Goal: Task Accomplishment & Management: Manage account settings

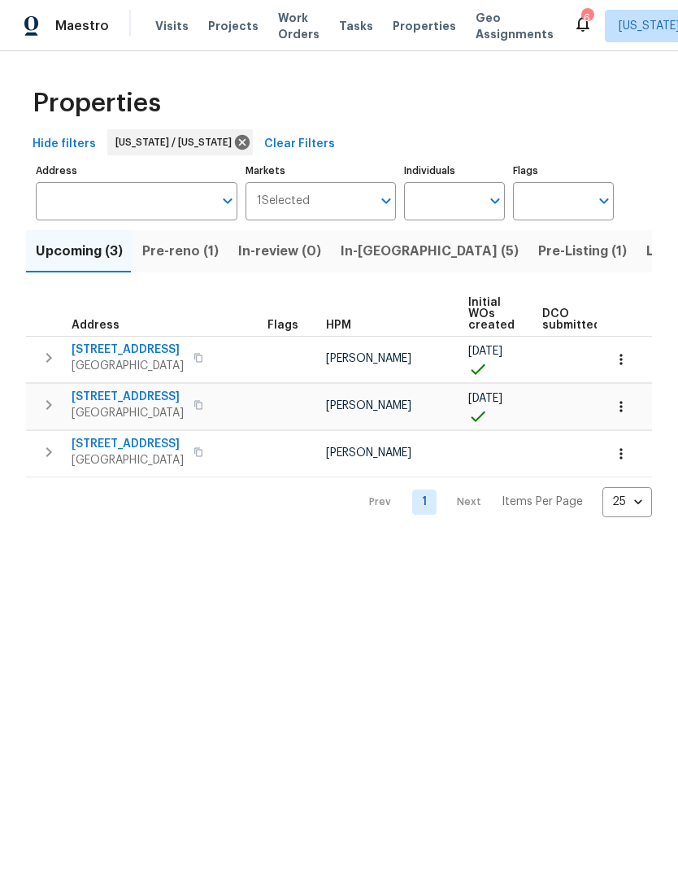
click at [376, 249] on span "In-reno (5)" at bounding box center [430, 251] width 178 height 23
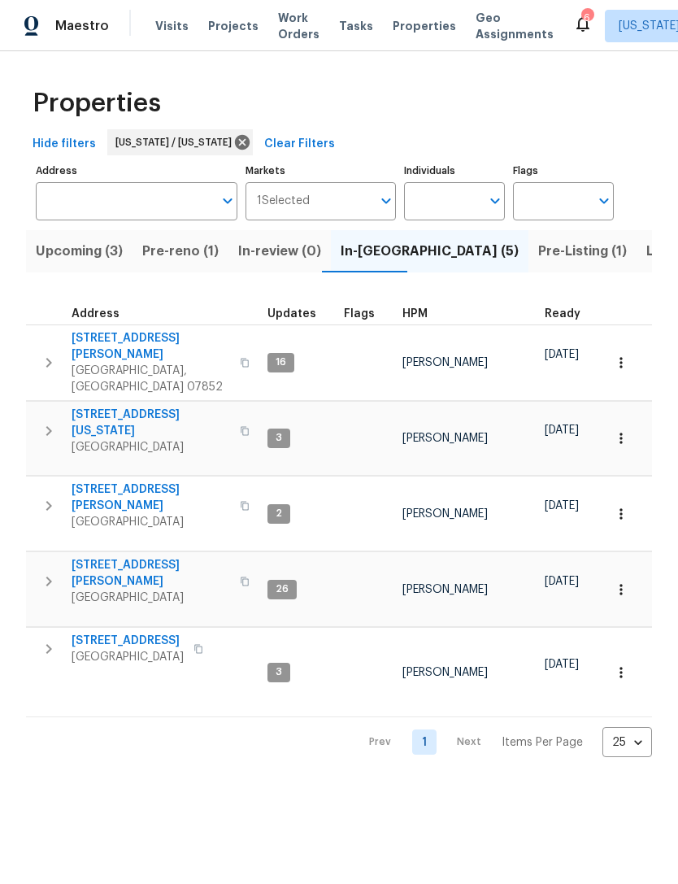
click at [137, 632] on span "[STREET_ADDRESS]" at bounding box center [128, 640] width 112 height 16
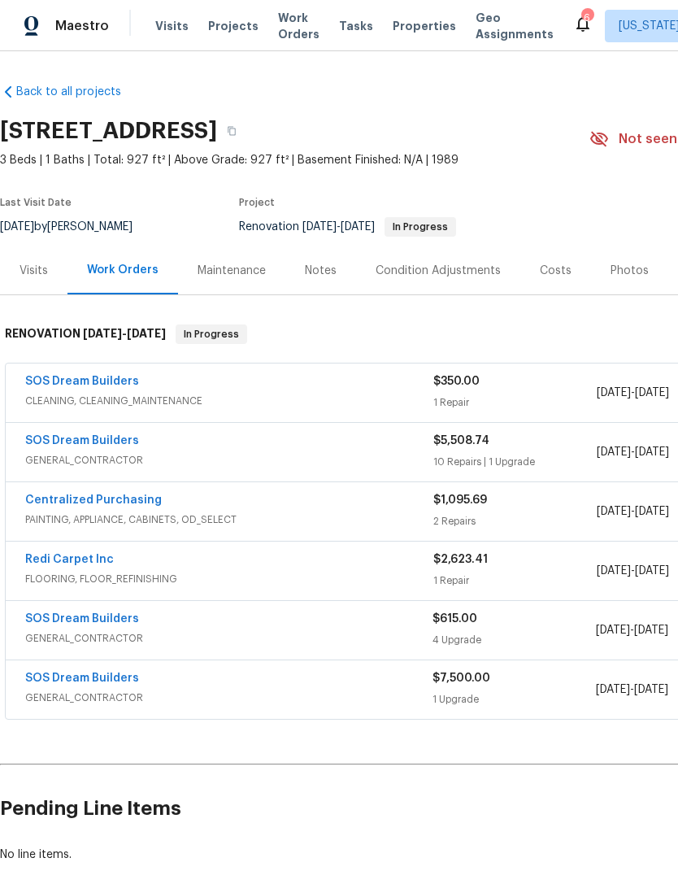
click at [223, 446] on div "SOS Dream Builders" at bounding box center [229, 442] width 408 height 20
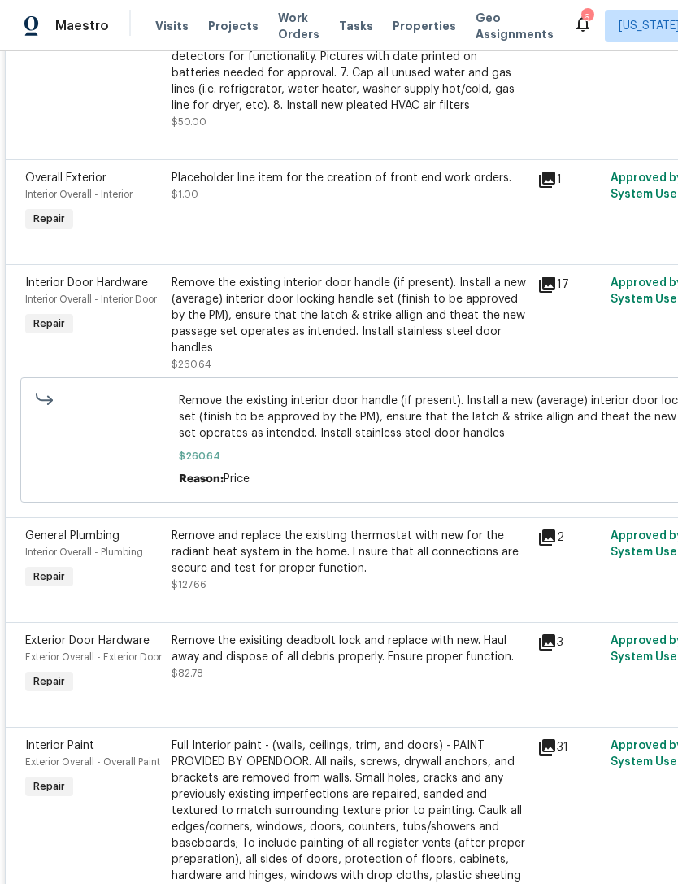
scroll to position [884, 0]
click at [376, 333] on div "Remove the existing interior door handle (if present). Install a new (average) …" at bounding box center [350, 315] width 356 height 81
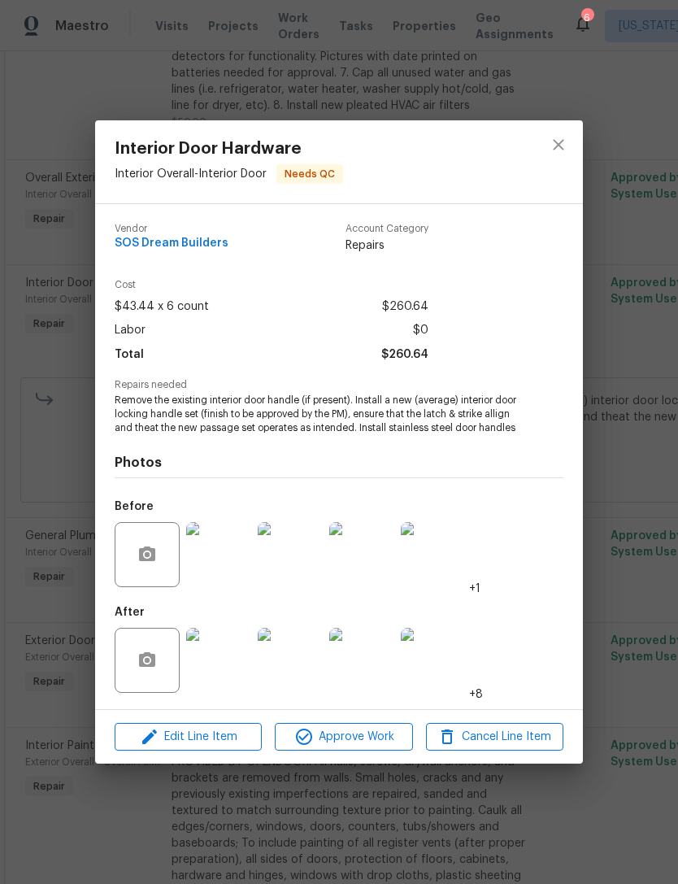
click at [229, 667] on img at bounding box center [218, 660] width 65 height 65
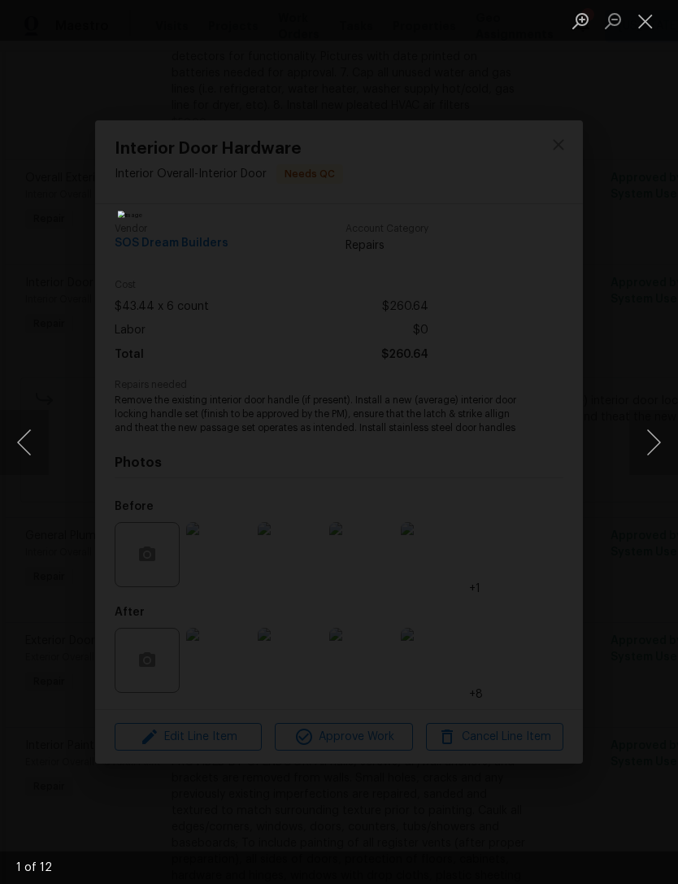
click at [661, 446] on button "Next image" at bounding box center [653, 442] width 49 height 65
click at [670, 448] on button "Next image" at bounding box center [653, 442] width 49 height 65
click at [668, 448] on button "Next image" at bounding box center [653, 442] width 49 height 65
click at [667, 448] on button "Next image" at bounding box center [653, 442] width 49 height 65
click at [666, 448] on button "Next image" at bounding box center [653, 442] width 49 height 65
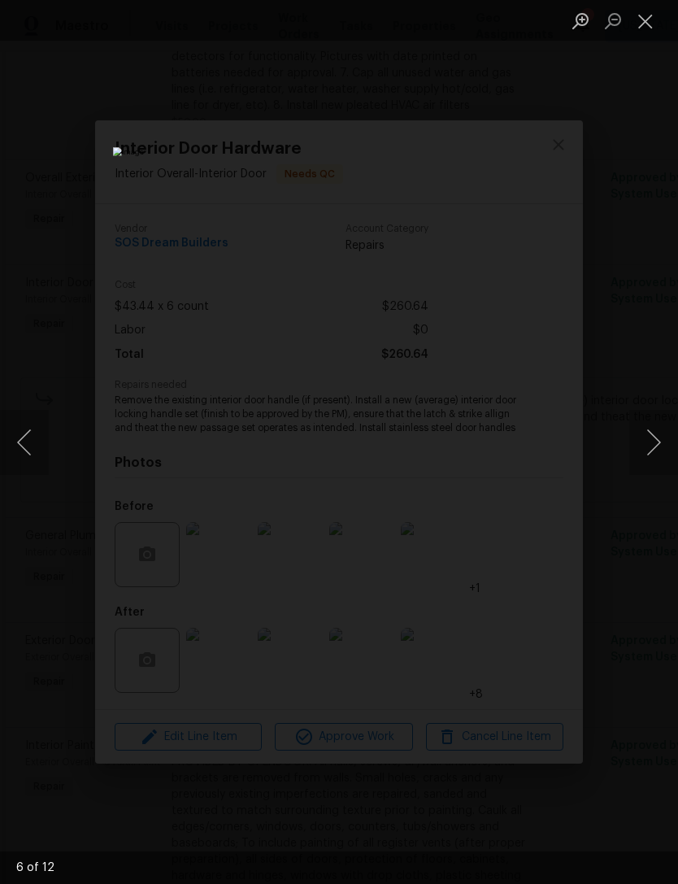
click at [667, 448] on button "Next image" at bounding box center [653, 442] width 49 height 65
click at [665, 448] on button "Next image" at bounding box center [653, 442] width 49 height 65
click at [663, 448] on button "Next image" at bounding box center [653, 442] width 49 height 65
click at [667, 448] on button "Next image" at bounding box center [653, 442] width 49 height 65
click at [663, 448] on button "Next image" at bounding box center [653, 442] width 49 height 65
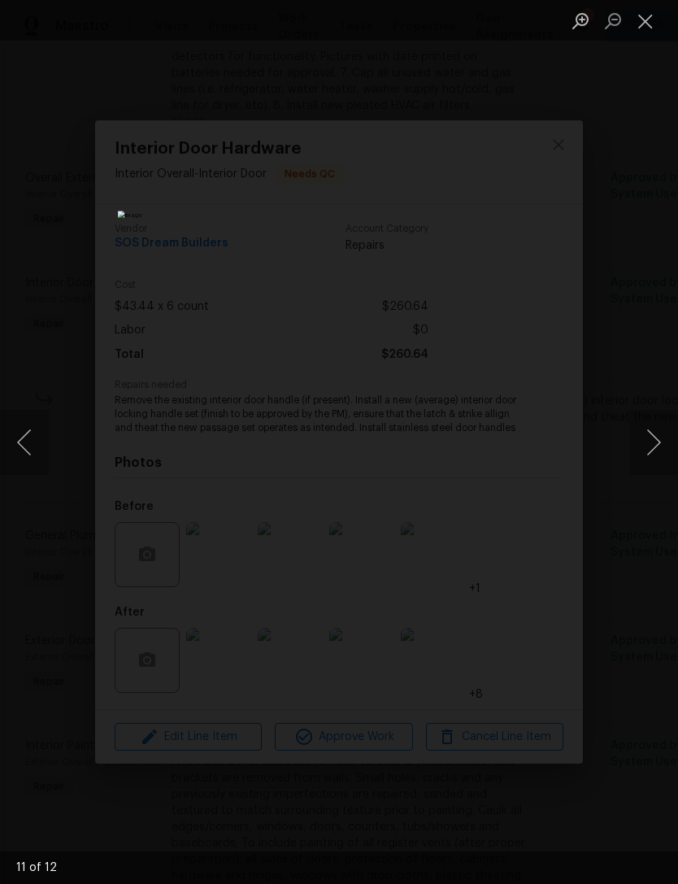
click at [667, 448] on button "Next image" at bounding box center [653, 442] width 49 height 65
click at [660, 446] on button "Next image" at bounding box center [653, 442] width 49 height 65
click at [654, 447] on button "Next image" at bounding box center [653, 442] width 49 height 65
click at [652, 446] on button "Next image" at bounding box center [653, 442] width 49 height 65
click at [650, 446] on button "Next image" at bounding box center [653, 442] width 49 height 65
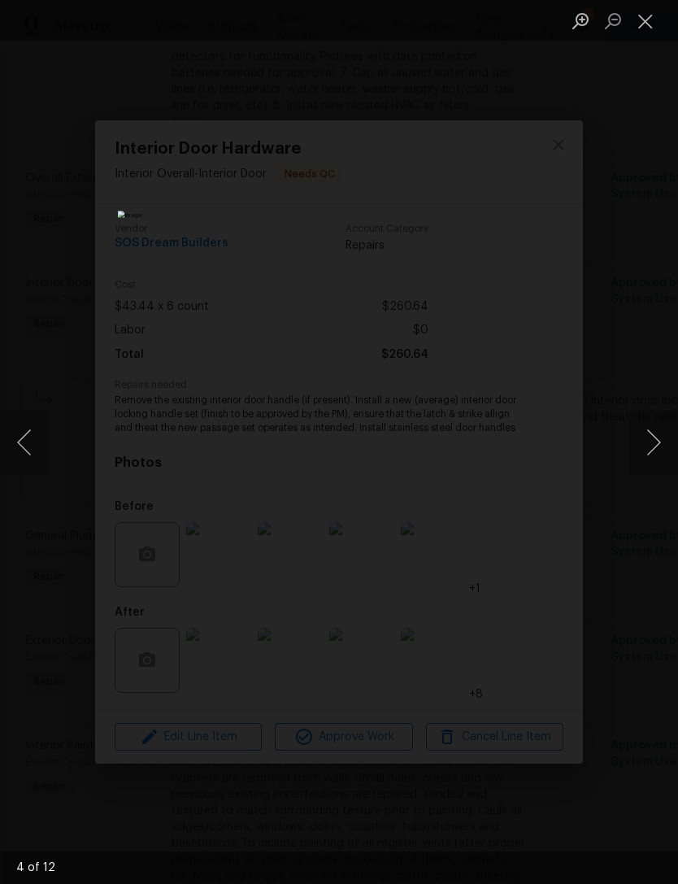
click at [589, 477] on div "Lightbox" at bounding box center [339, 442] width 678 height 884
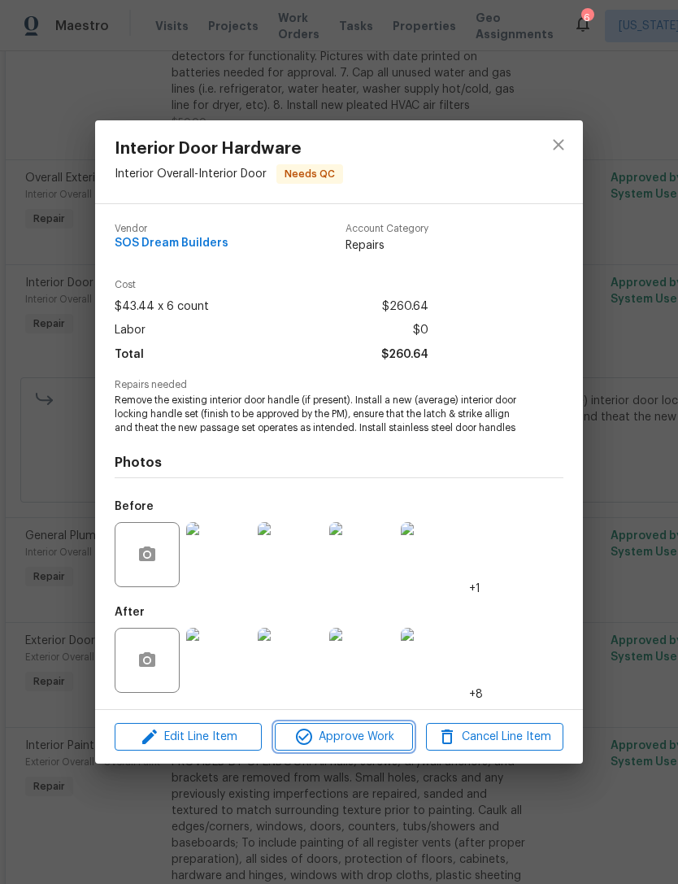
click at [381, 747] on span "Approve Work" at bounding box center [344, 737] width 128 height 20
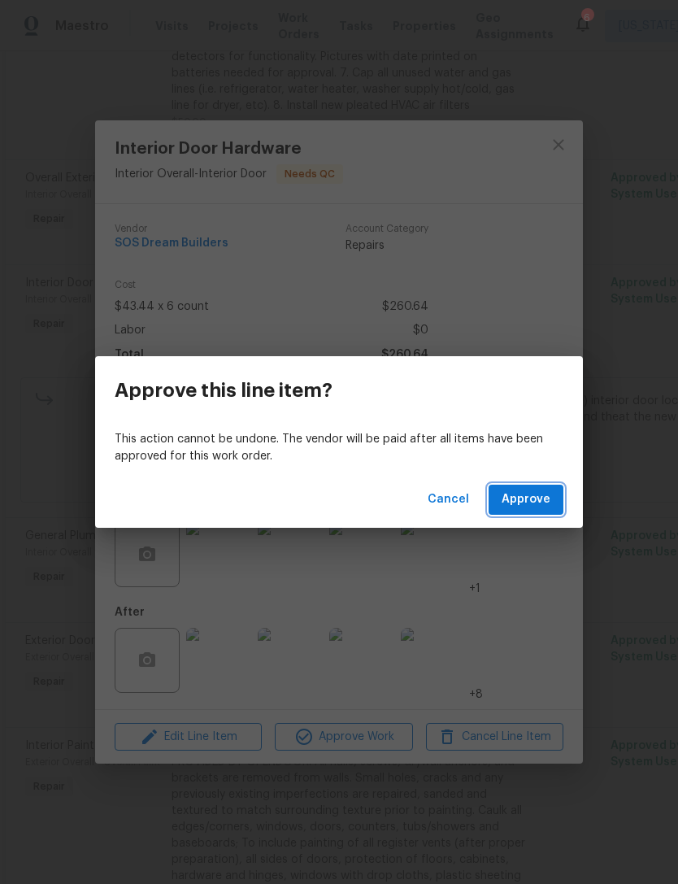
click at [557, 502] on button "Approve" at bounding box center [526, 499] width 75 height 30
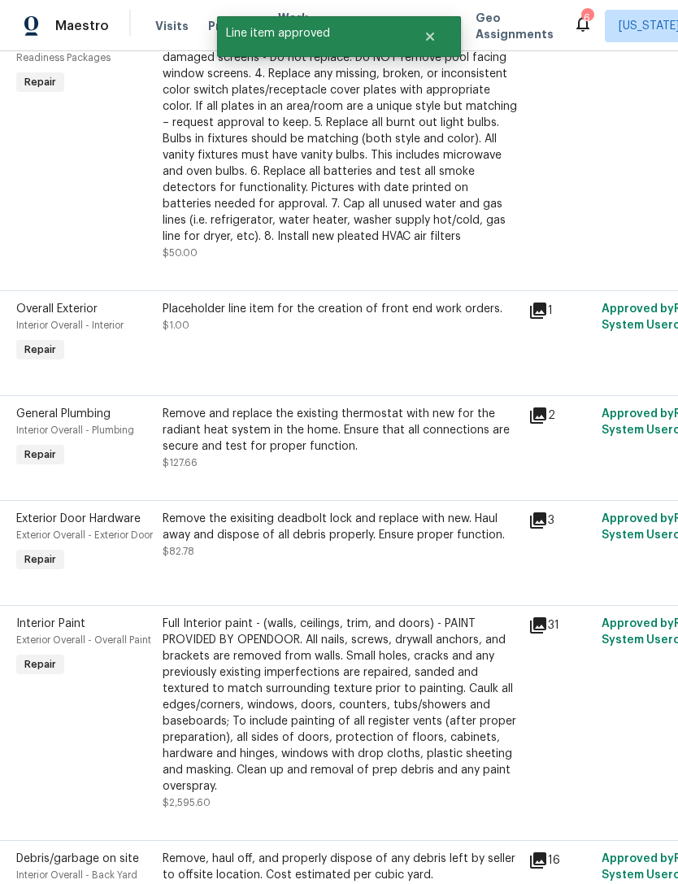
scroll to position [753, 9]
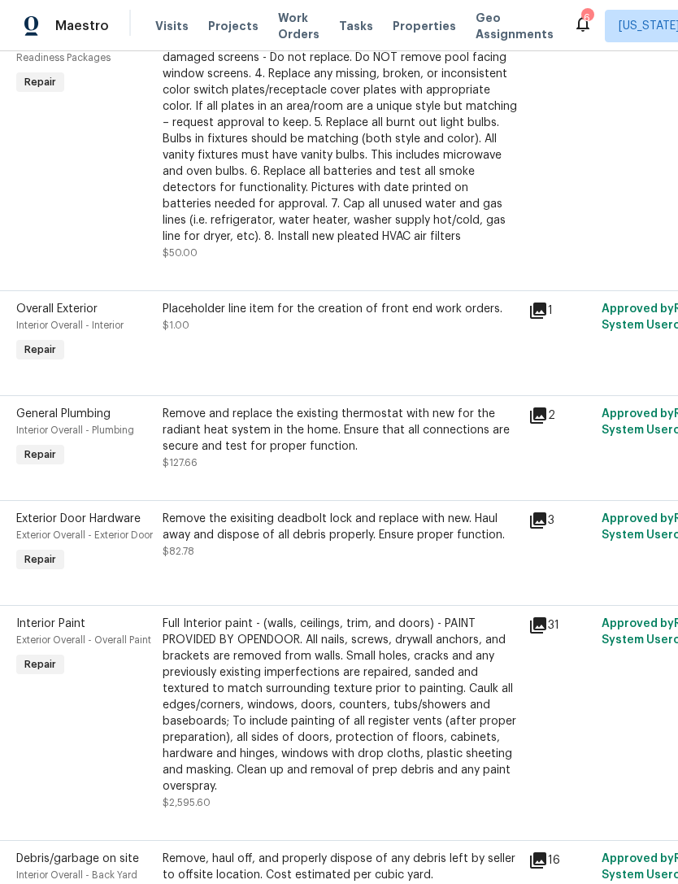
click at [208, 454] on div "Remove and replace the existing thermostat with new for the radiant heat system…" at bounding box center [341, 430] width 356 height 49
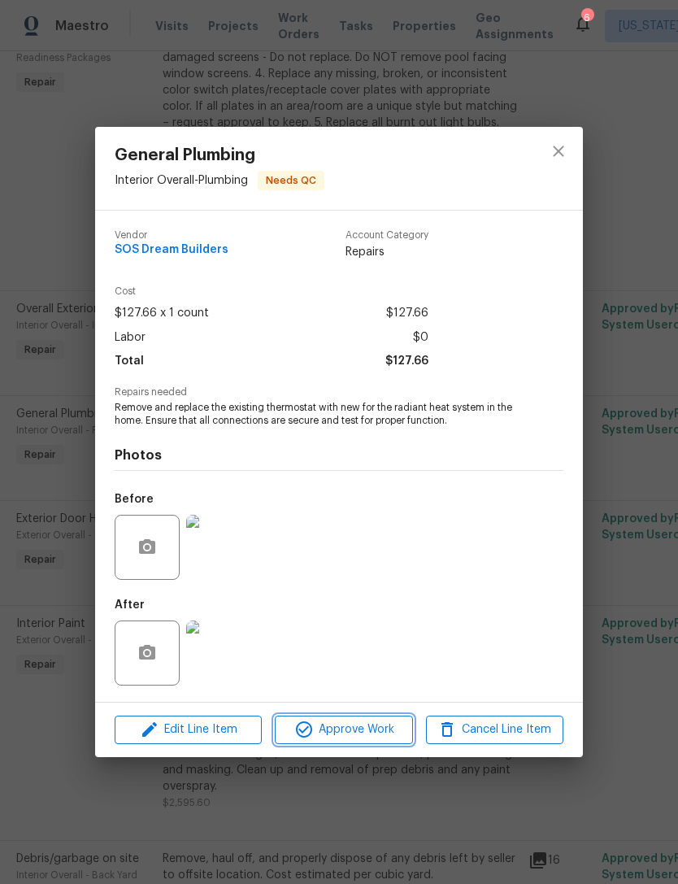
click at [391, 736] on span "Approve Work" at bounding box center [344, 729] width 128 height 20
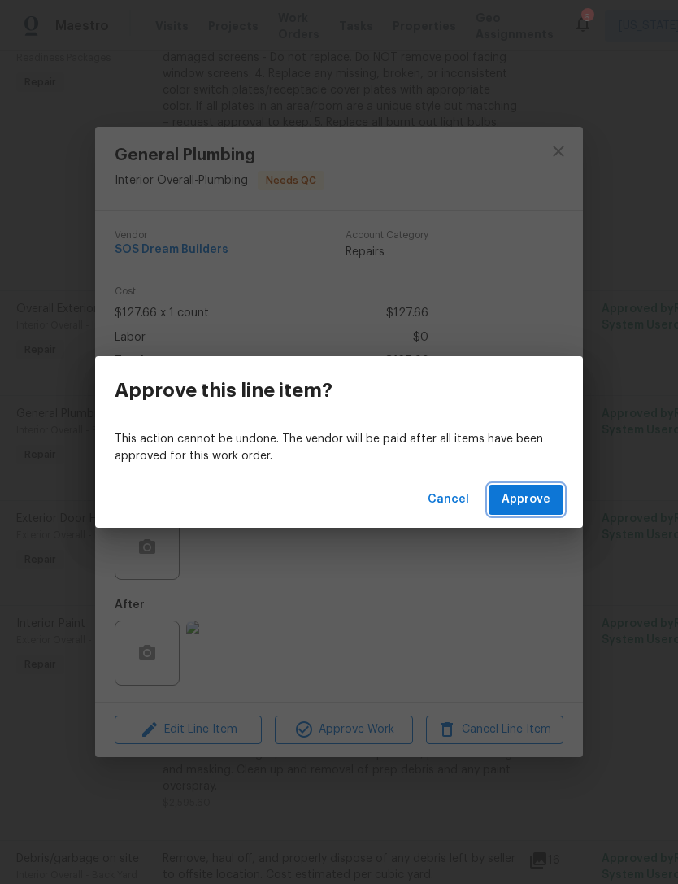
click at [557, 505] on button "Approve" at bounding box center [526, 499] width 75 height 30
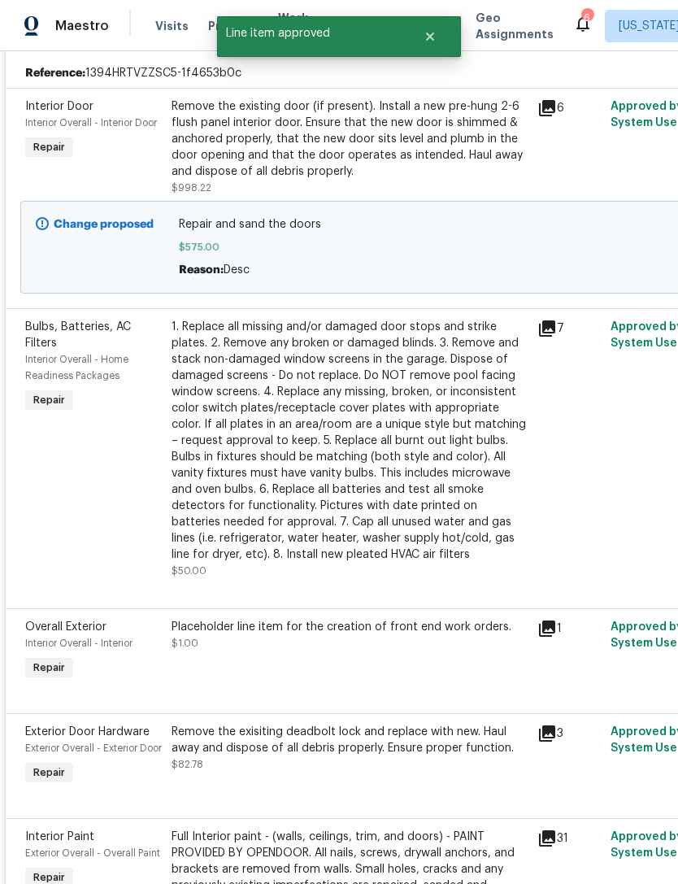
scroll to position [430, 12]
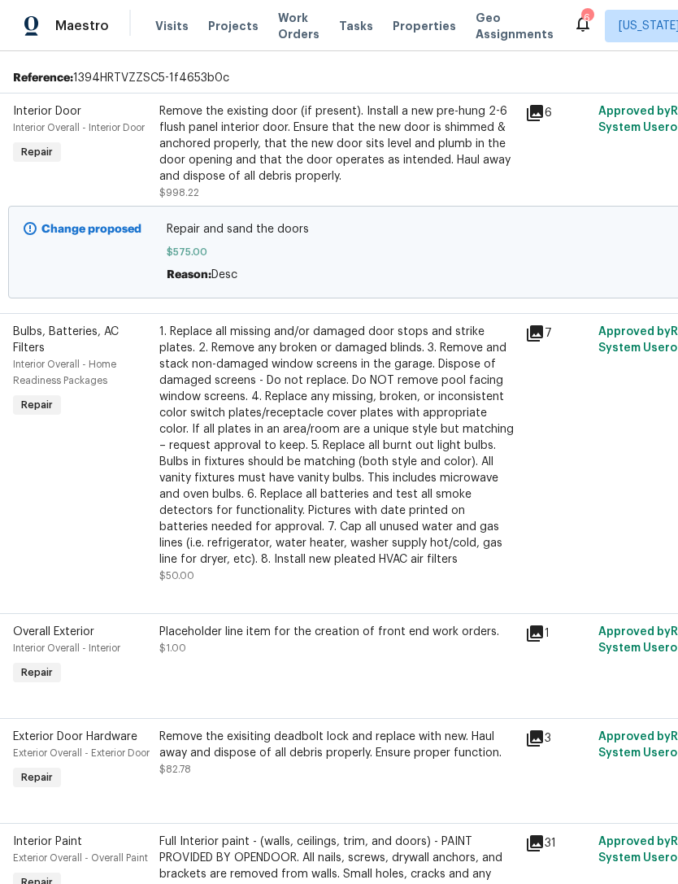
click at [219, 470] on div "1. Replace all missing and/or damaged door stops and strike plates. 2. Remove a…" at bounding box center [337, 446] width 356 height 244
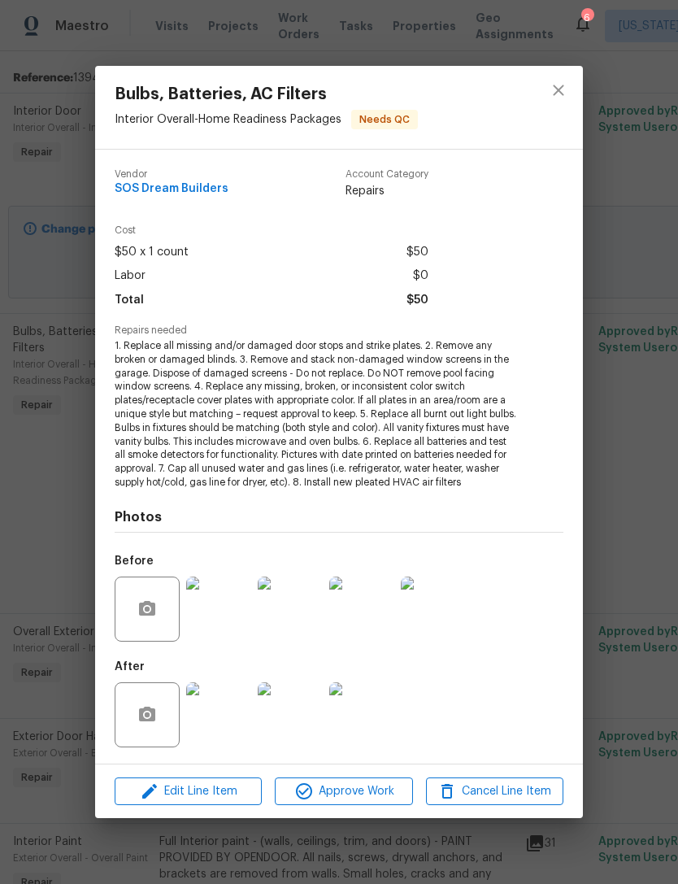
click at [643, 491] on div "Bulbs, Batteries, AC Filters Interior Overall - Home Readiness Packages Needs Q…" at bounding box center [339, 442] width 678 height 884
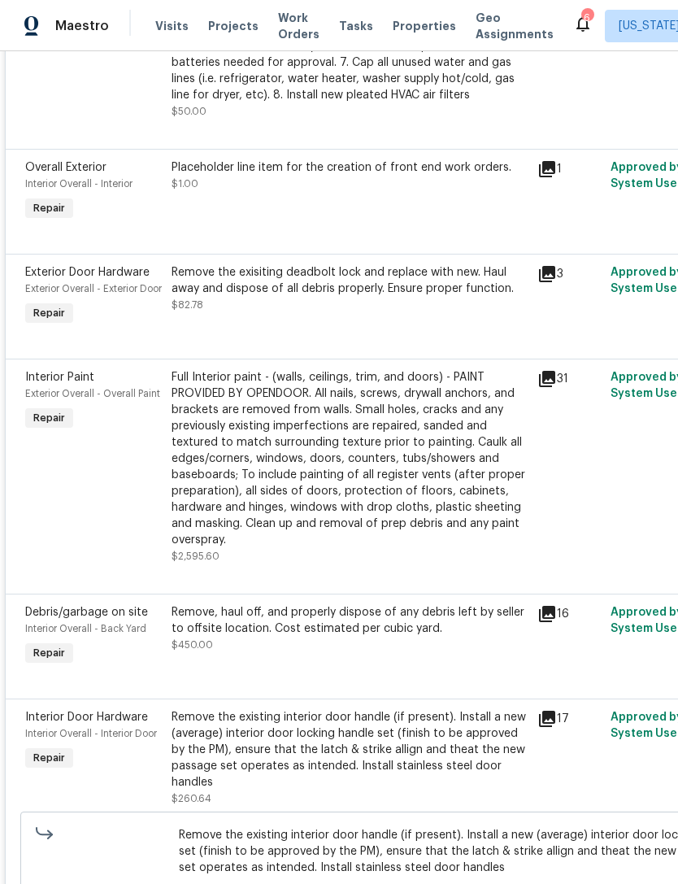
scroll to position [894, 0]
click at [488, 548] on div "Full Interior paint - (walls, ceilings, trim, and doors) - PAINT PROVIDED BY OP…" at bounding box center [350, 458] width 356 height 179
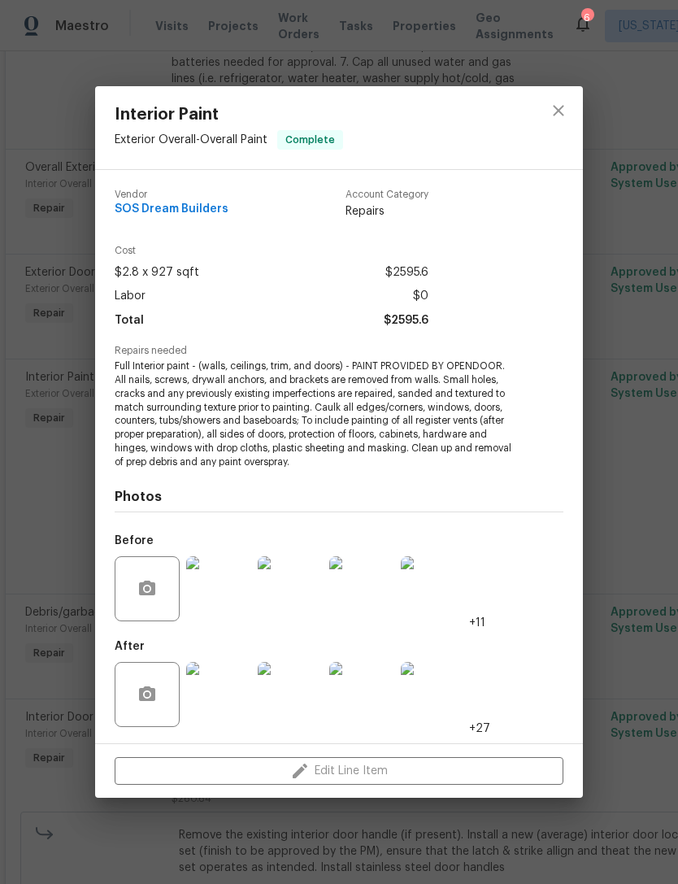
click at [393, 692] on img at bounding box center [361, 694] width 65 height 65
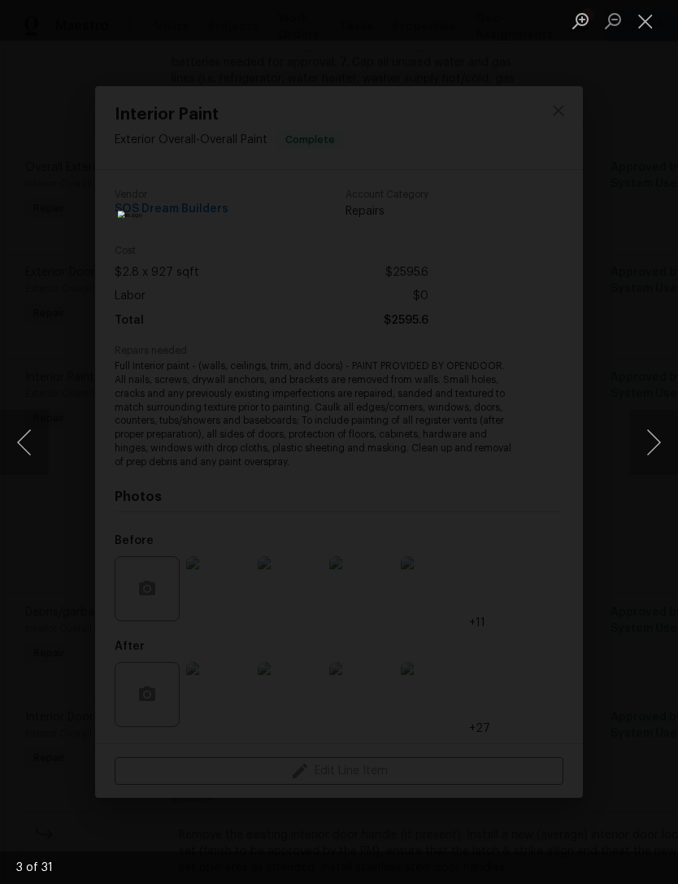
click at [658, 464] on button "Next image" at bounding box center [653, 442] width 49 height 65
click at [656, 458] on button "Next image" at bounding box center [653, 442] width 49 height 65
click at [654, 456] on button "Next image" at bounding box center [653, 442] width 49 height 65
click at [654, 454] on button "Next image" at bounding box center [653, 442] width 49 height 65
click at [656, 451] on button "Next image" at bounding box center [653, 442] width 49 height 65
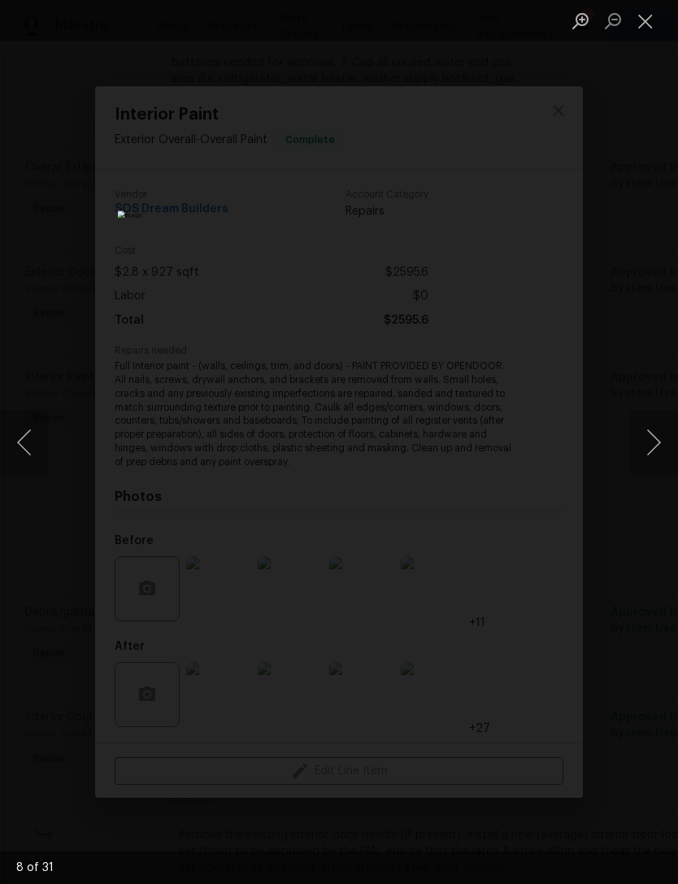
click at [647, 455] on button "Next image" at bounding box center [653, 442] width 49 height 65
click at [47, 445] on button "Previous image" at bounding box center [24, 442] width 49 height 65
click at [659, 456] on button "Next image" at bounding box center [653, 442] width 49 height 65
click at [649, 460] on button "Next image" at bounding box center [653, 442] width 49 height 65
click at [647, 460] on button "Next image" at bounding box center [653, 442] width 49 height 65
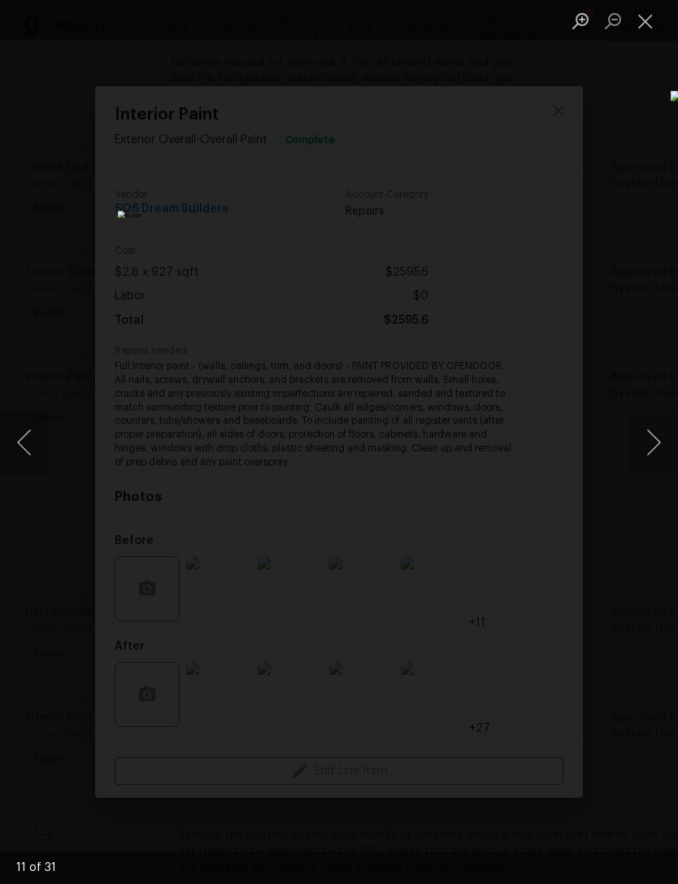
click at [650, 456] on button "Next image" at bounding box center [653, 442] width 49 height 65
click at [652, 450] on button "Next image" at bounding box center [653, 442] width 49 height 65
click at [657, 448] on button "Next image" at bounding box center [653, 442] width 49 height 65
click at [655, 450] on button "Next image" at bounding box center [653, 442] width 49 height 65
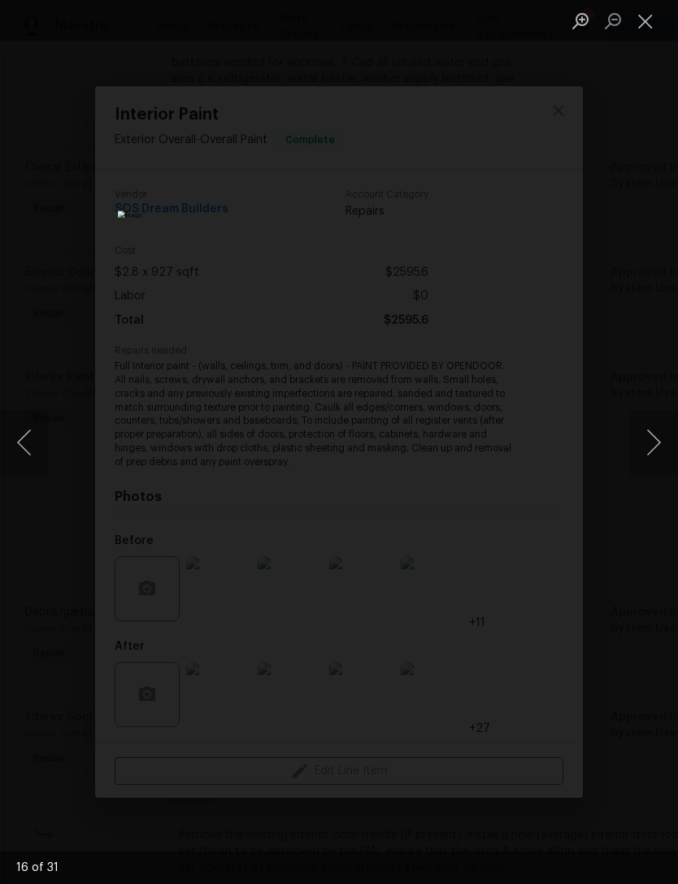
click at [652, 450] on button "Next image" at bounding box center [653, 442] width 49 height 65
click at [651, 451] on button "Next image" at bounding box center [653, 442] width 49 height 65
click at [654, 450] on button "Next image" at bounding box center [653, 442] width 49 height 65
click at [652, 449] on button "Next image" at bounding box center [653, 442] width 49 height 65
click at [650, 450] on button "Next image" at bounding box center [653, 442] width 49 height 65
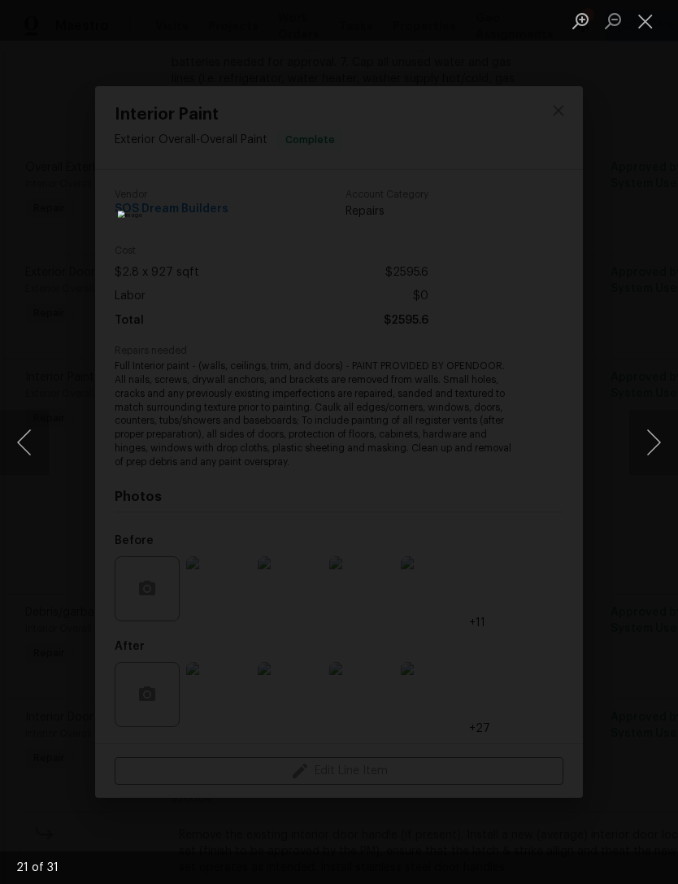
click at [650, 450] on button "Next image" at bounding box center [653, 442] width 49 height 65
click at [648, 451] on button "Next image" at bounding box center [653, 442] width 49 height 65
click at [647, 452] on button "Next image" at bounding box center [653, 442] width 49 height 65
click at [41, 436] on button "Previous image" at bounding box center [24, 442] width 49 height 65
click at [647, 450] on button "Next image" at bounding box center [653, 442] width 49 height 65
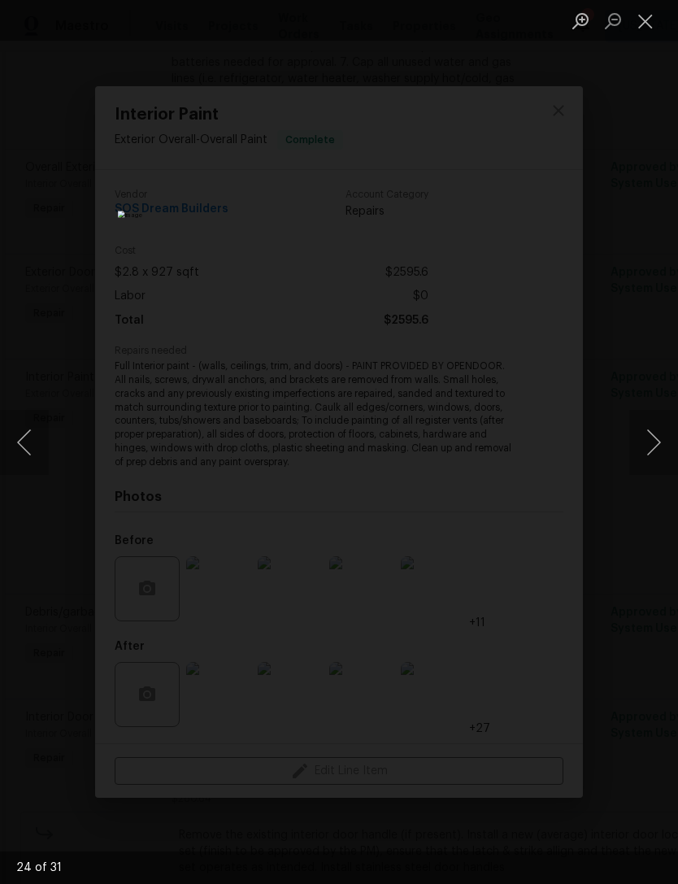
click at [645, 450] on button "Next image" at bounding box center [653, 442] width 49 height 65
click at [643, 450] on button "Next image" at bounding box center [653, 442] width 49 height 65
click at [648, 449] on button "Next image" at bounding box center [653, 442] width 49 height 65
click at [648, 448] on button "Next image" at bounding box center [653, 442] width 49 height 65
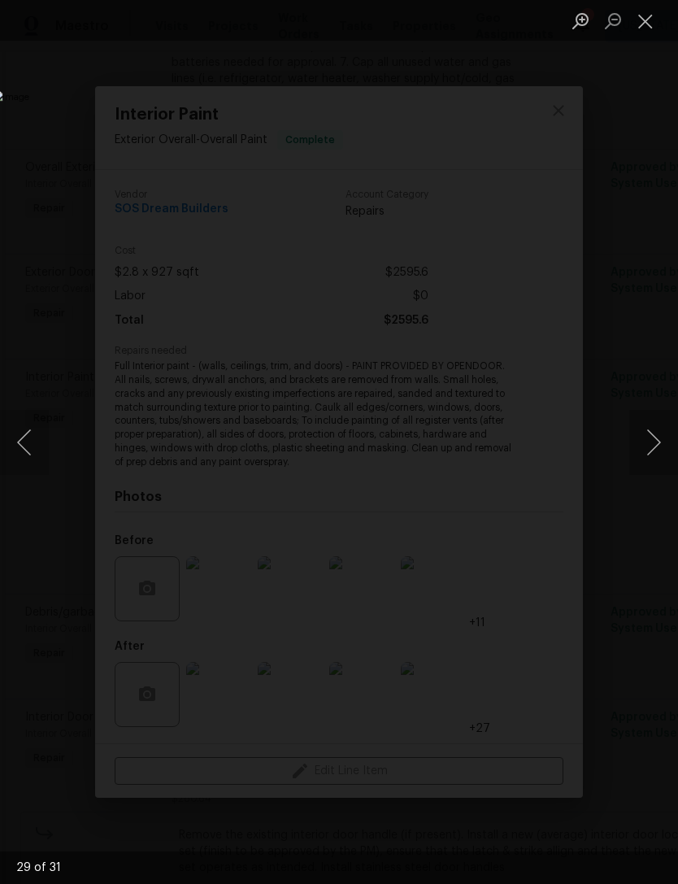
click at [645, 450] on button "Next image" at bounding box center [653, 442] width 49 height 65
click at [643, 451] on button "Next image" at bounding box center [653, 442] width 49 height 65
click at [645, 450] on button "Next image" at bounding box center [653, 442] width 49 height 65
click at [644, 450] on button "Next image" at bounding box center [653, 442] width 49 height 65
click at [601, 476] on div "Lightbox" at bounding box center [339, 442] width 678 height 884
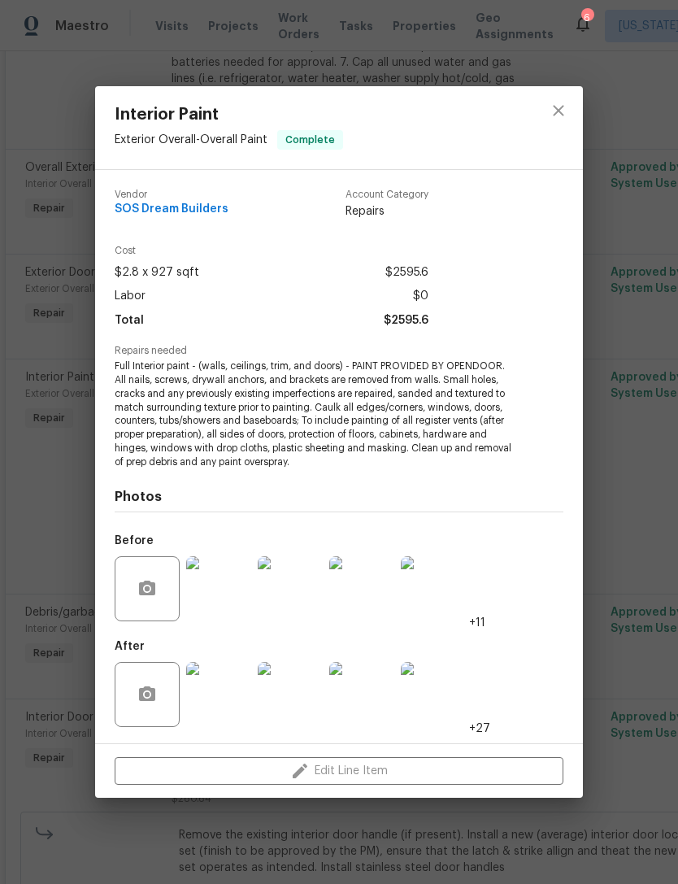
click at [631, 463] on div "Interior Paint Exterior Overall - Overall Paint Complete Vendor SOS Dream Build…" at bounding box center [339, 442] width 678 height 884
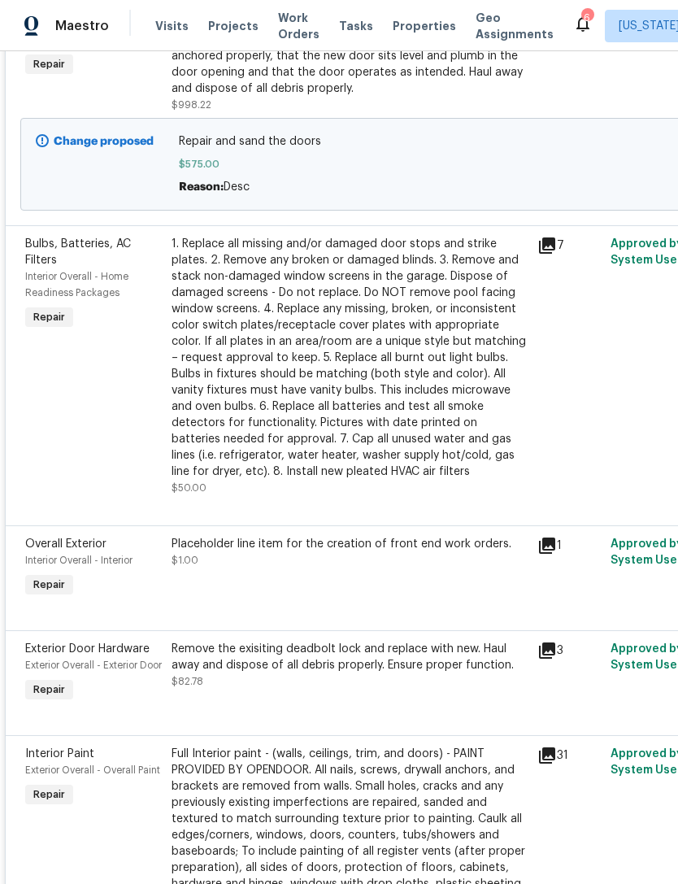
scroll to position [441, 0]
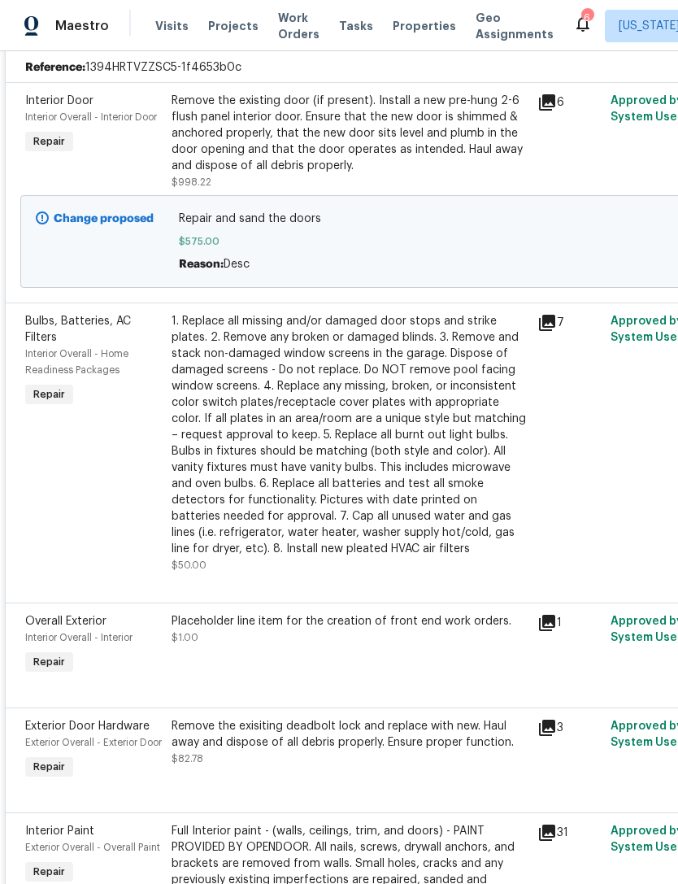
click at [422, 658] on div "Placeholder line item for the creation of front end work orders. $1.00" at bounding box center [350, 645] width 366 height 75
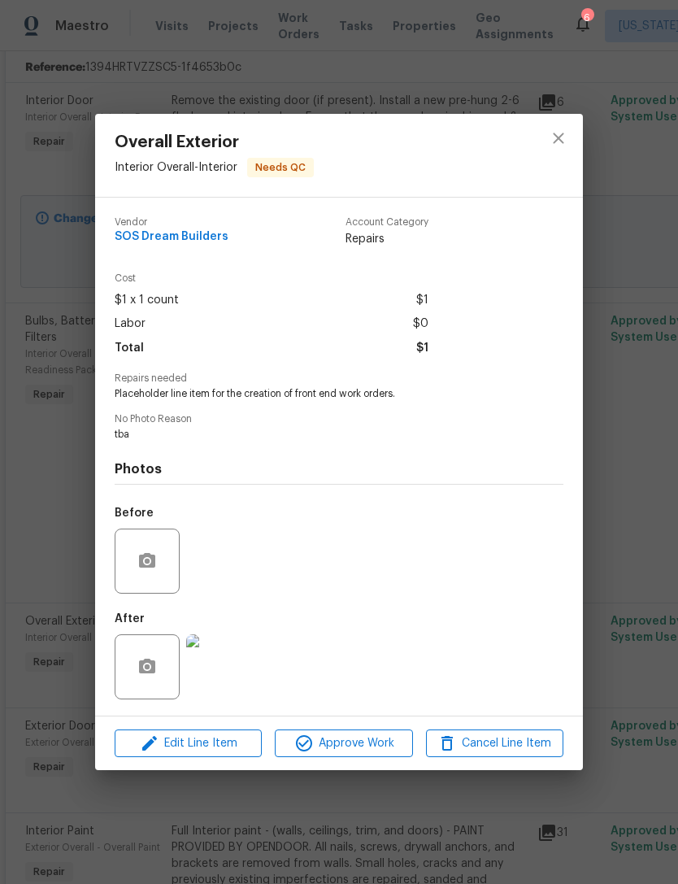
click at [393, 666] on div "After" at bounding box center [339, 656] width 449 height 106
click at [383, 746] on span "Approve Work" at bounding box center [344, 743] width 128 height 20
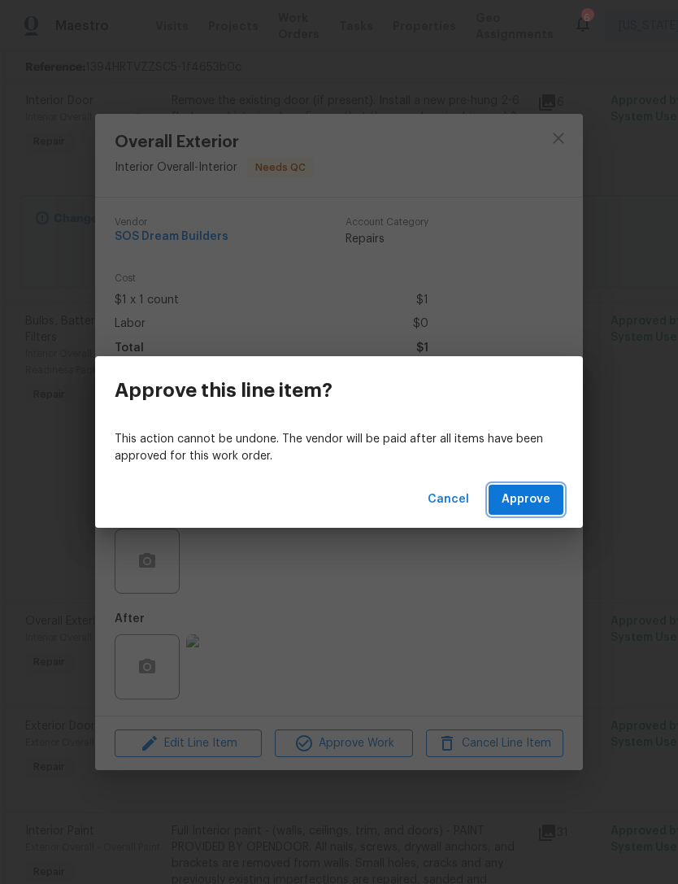
click at [548, 500] on span "Approve" at bounding box center [526, 499] width 49 height 20
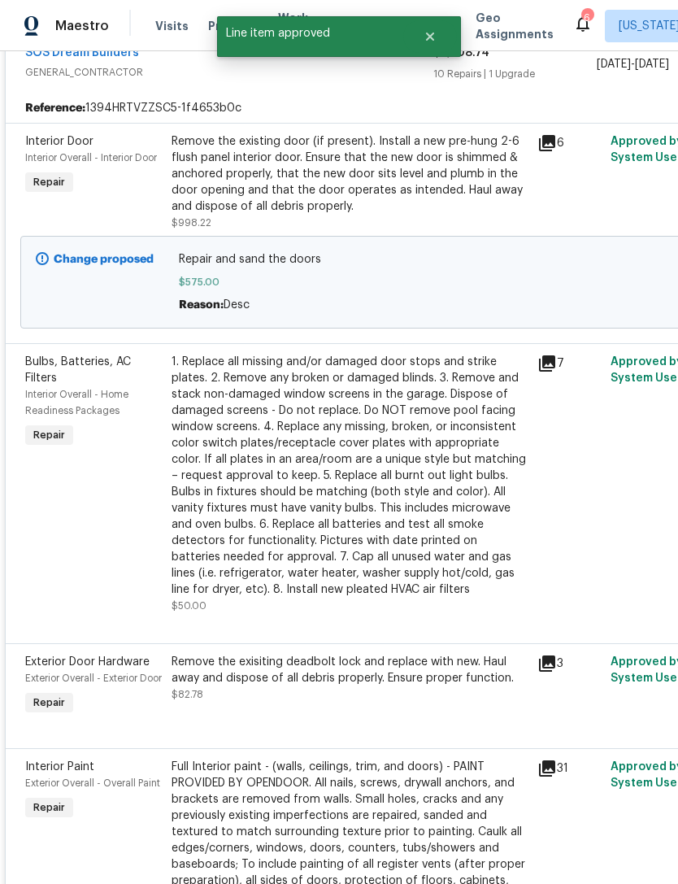
scroll to position [400, 0]
click at [233, 487] on div "1. Replace all missing and/or damaged door stops and strike plates. 2. Remove a…" at bounding box center [350, 476] width 356 height 244
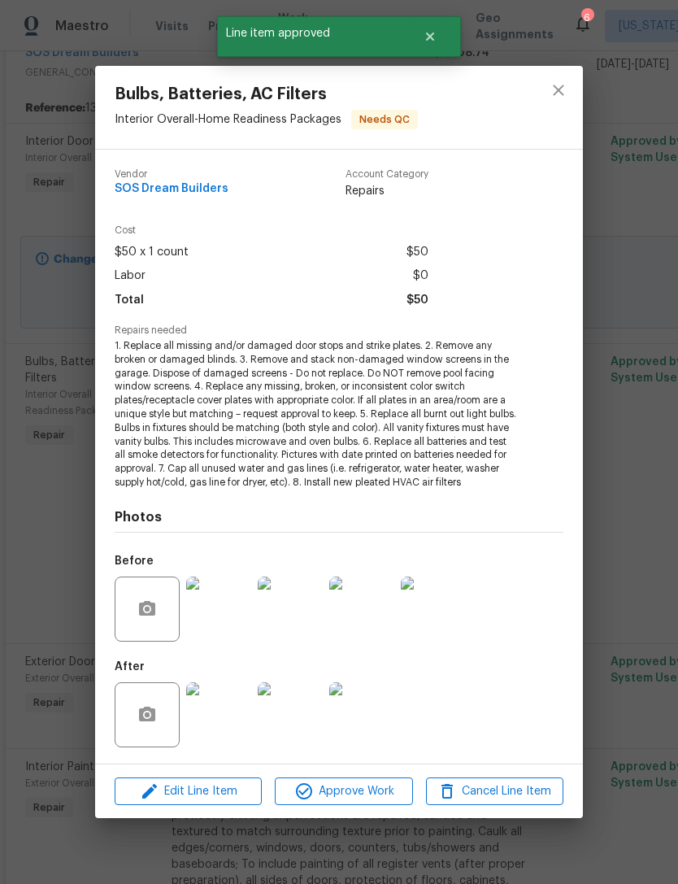
click at [219, 719] on img at bounding box center [218, 714] width 65 height 65
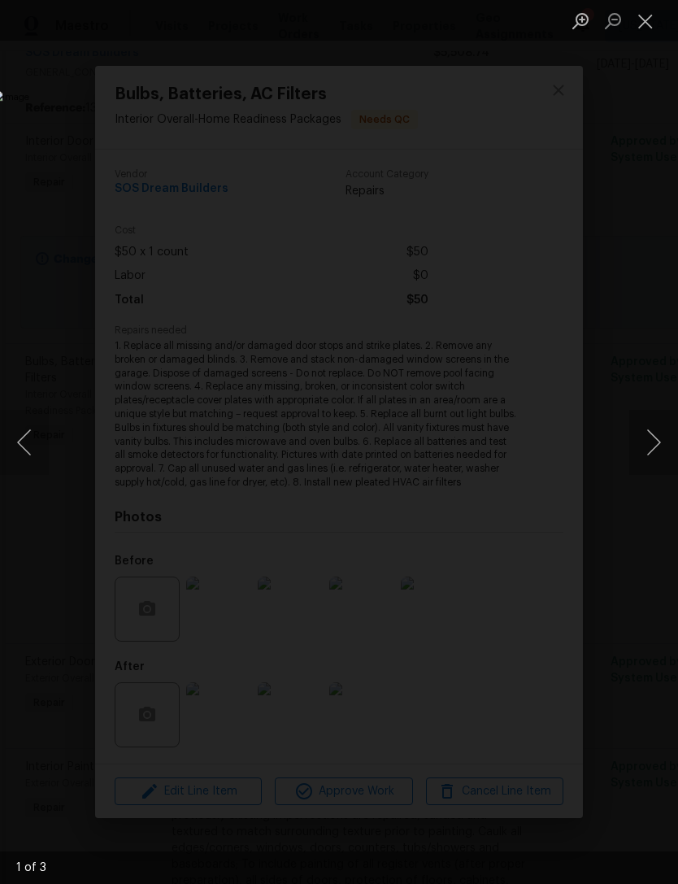
click at [663, 456] on button "Next image" at bounding box center [653, 442] width 49 height 65
click at [656, 464] on button "Next image" at bounding box center [653, 442] width 49 height 65
click at [655, 463] on button "Next image" at bounding box center [653, 442] width 49 height 65
click at [580, 174] on div "Lightbox" at bounding box center [339, 442] width 678 height 884
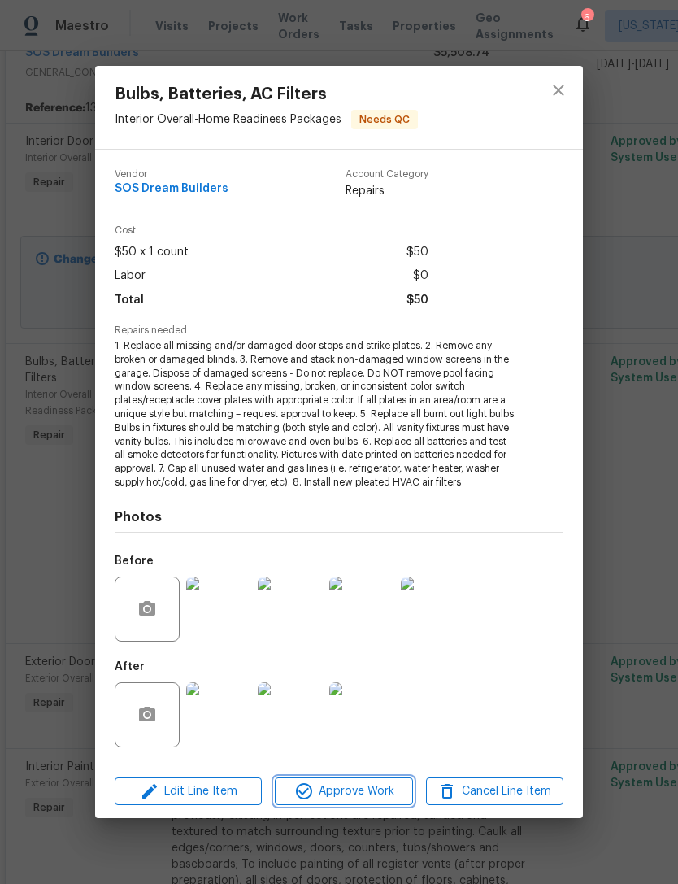
click at [387, 796] on span "Approve Work" at bounding box center [344, 791] width 128 height 20
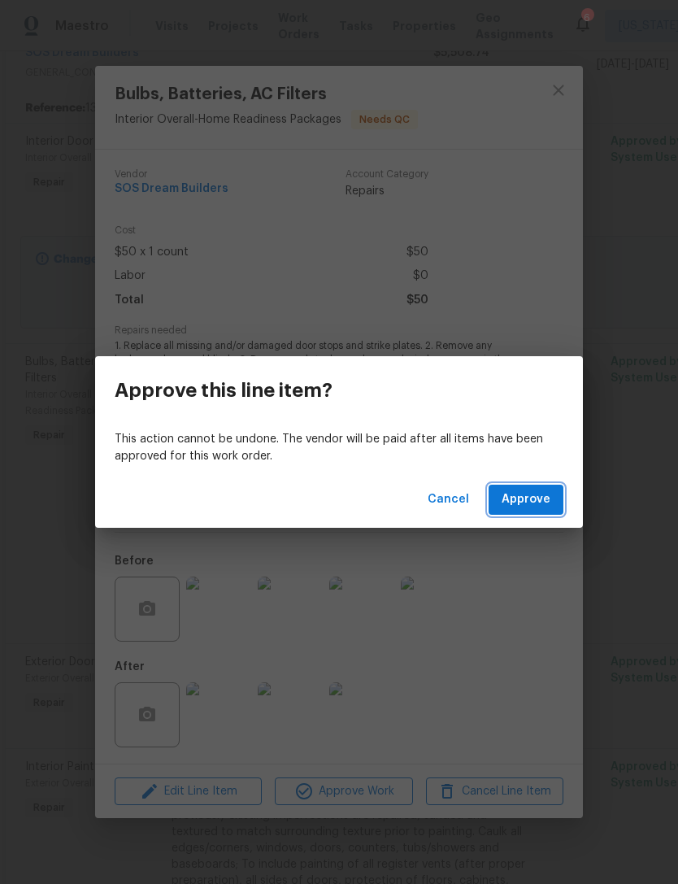
click at [552, 511] on button "Approve" at bounding box center [526, 499] width 75 height 30
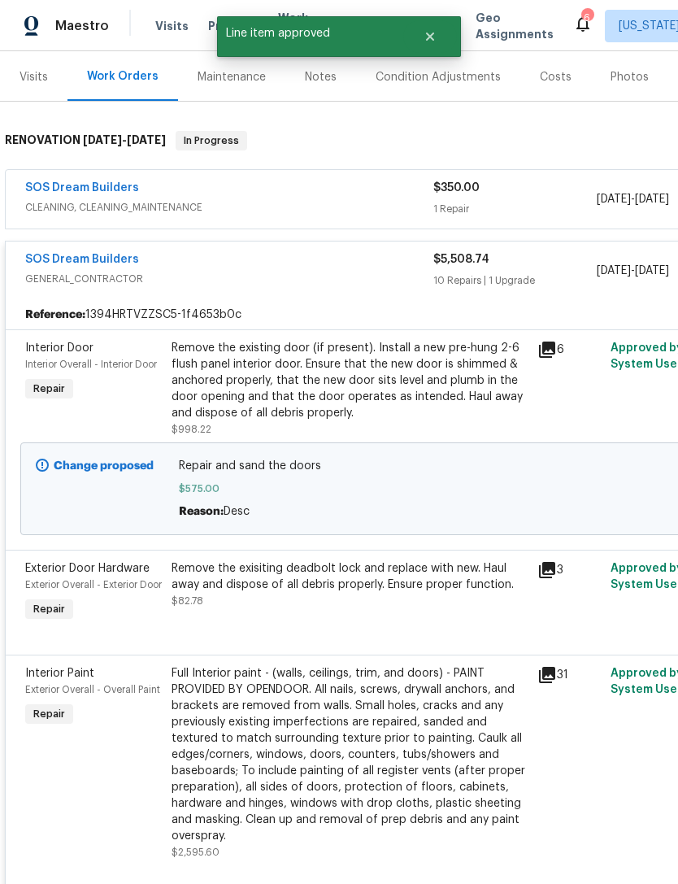
scroll to position [193, 0]
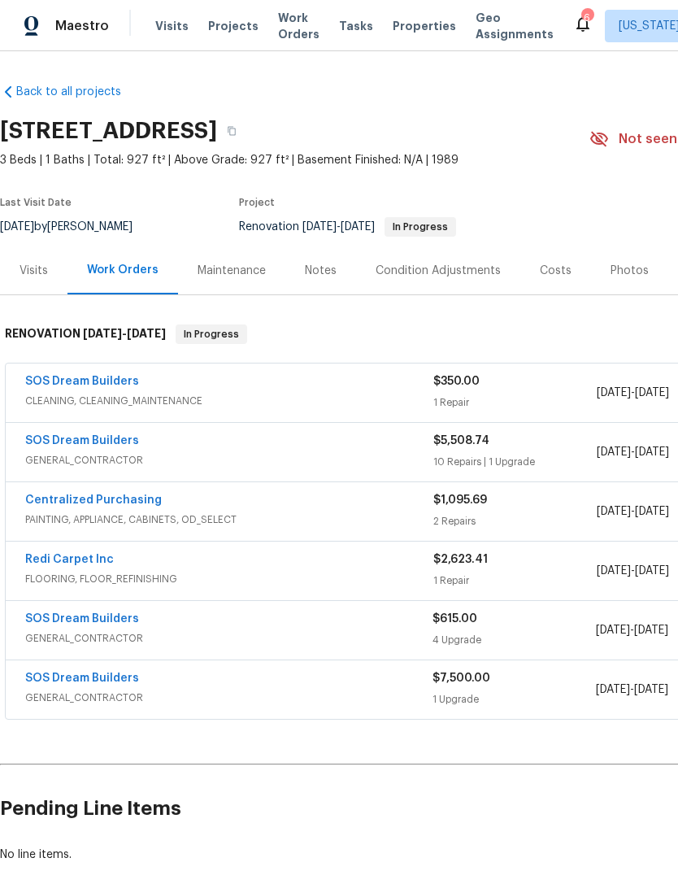
click at [111, 440] on link "SOS Dream Builders" at bounding box center [82, 440] width 114 height 11
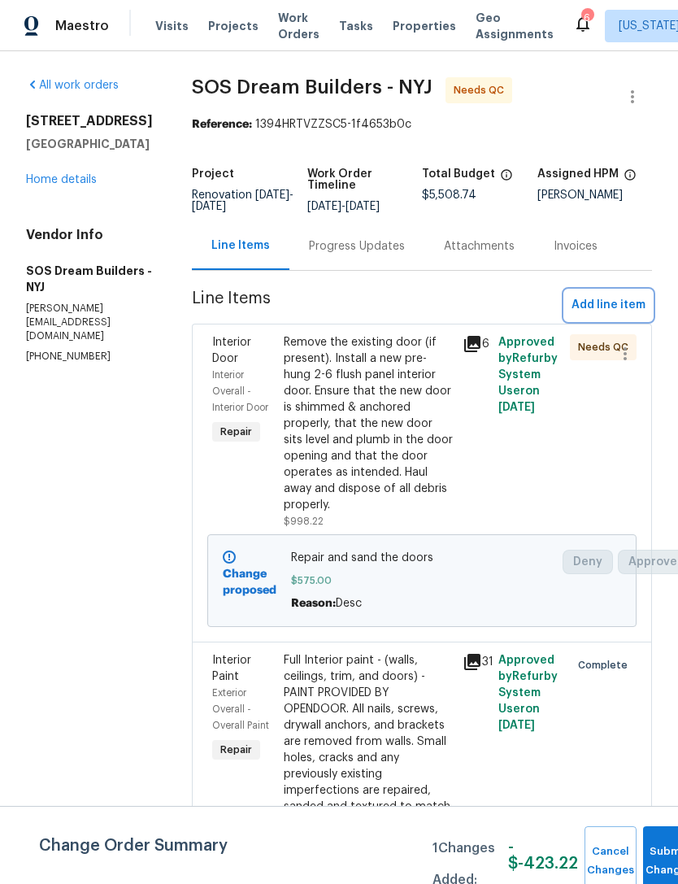
click at [624, 315] on span "Add line item" at bounding box center [608, 305] width 74 height 20
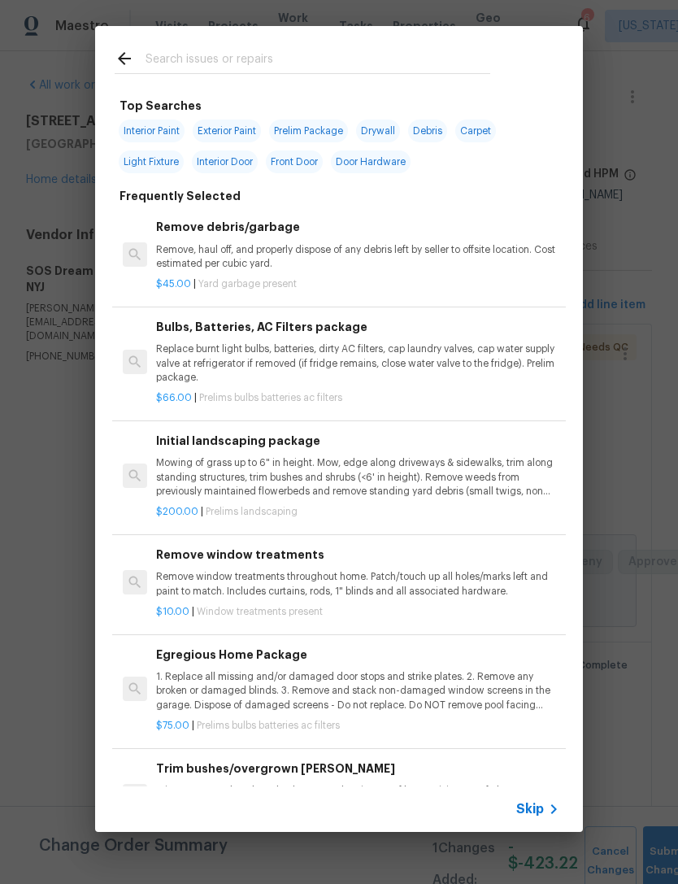
click at [411, 61] on input "text" at bounding box center [318, 61] width 345 height 24
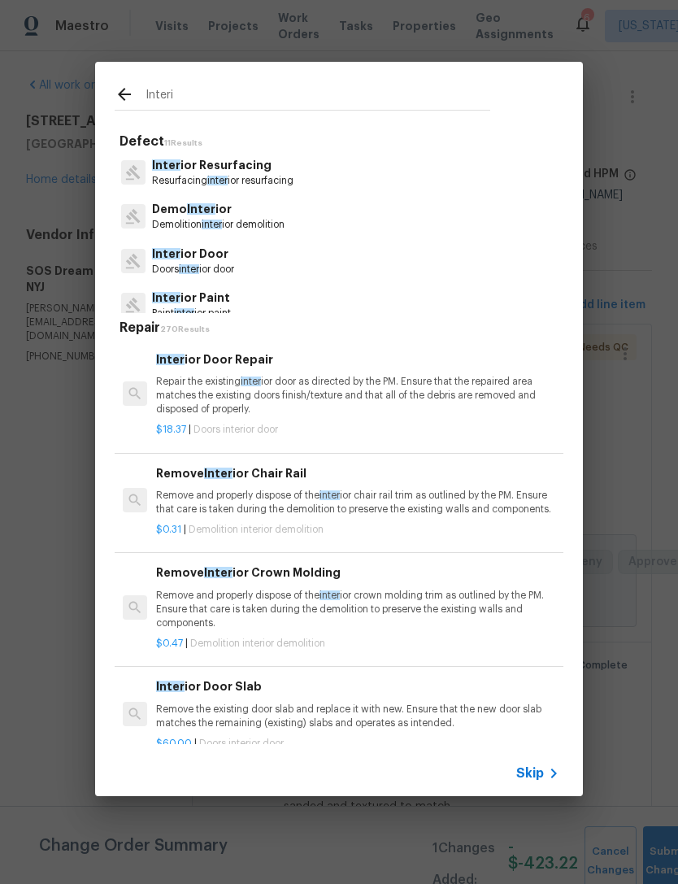
type input "Interio"
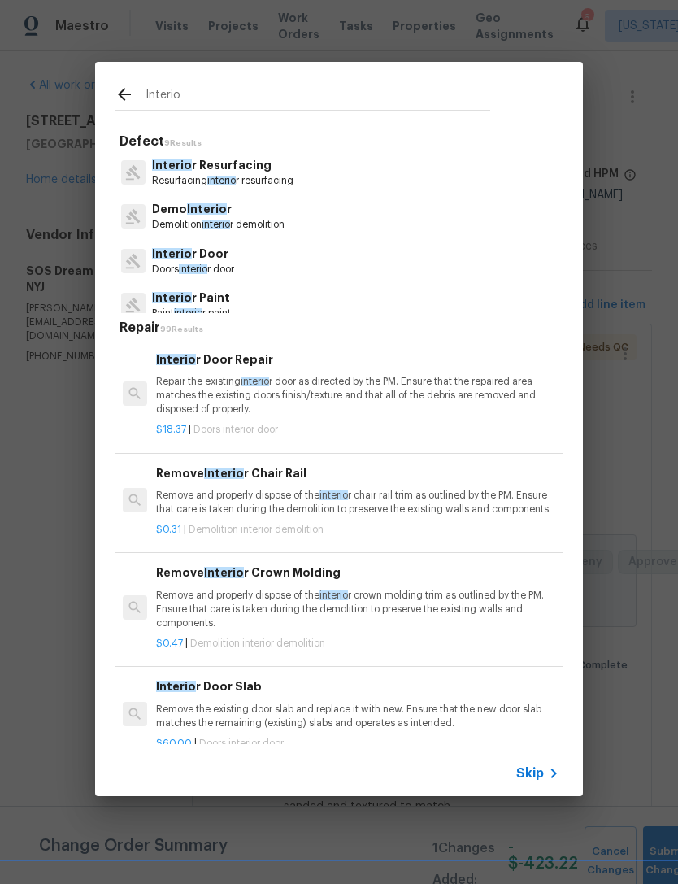
click at [234, 255] on p "Interio r Door" at bounding box center [193, 253] width 82 height 17
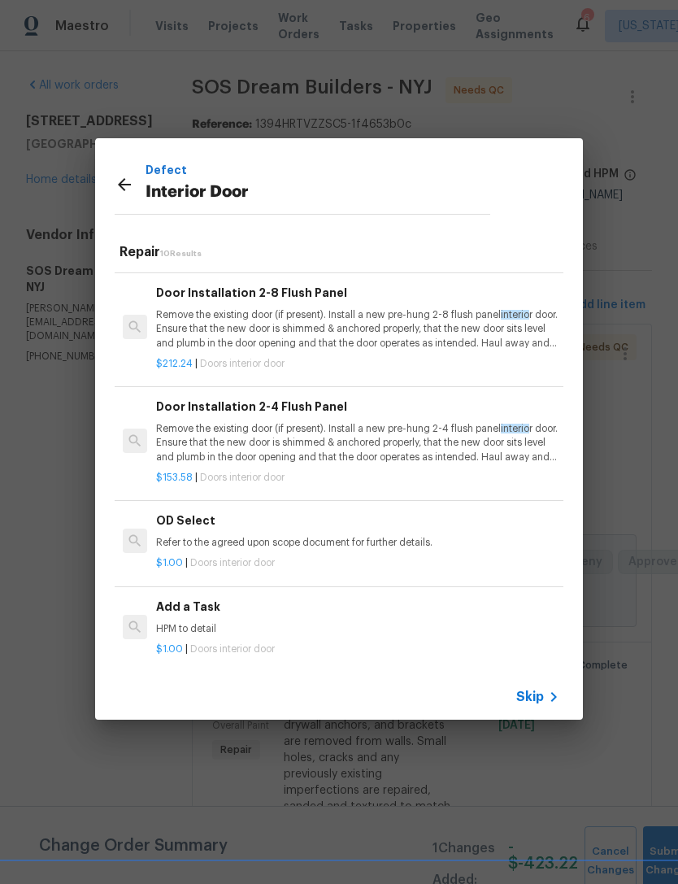
scroll to position [657, 0]
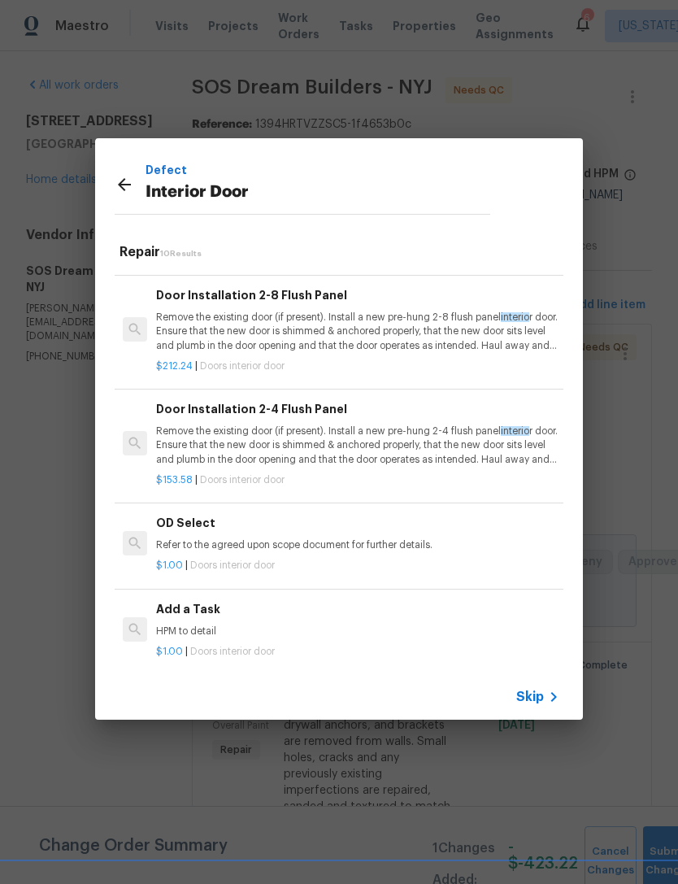
click at [439, 624] on p "HPM to detail" at bounding box center [357, 631] width 403 height 14
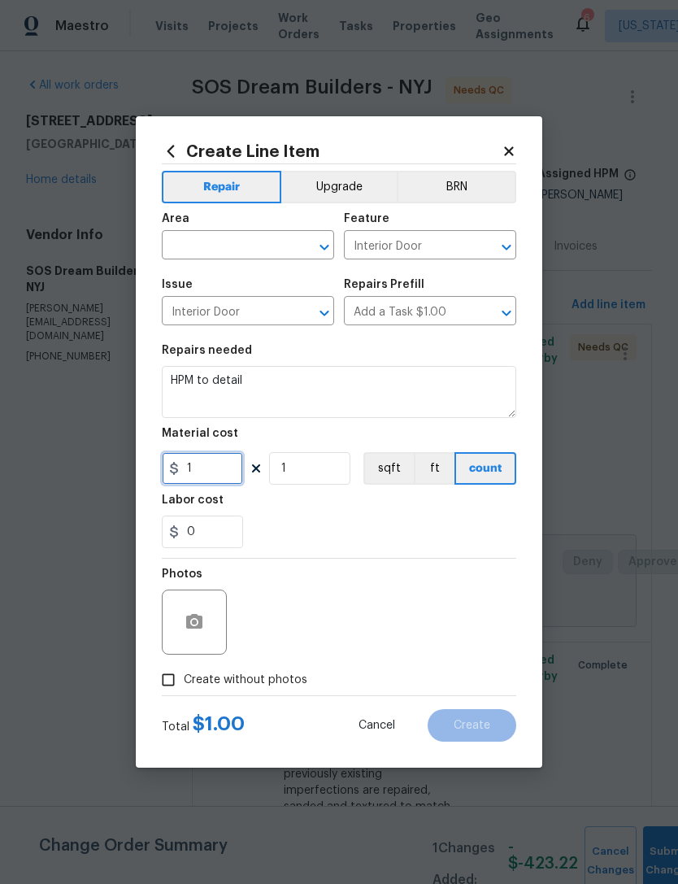
click at [215, 478] on input "1" at bounding box center [202, 468] width 81 height 33
type input "235"
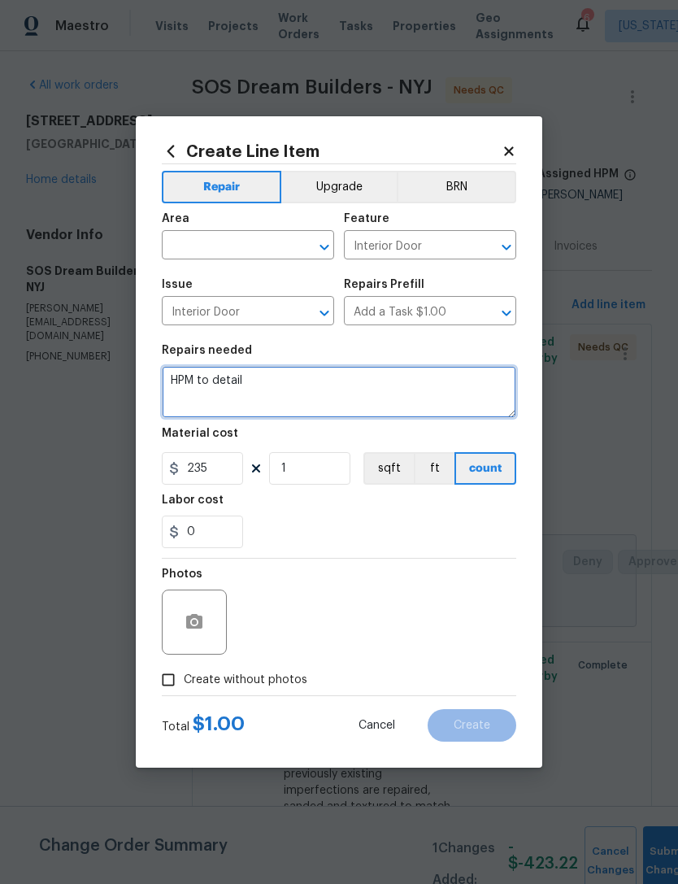
click at [357, 401] on textarea "HPM to detail" at bounding box center [339, 392] width 354 height 52
click at [250, 378] on textarea "HPM to detail" at bounding box center [339, 392] width 354 height 52
click at [249, 377] on textarea "HPM to detail" at bounding box center [339, 392] width 354 height 52
click at [316, 393] on textarea "HPM to detail" at bounding box center [339, 392] width 354 height 52
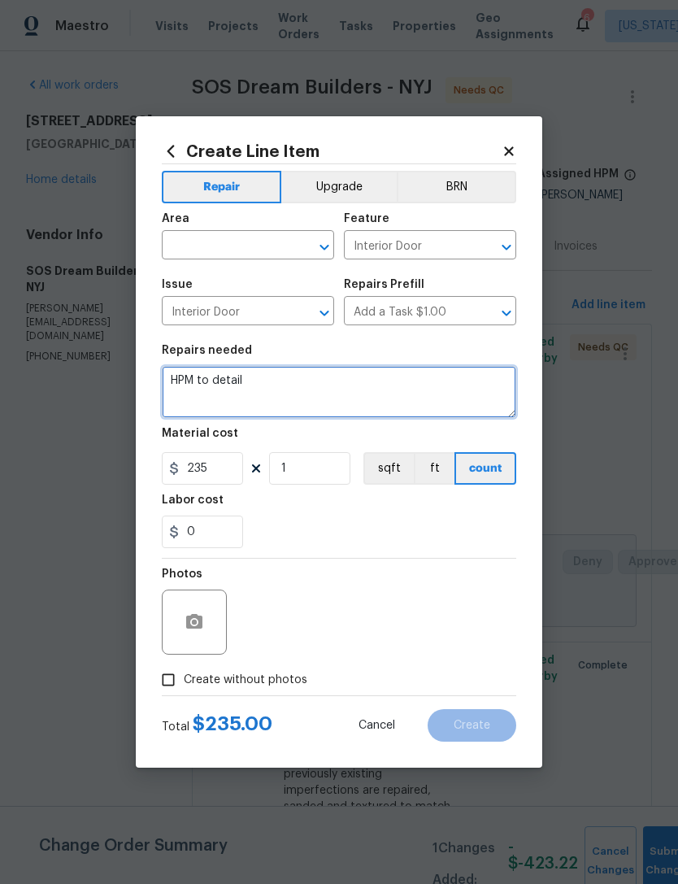
click at [290, 398] on textarea "HPM to detail" at bounding box center [339, 392] width 354 height 52
type textarea "Replace damaged door"
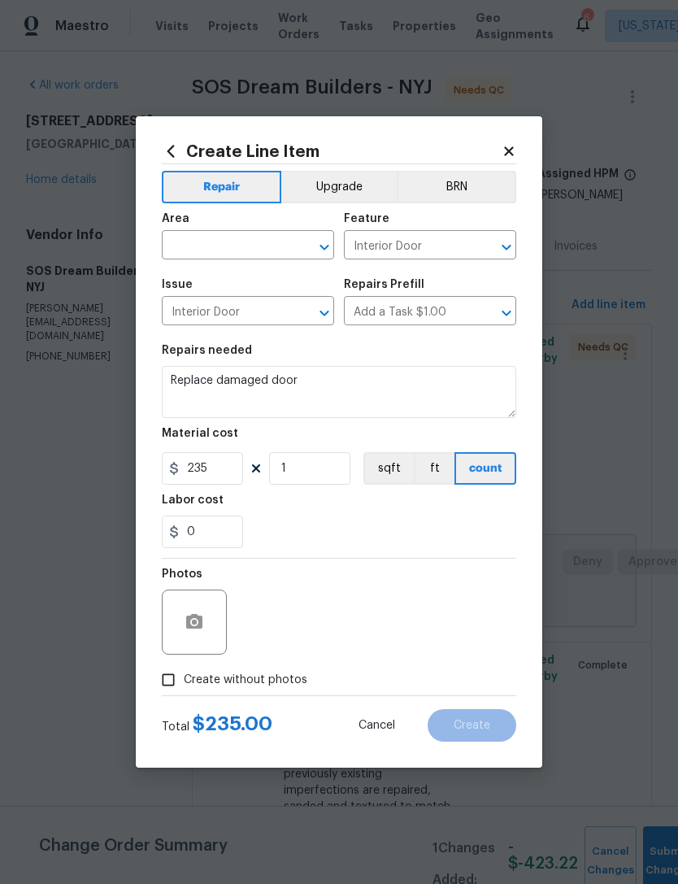
click at [261, 254] on input "text" at bounding box center [225, 246] width 127 height 25
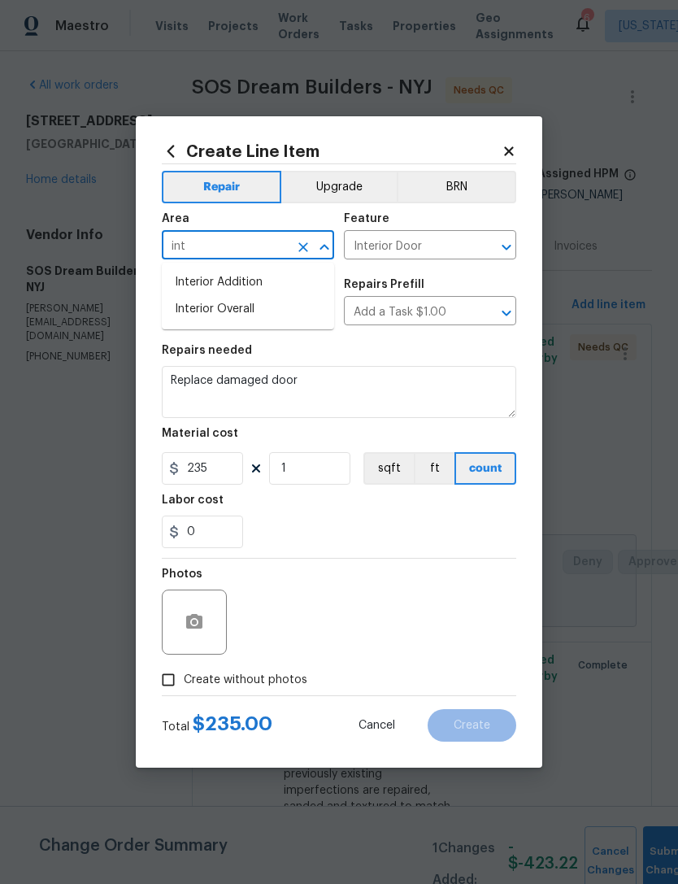
click at [268, 319] on li "Interior Overall" at bounding box center [248, 309] width 172 height 27
type input "Interior Overall"
click at [463, 541] on div "0" at bounding box center [339, 531] width 354 height 33
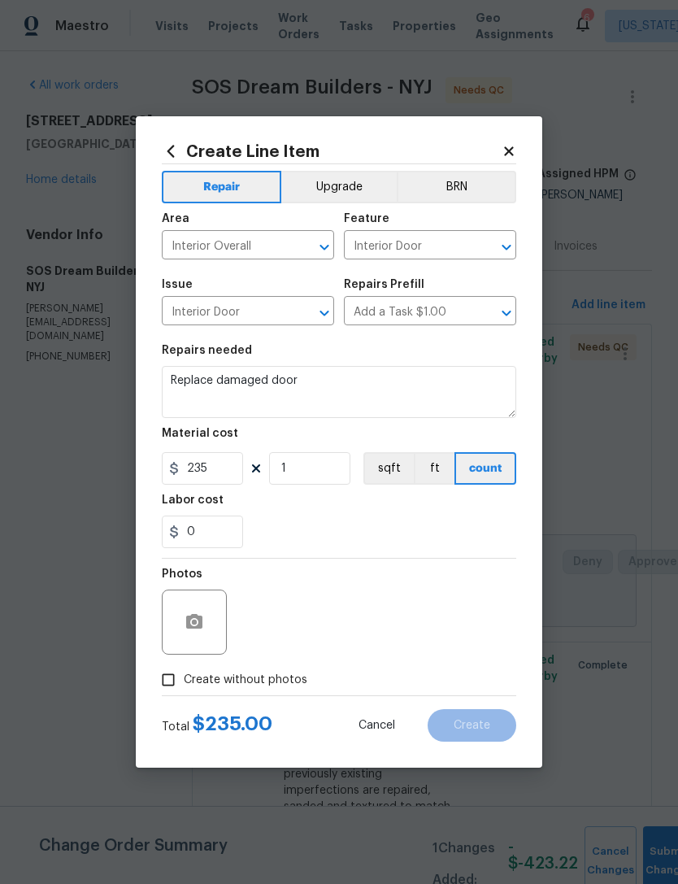
click at [270, 679] on span "Create without photos" at bounding box center [246, 679] width 124 height 17
click at [184, 679] on input "Create without photos" at bounding box center [168, 679] width 31 height 31
checkbox input "true"
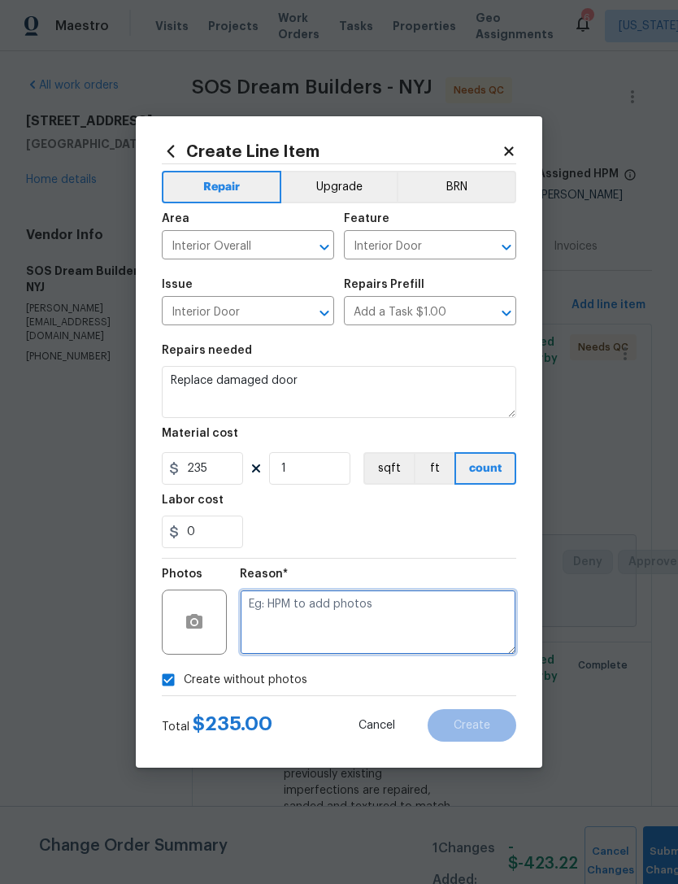
click at [406, 611] on textarea at bounding box center [378, 621] width 276 height 65
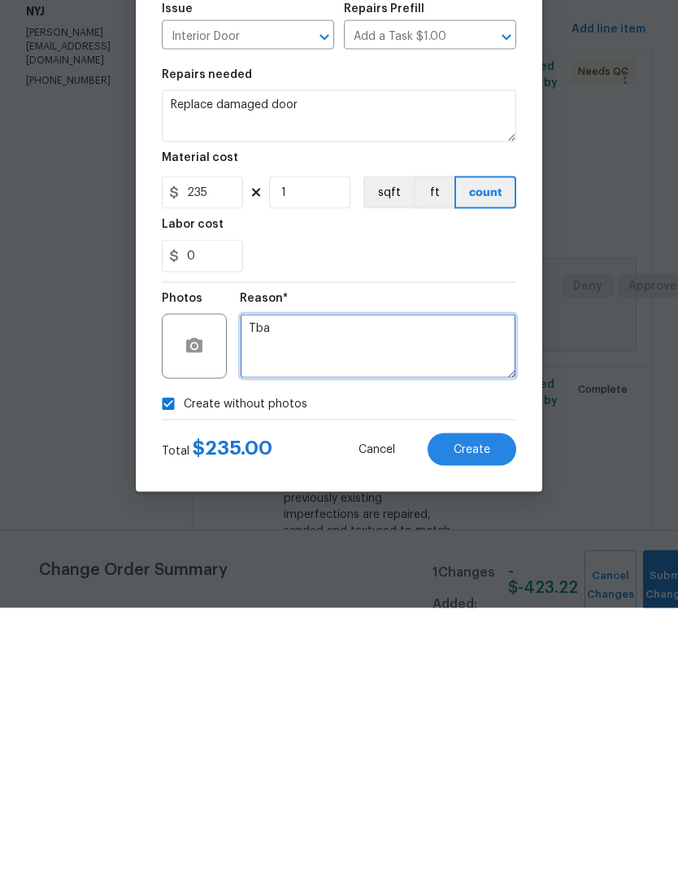
type textarea "Tba"
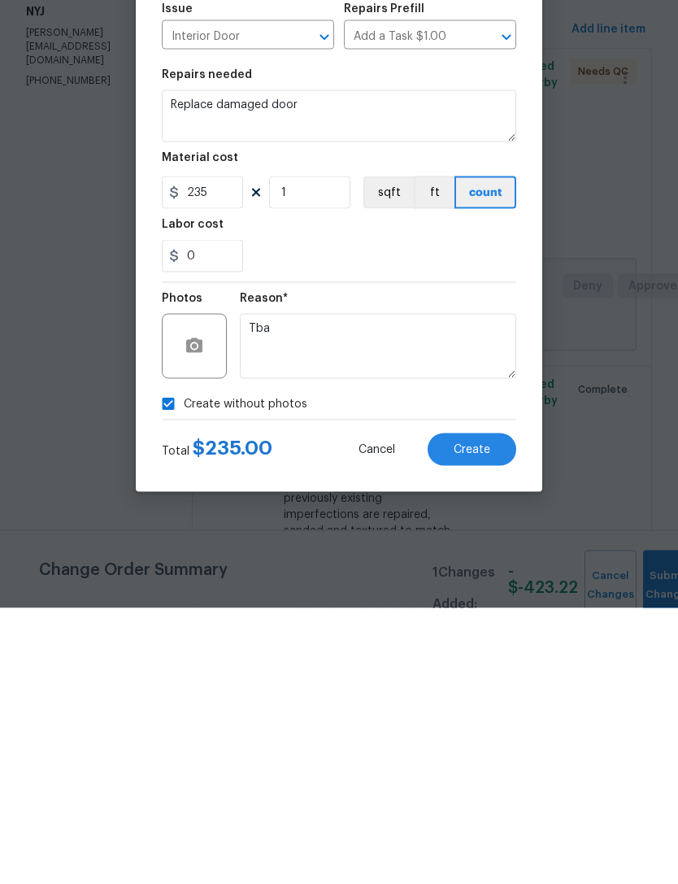
click at [500, 709] on button "Create" at bounding box center [472, 725] width 89 height 33
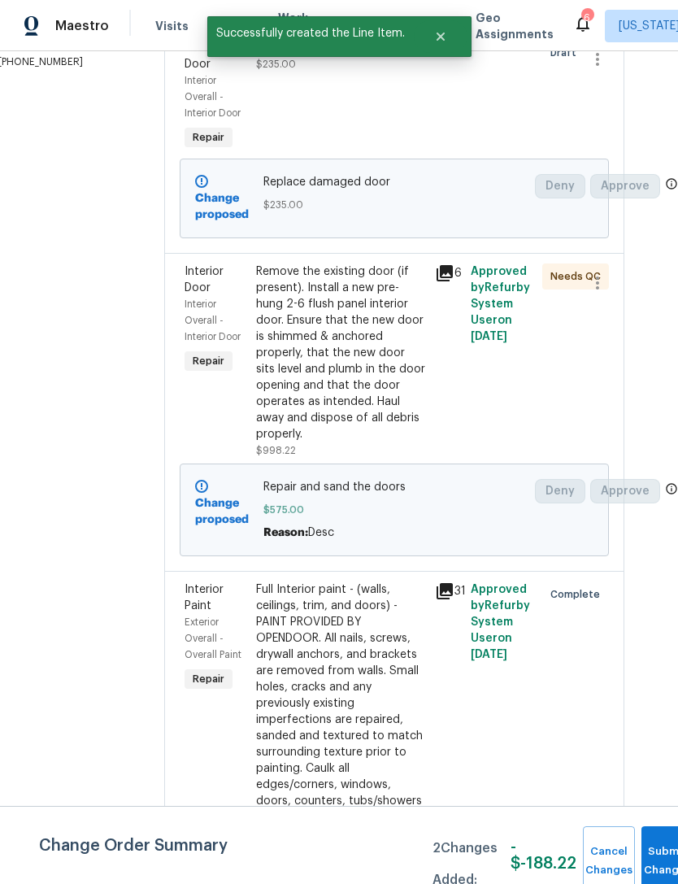
scroll to position [294, 27]
click at [655, 840] on button "Submit Changes" at bounding box center [667, 861] width 52 height 70
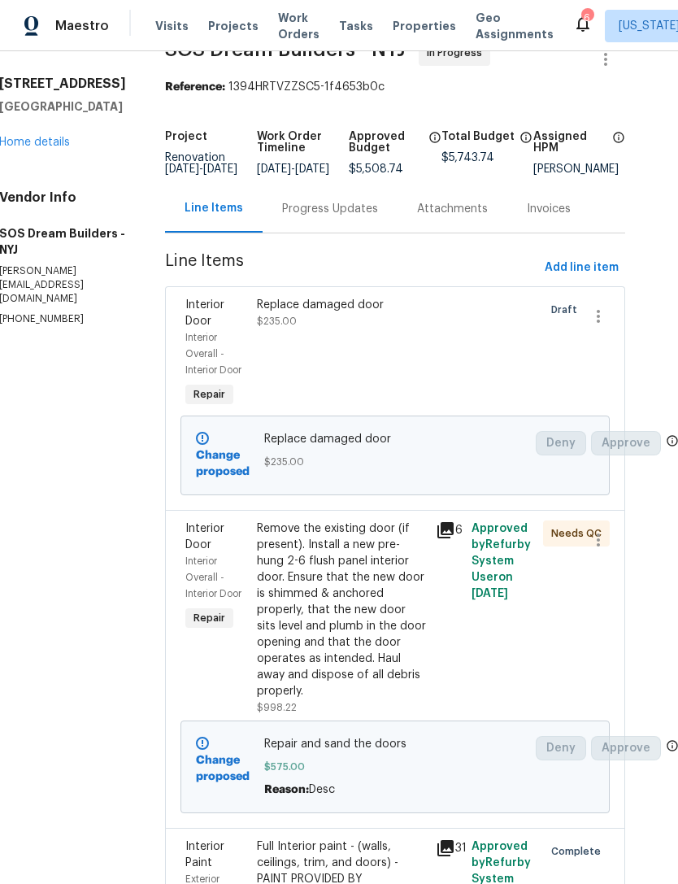
scroll to position [37, 27]
click at [600, 326] on icon "button" at bounding box center [599, 317] width 20 height 20
click at [527, 374] on div at bounding box center [339, 442] width 678 height 884
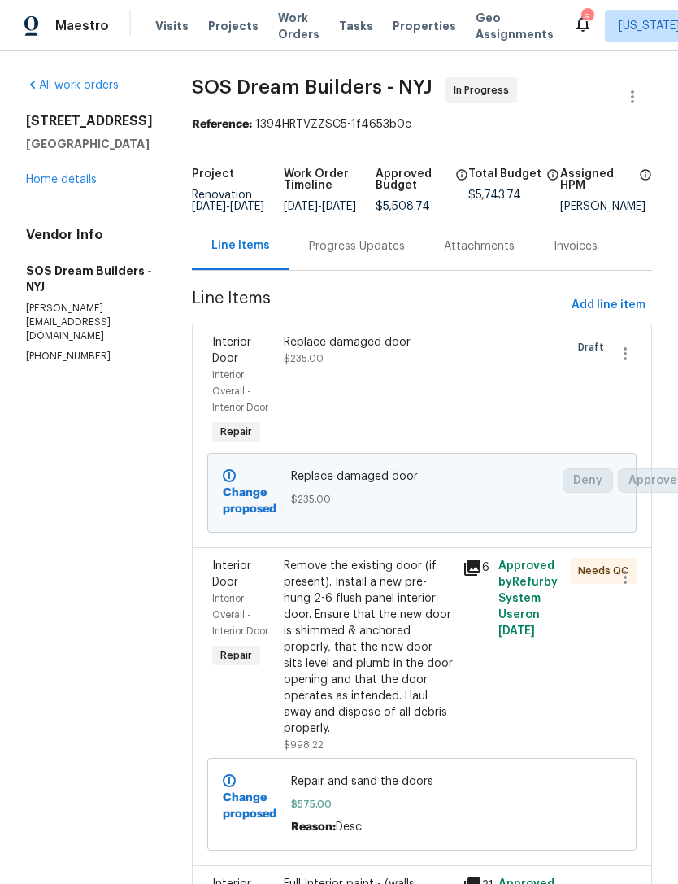
click at [83, 185] on link "Home details" at bounding box center [61, 179] width 71 height 11
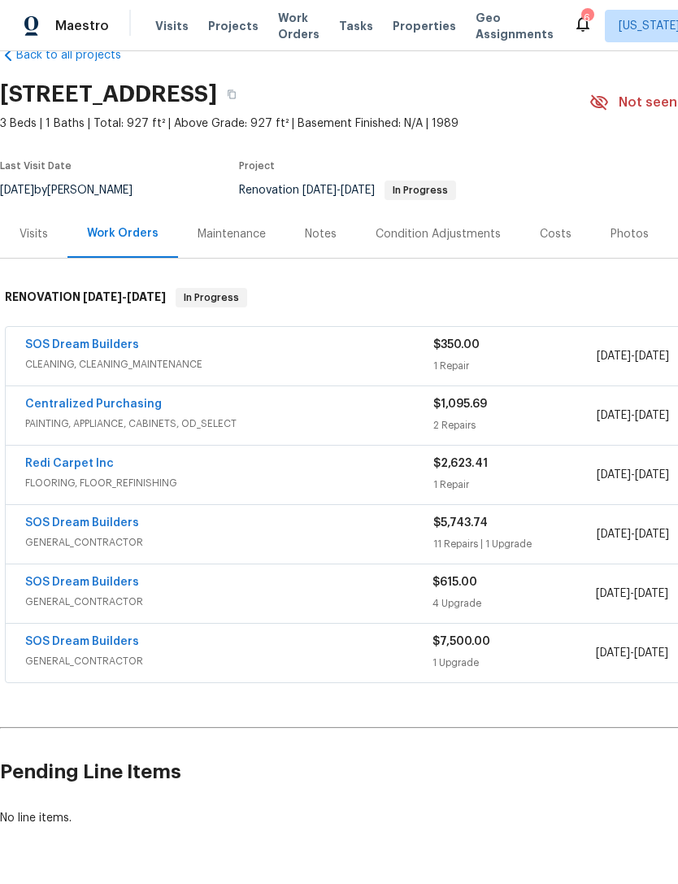
scroll to position [37, 0]
click at [152, 537] on span "GENERAL_CONTRACTOR" at bounding box center [229, 542] width 408 height 16
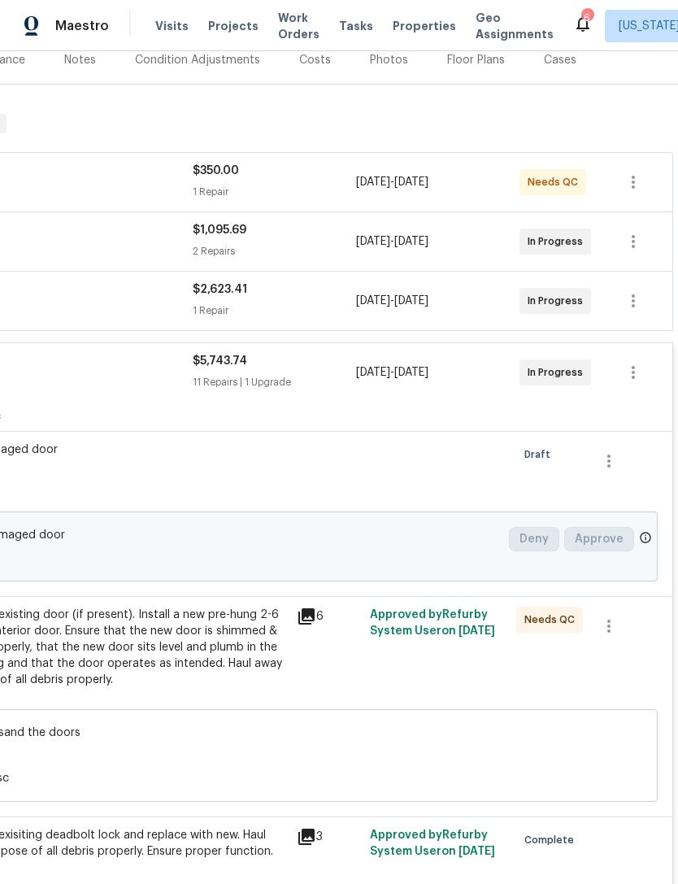
scroll to position [208, 241]
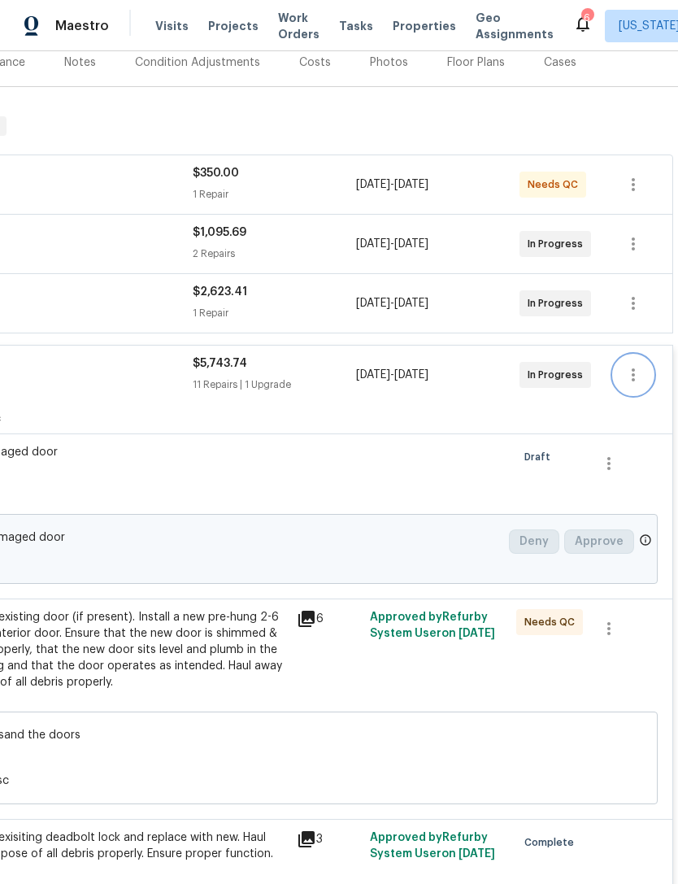
click at [642, 376] on icon "button" at bounding box center [633, 375] width 20 height 20
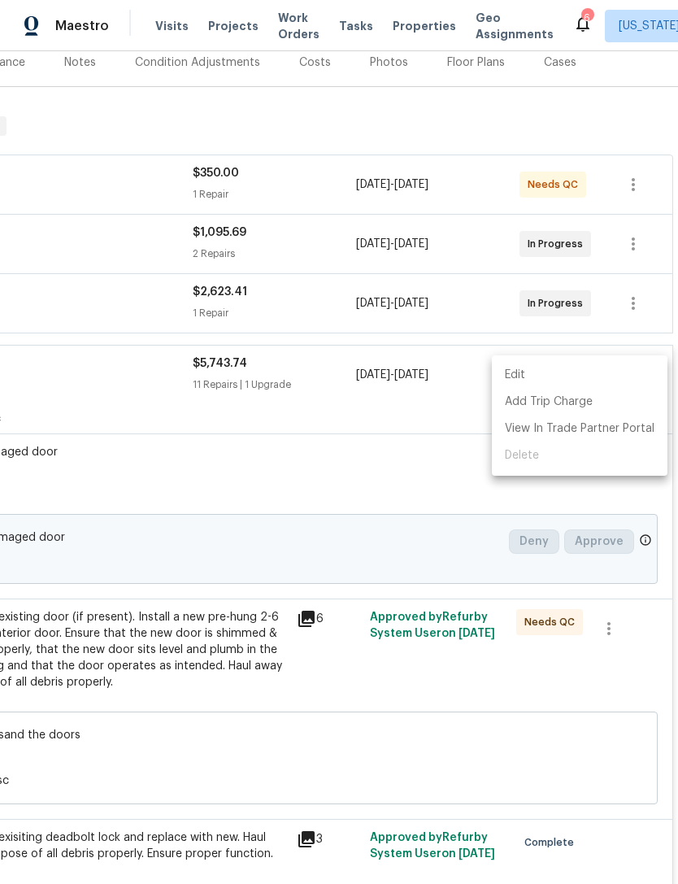
click at [167, 420] on div at bounding box center [339, 442] width 678 height 884
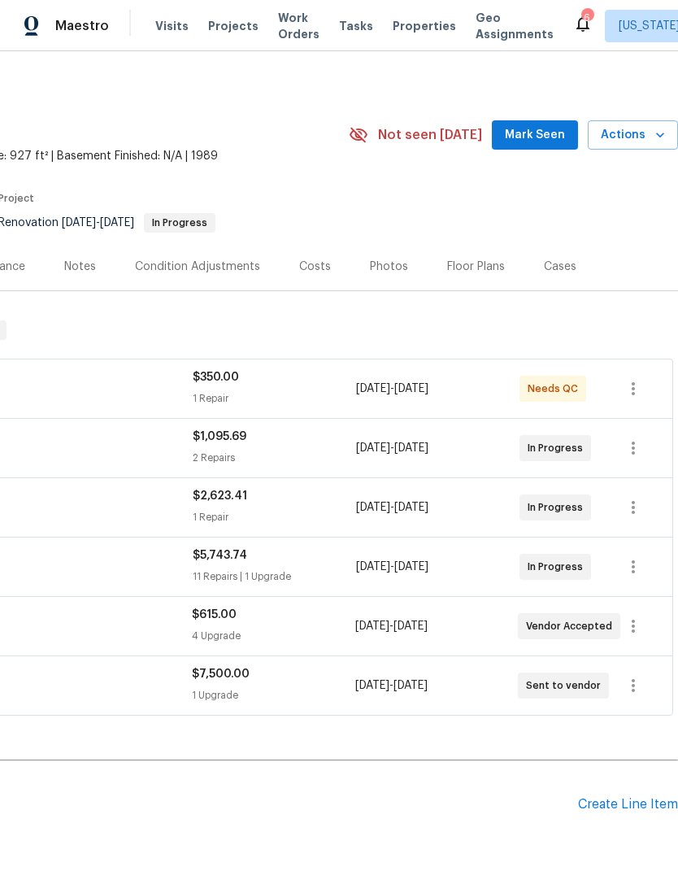
scroll to position [4, 241]
click at [635, 566] on icon "button" at bounding box center [633, 567] width 20 height 20
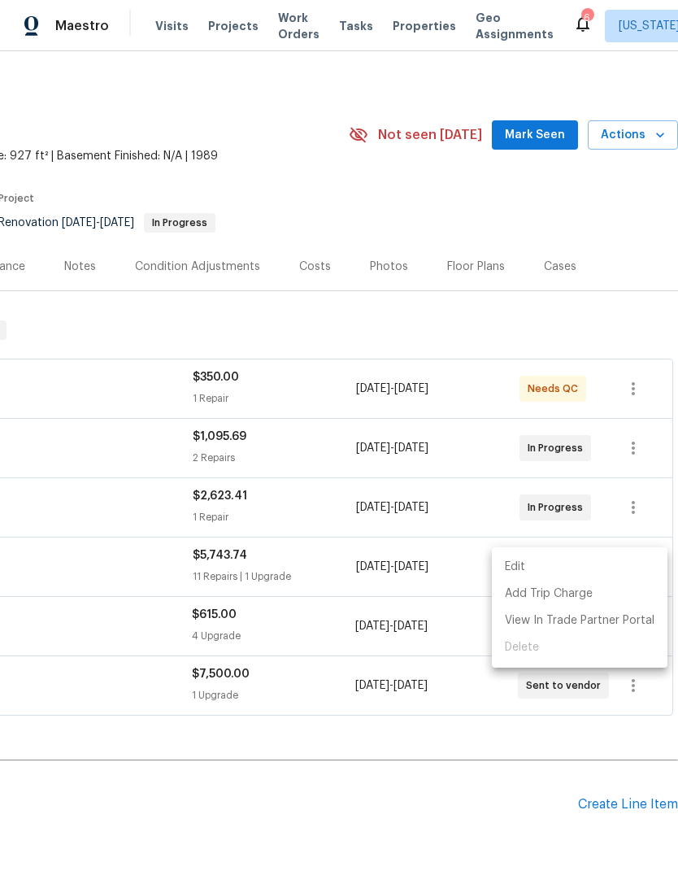
click at [383, 573] on div at bounding box center [339, 442] width 678 height 884
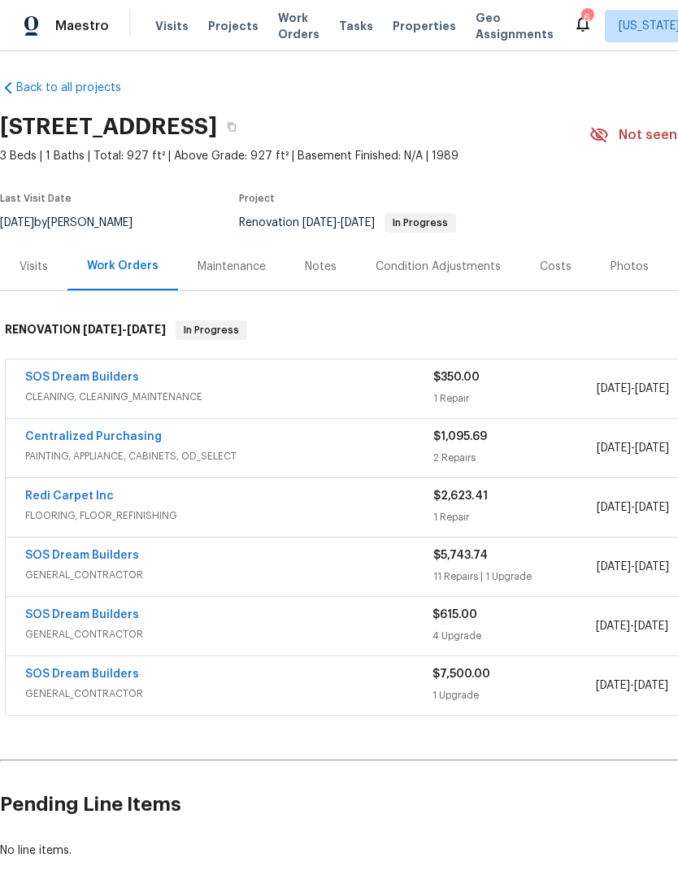
scroll to position [4, 0]
click at [129, 559] on link "SOS Dream Builders" at bounding box center [82, 555] width 114 height 11
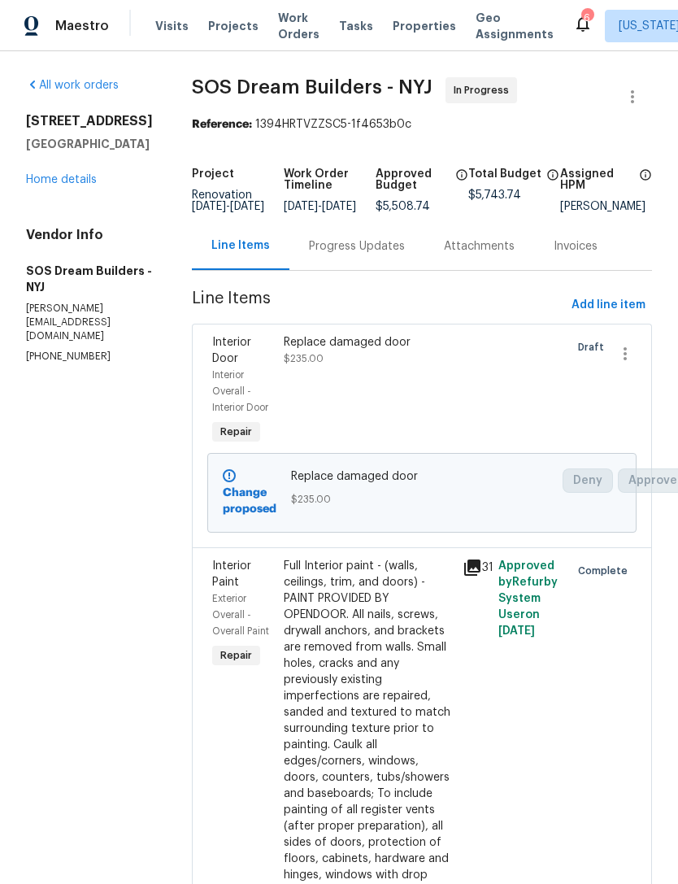
click at [245, 497] on div "Change proposed" at bounding box center [252, 492] width 68 height 59
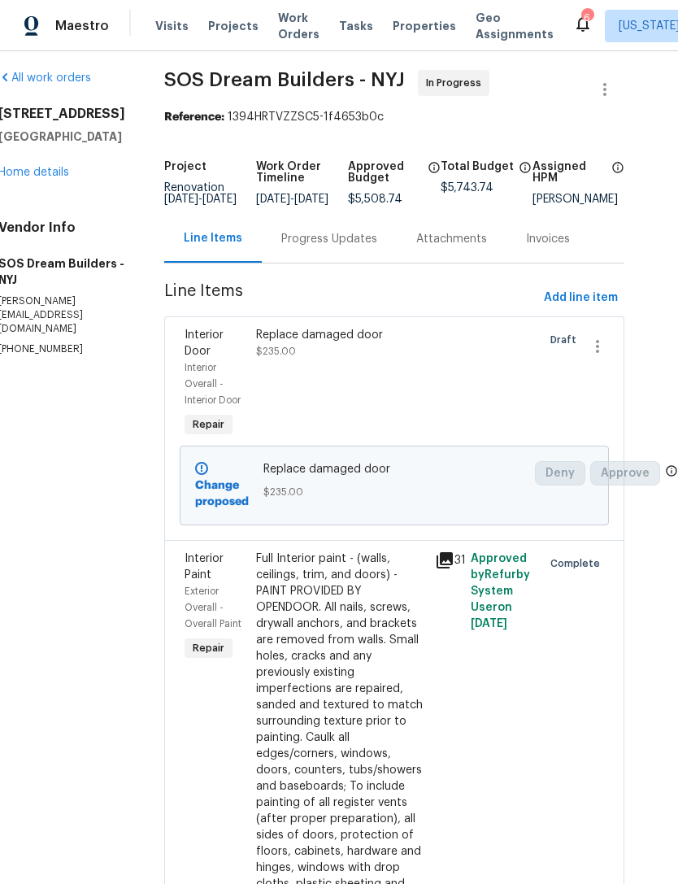
scroll to position [8, 27]
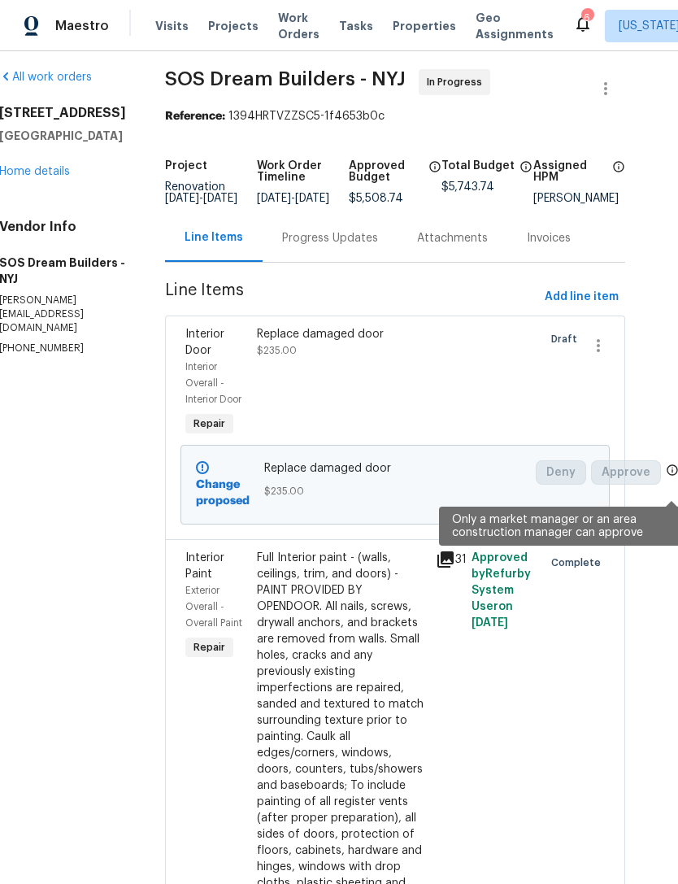
click at [675, 475] on icon at bounding box center [672, 469] width 11 height 11
click at [675, 480] on span at bounding box center [672, 471] width 13 height 17
click at [607, 355] on icon "button" at bounding box center [599, 346] width 20 height 20
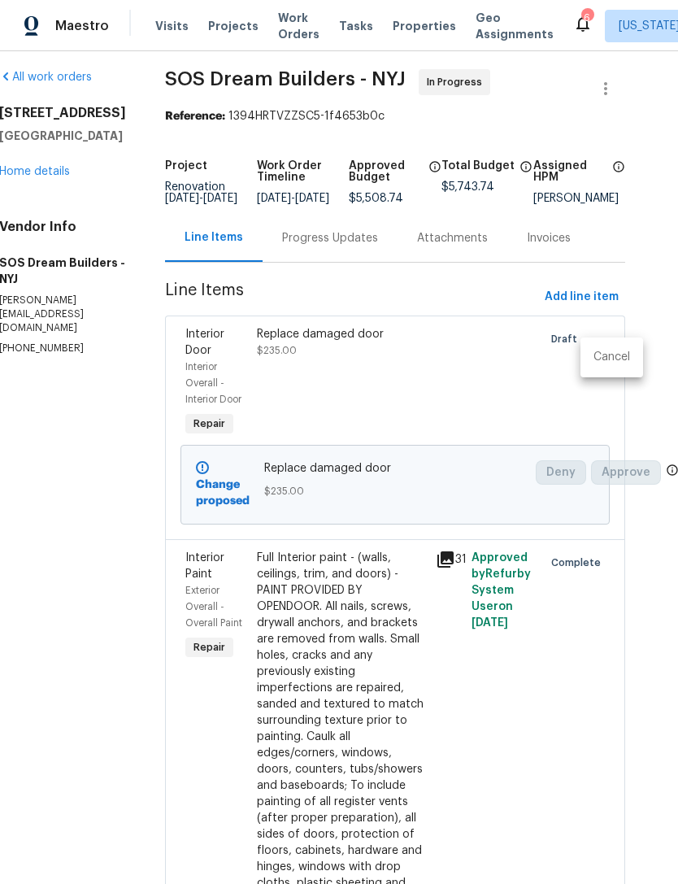
click at [618, 364] on li "Cancel" at bounding box center [611, 357] width 63 height 27
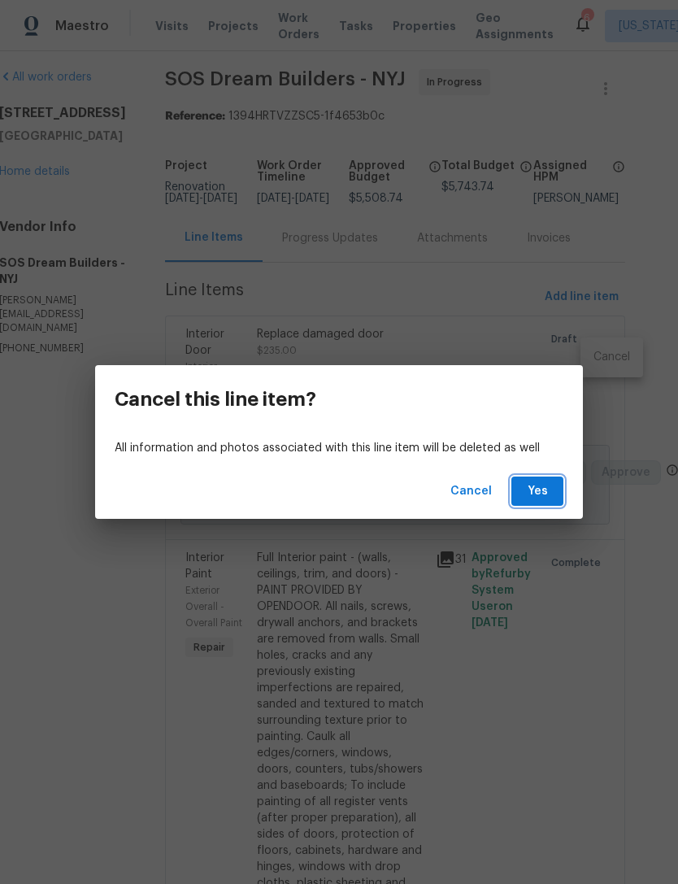
click at [555, 488] on button "Yes" at bounding box center [537, 491] width 52 height 30
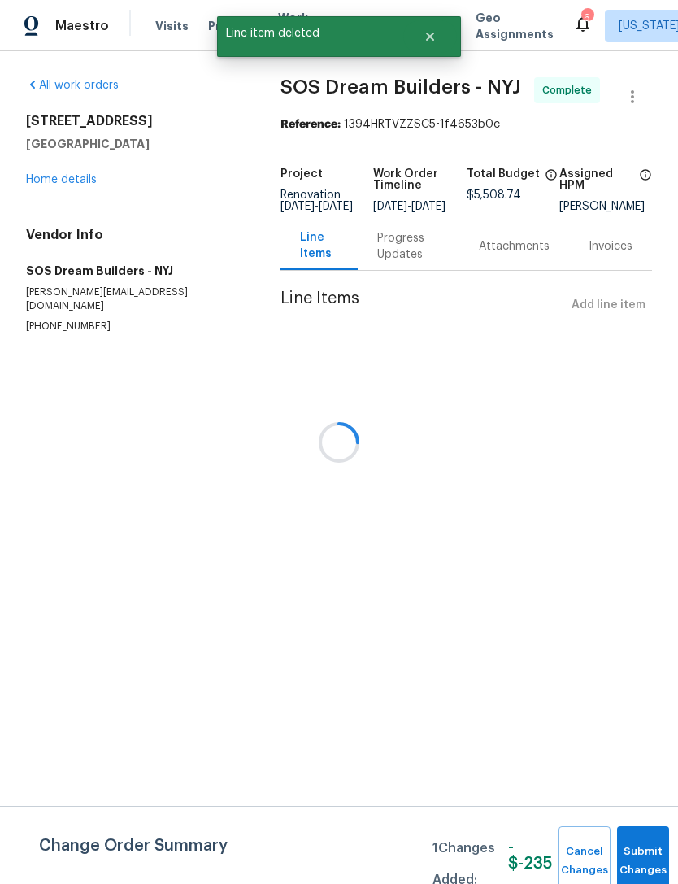
scroll to position [0, 0]
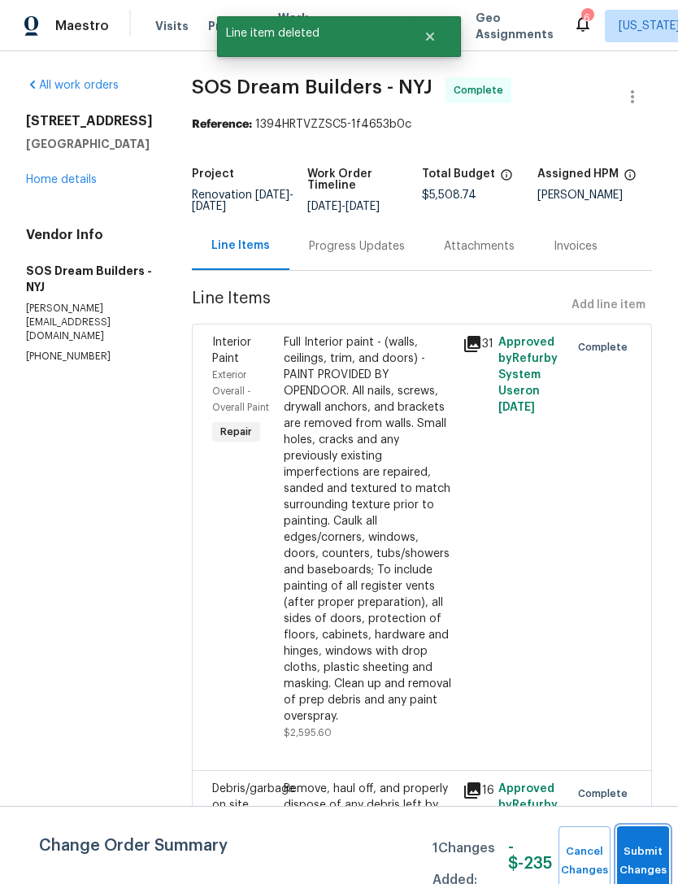
click at [644, 849] on button "Submit Changes" at bounding box center [643, 861] width 52 height 70
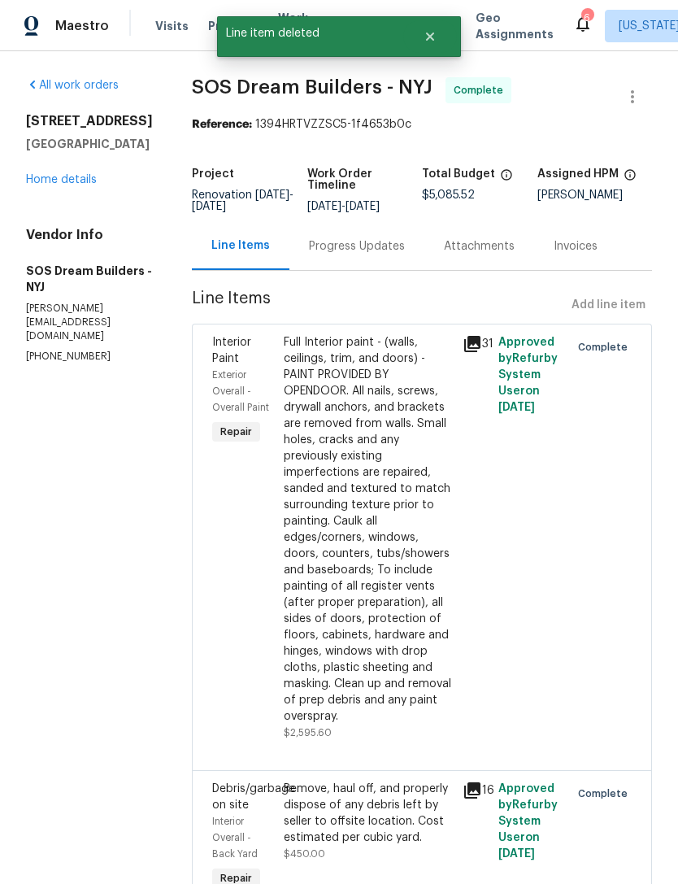
click at [101, 215] on div "All work orders 448 Northam Dr North Brunswick, NJ 08902 Home details Vendor In…" at bounding box center [89, 220] width 127 height 287
click at [94, 185] on link "Home details" at bounding box center [61, 179] width 71 height 11
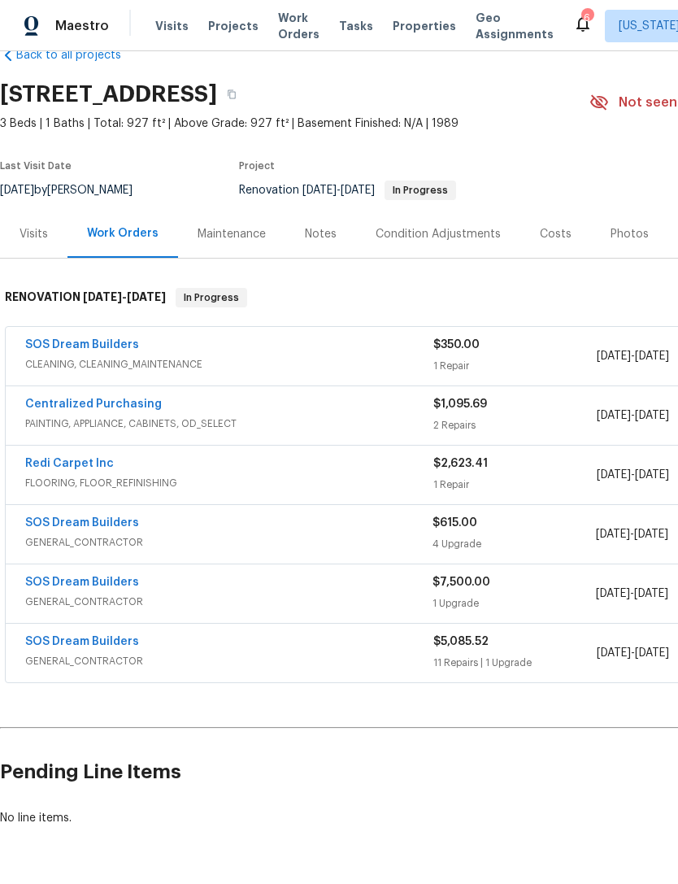
scroll to position [37, 0]
click at [178, 525] on div "SOS Dream Builders" at bounding box center [228, 525] width 407 height 20
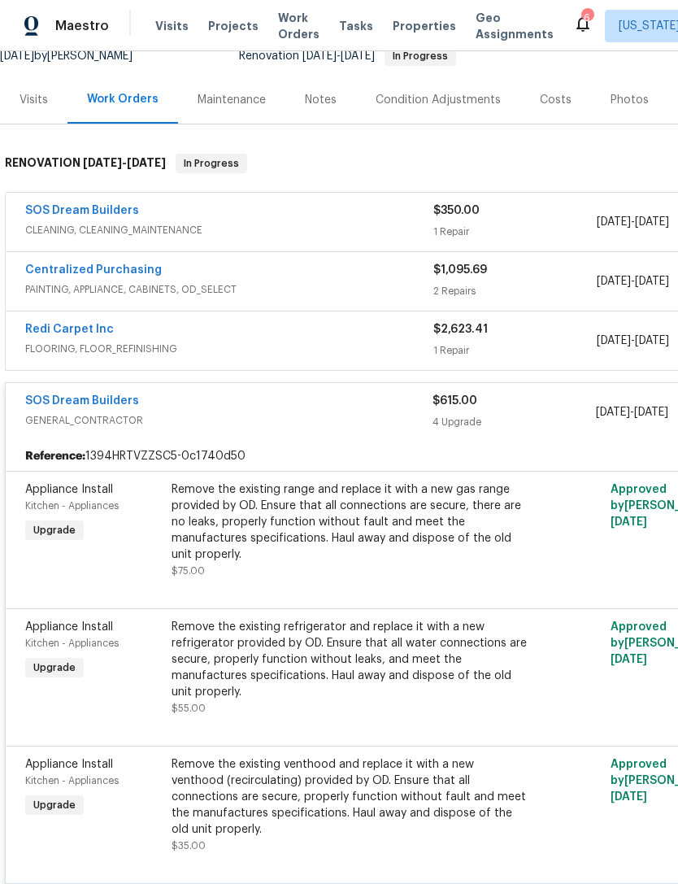
scroll to position [169, 0]
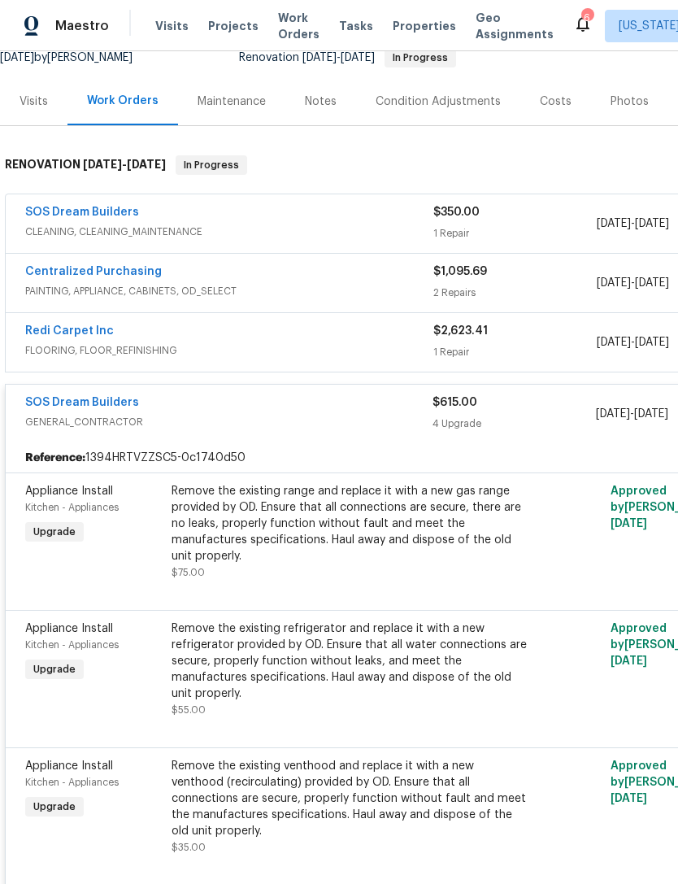
click at [133, 404] on link "SOS Dream Builders" at bounding box center [82, 402] width 114 height 11
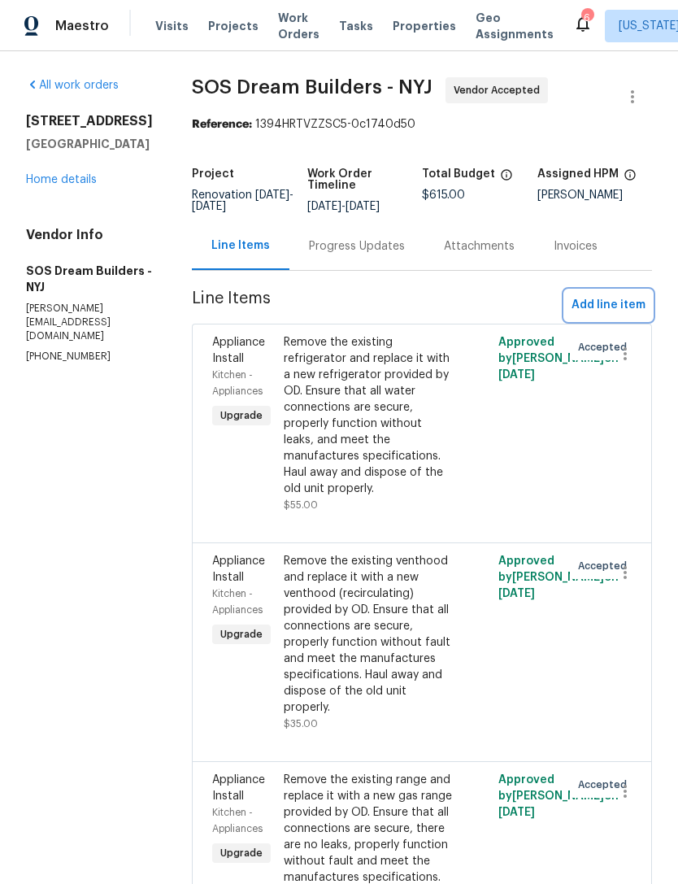
click at [645, 320] on button "Add line item" at bounding box center [608, 305] width 87 height 30
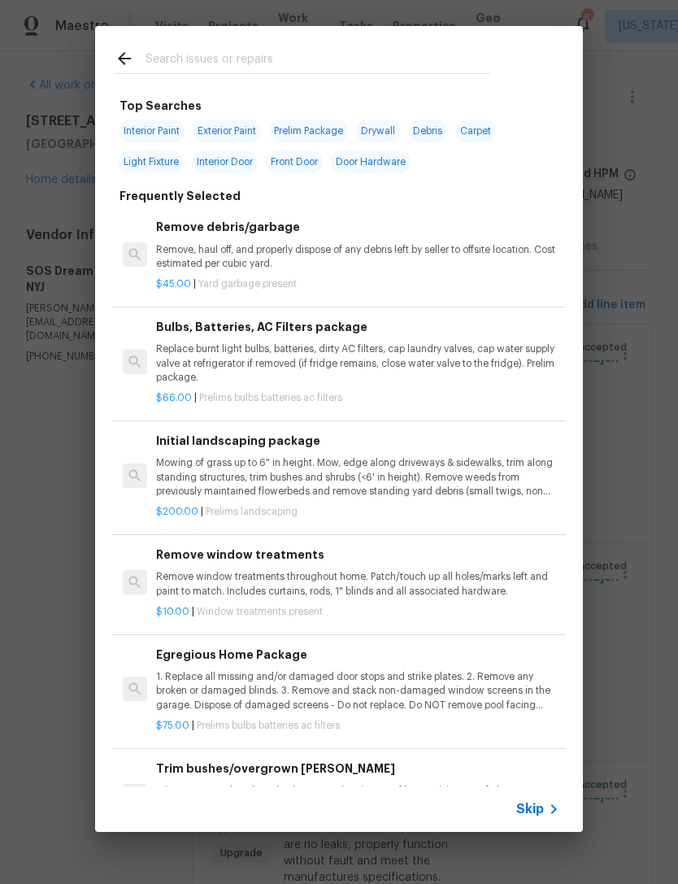
click at [476, 51] on input "text" at bounding box center [318, 61] width 345 height 24
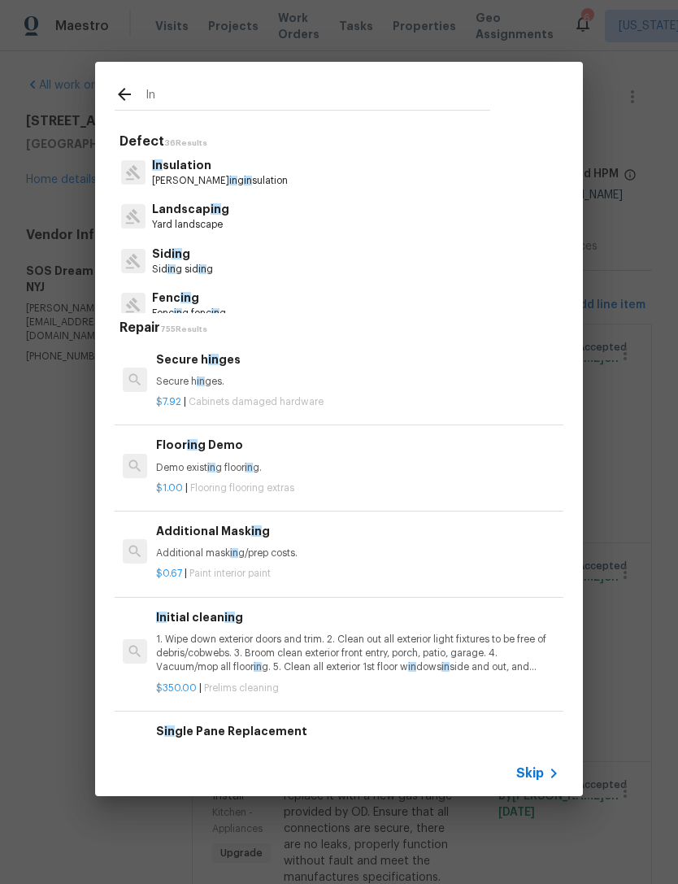
type input "I"
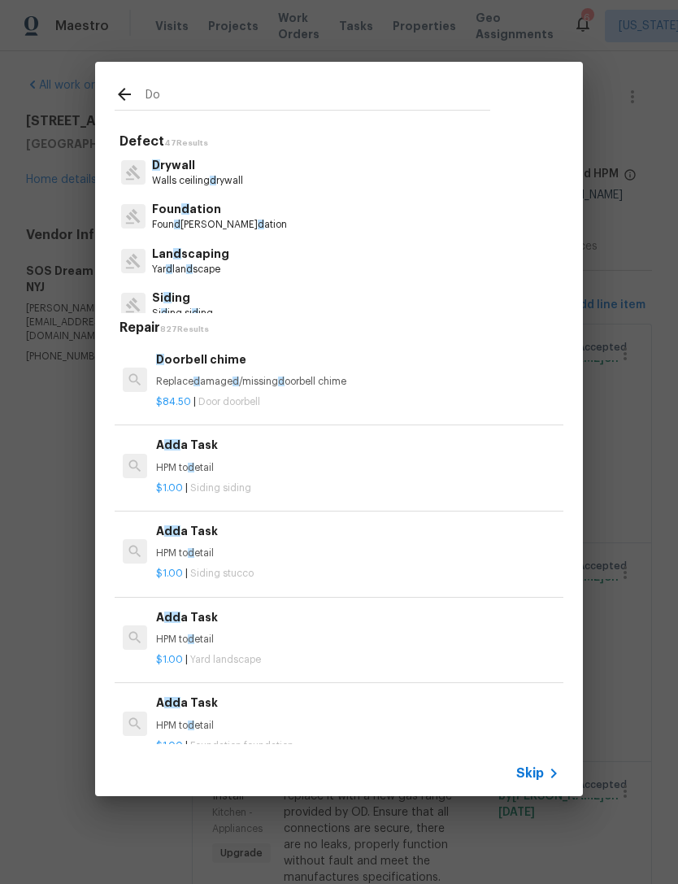
type input "Doo"
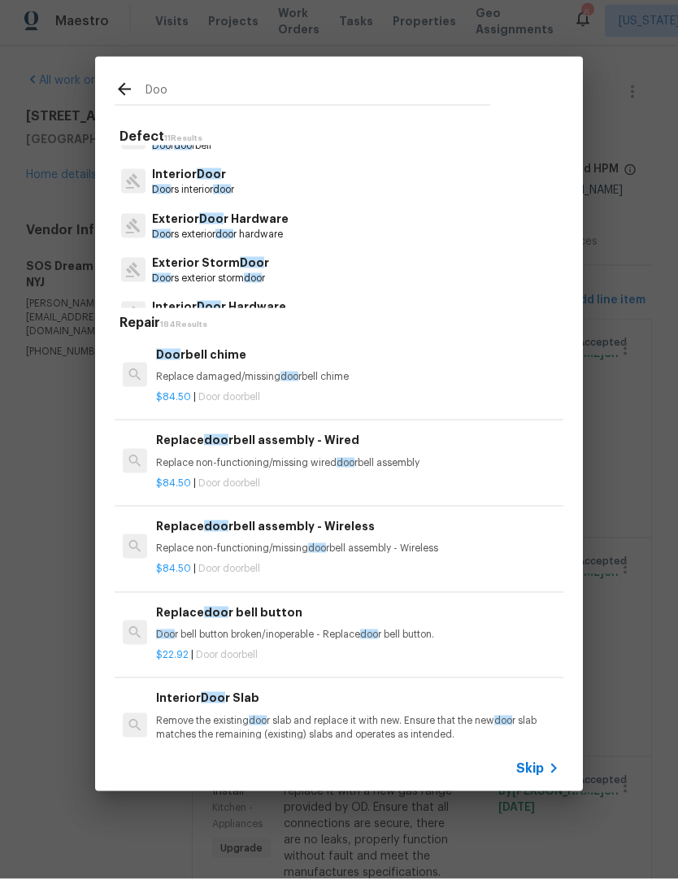
scroll to position [28, 0]
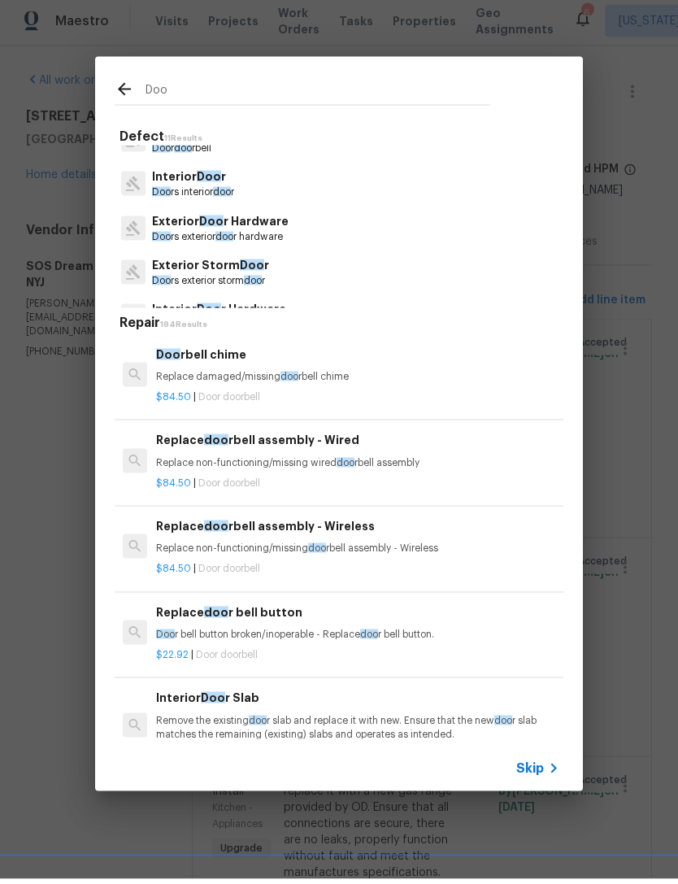
click at [234, 190] on p "Doo rs interior doo r" at bounding box center [193, 197] width 82 height 14
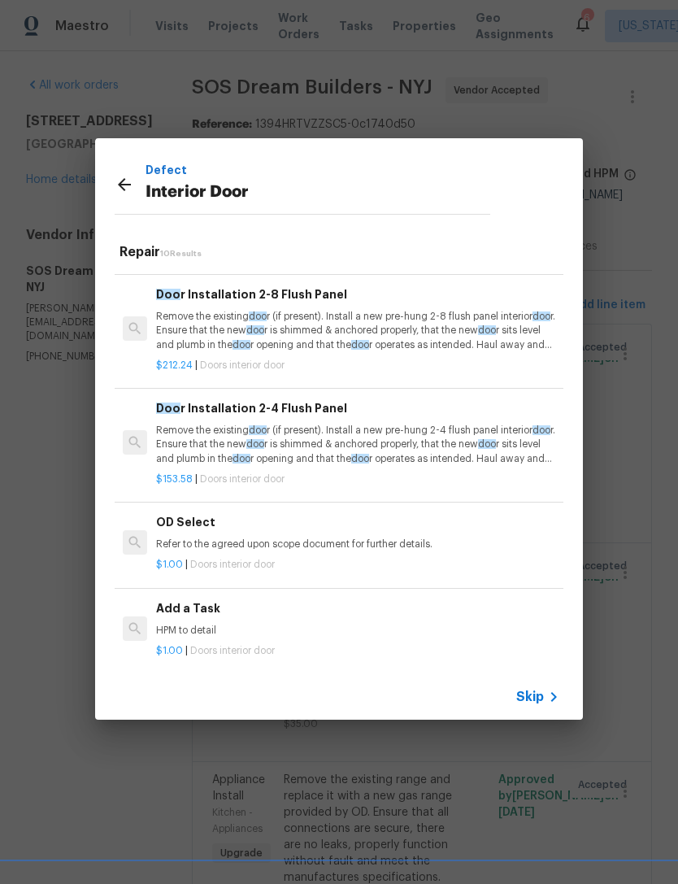
scroll to position [657, 0]
click at [328, 624] on p "HPM to detail" at bounding box center [357, 631] width 403 height 14
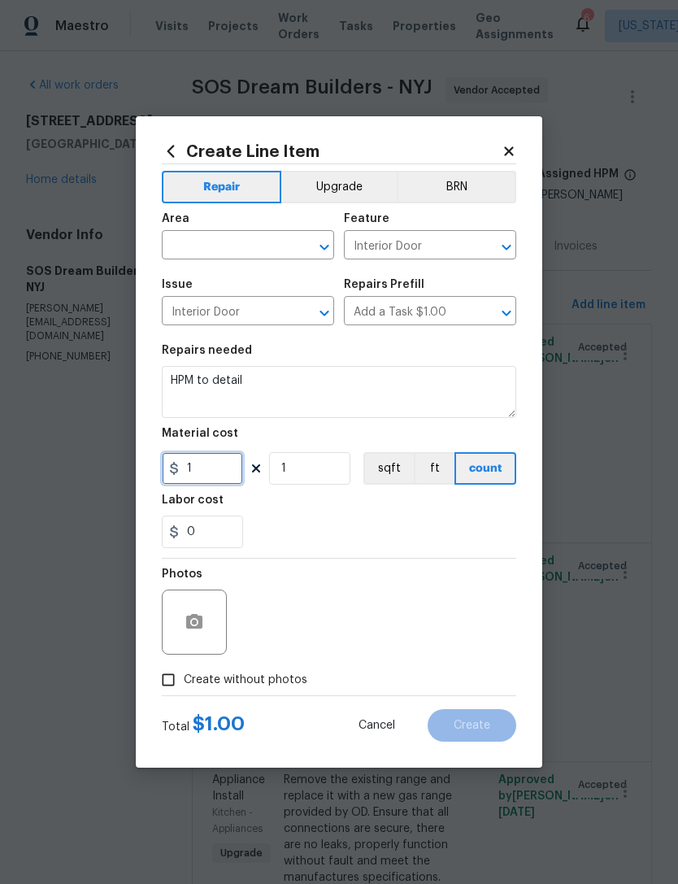
click at [224, 464] on input "1" at bounding box center [202, 468] width 81 height 33
type input "235"
click at [269, 253] on input "text" at bounding box center [225, 246] width 127 height 25
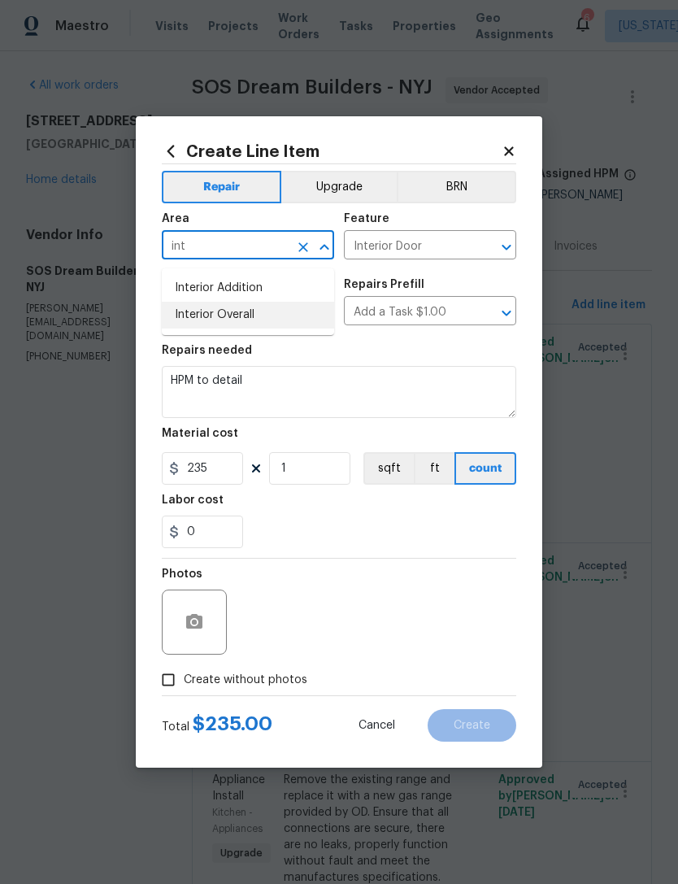
click at [303, 319] on li "Interior Overall" at bounding box center [248, 315] width 172 height 27
type input "Interior Overall"
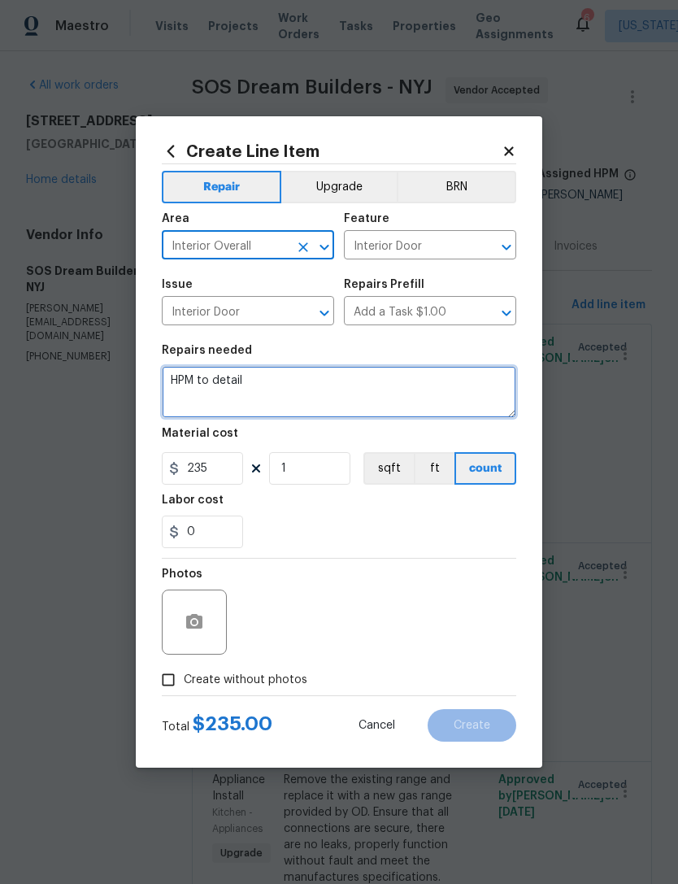
click at [332, 381] on textarea "HPM to detail" at bounding box center [339, 392] width 354 height 52
click at [312, 389] on textarea "HPM to detail" at bounding box center [339, 392] width 354 height 52
click at [311, 388] on textarea "HPM to detail" at bounding box center [339, 392] width 354 height 52
click at [320, 386] on textarea "HPM to detail" at bounding box center [339, 392] width 354 height 52
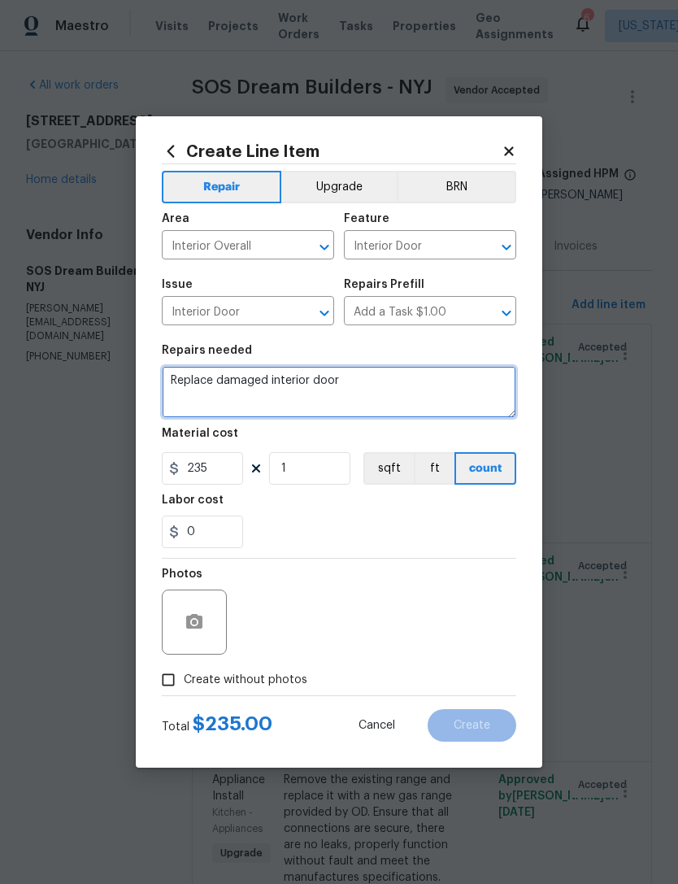
type textarea "Replace damaged interior door"
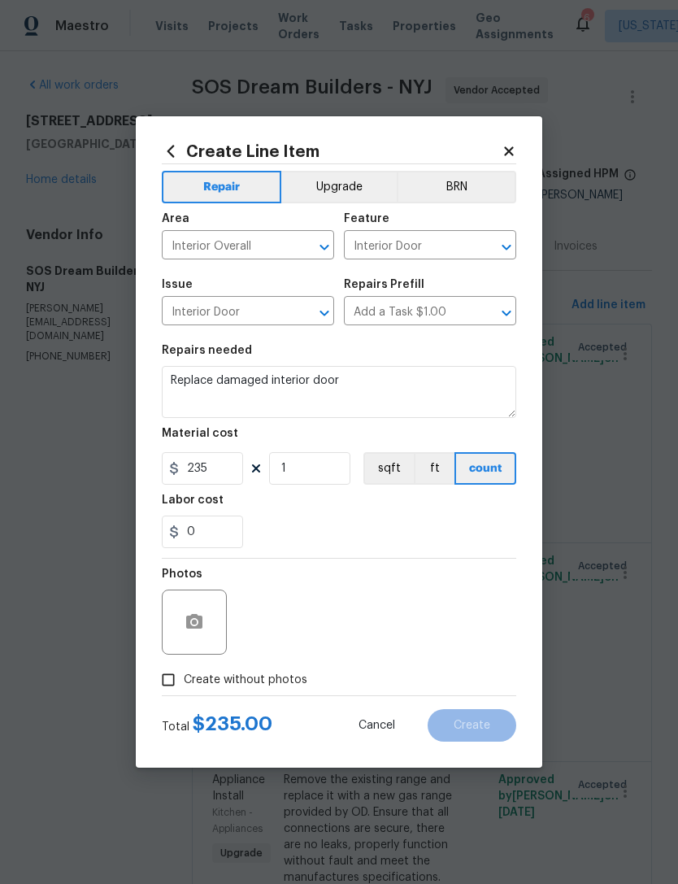
click at [393, 513] on div "Labor cost" at bounding box center [339, 504] width 354 height 21
click at [279, 686] on span "Create without photos" at bounding box center [246, 679] width 124 height 17
click at [184, 686] on input "Create without photos" at bounding box center [168, 679] width 31 height 31
checkbox input "true"
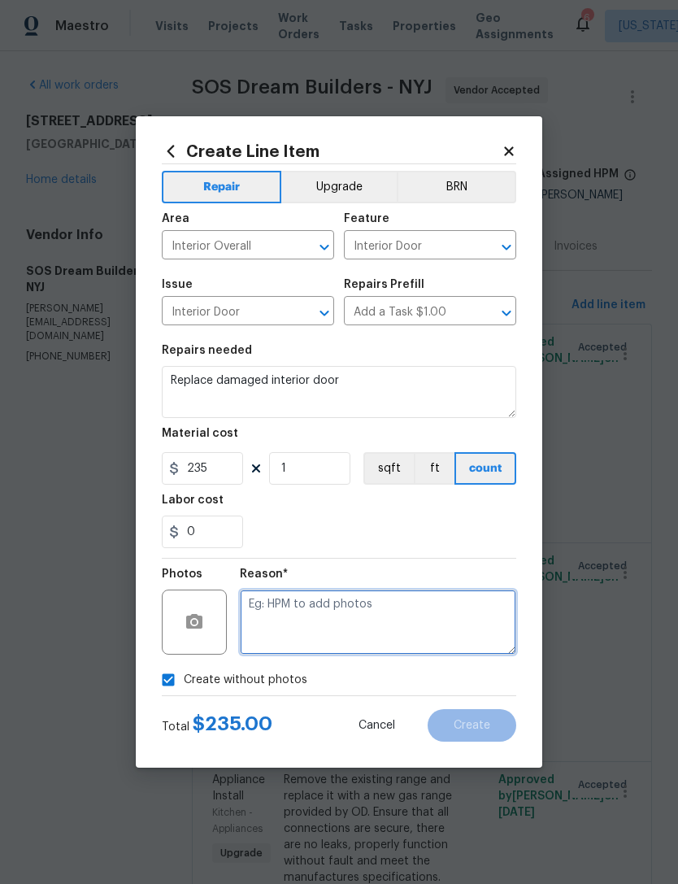
click at [355, 612] on textarea at bounding box center [378, 621] width 276 height 65
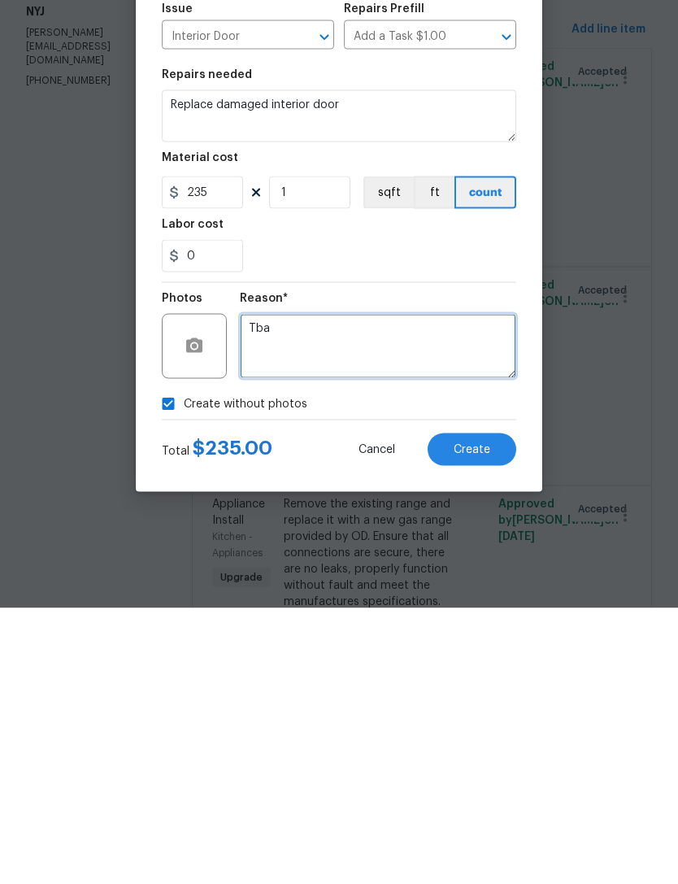
type textarea "Tba"
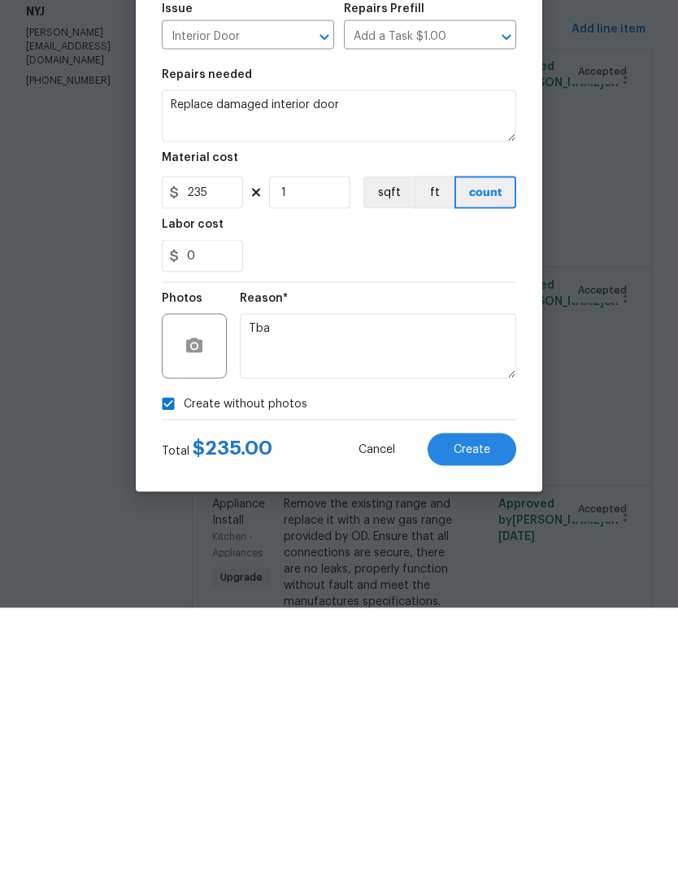
click at [486, 719] on span "Create" at bounding box center [472, 725] width 37 height 12
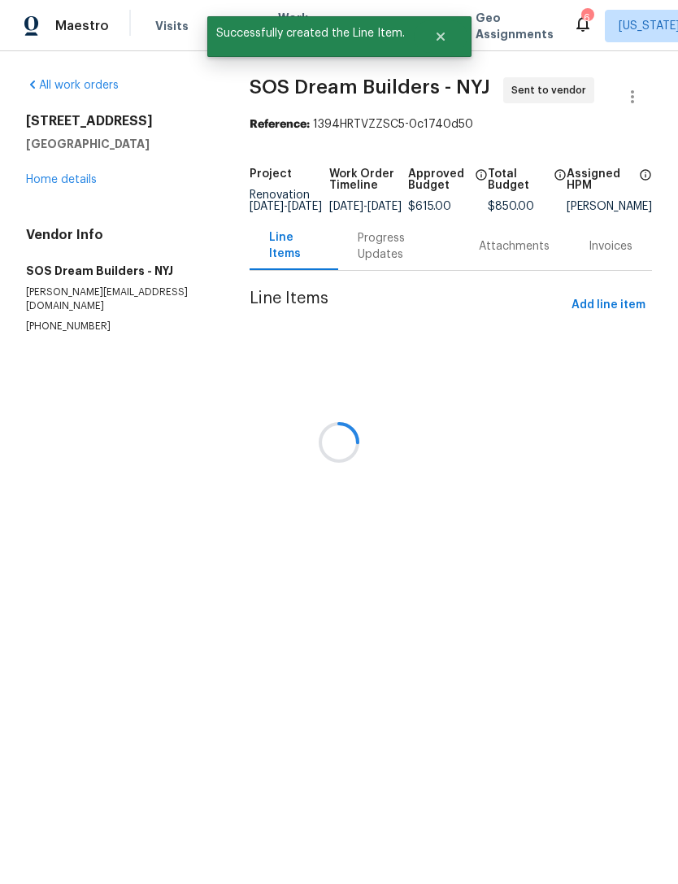
scroll to position [0, 0]
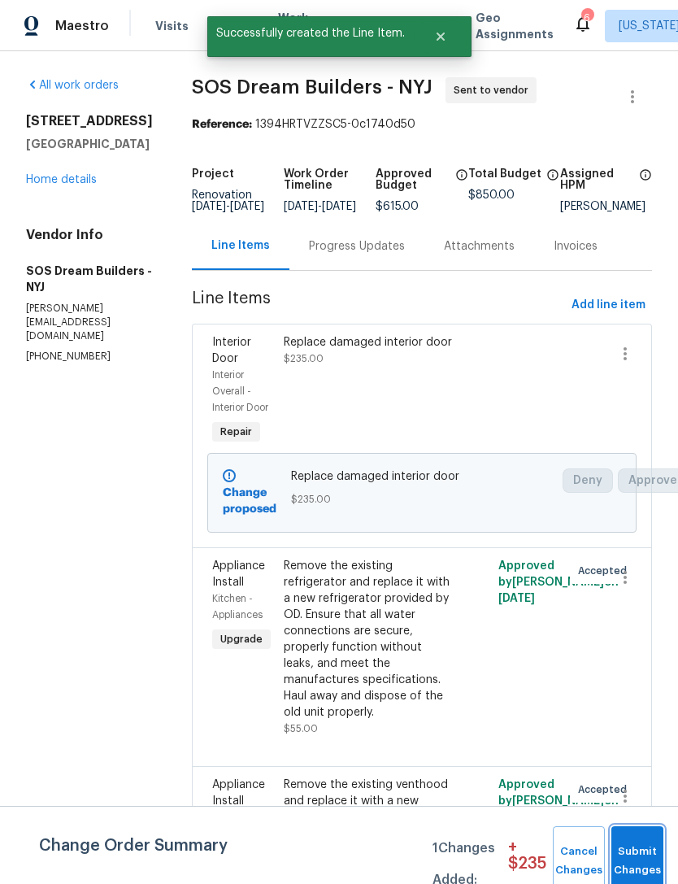
click at [645, 841] on button "Submit Changes" at bounding box center [637, 861] width 52 height 70
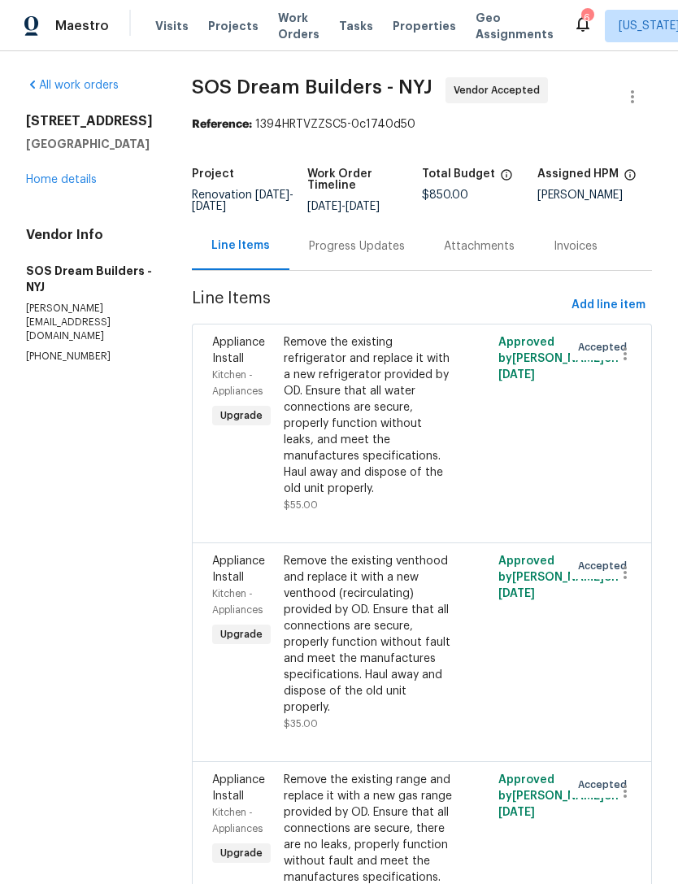
click at [95, 185] on link "Home details" at bounding box center [61, 179] width 71 height 11
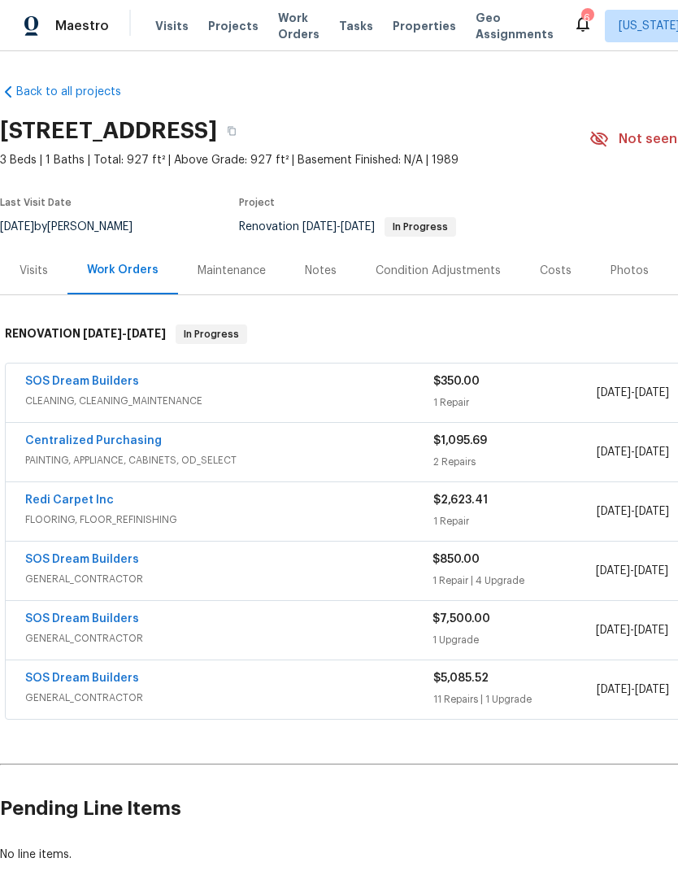
click at [410, 32] on span "Properties" at bounding box center [424, 26] width 63 height 16
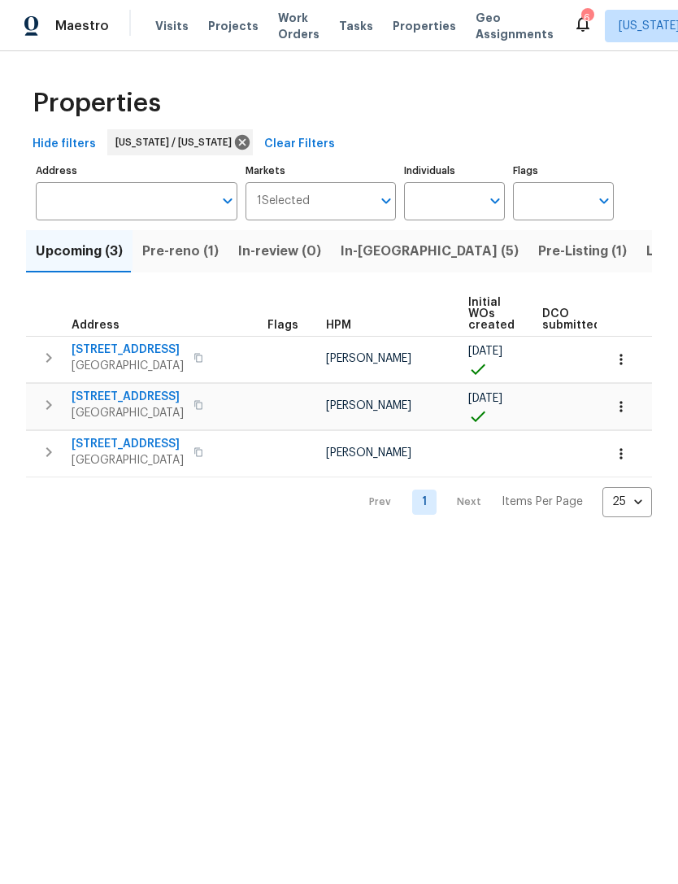
click at [367, 263] on span "In-[GEOGRAPHIC_DATA] (5)" at bounding box center [430, 251] width 178 height 23
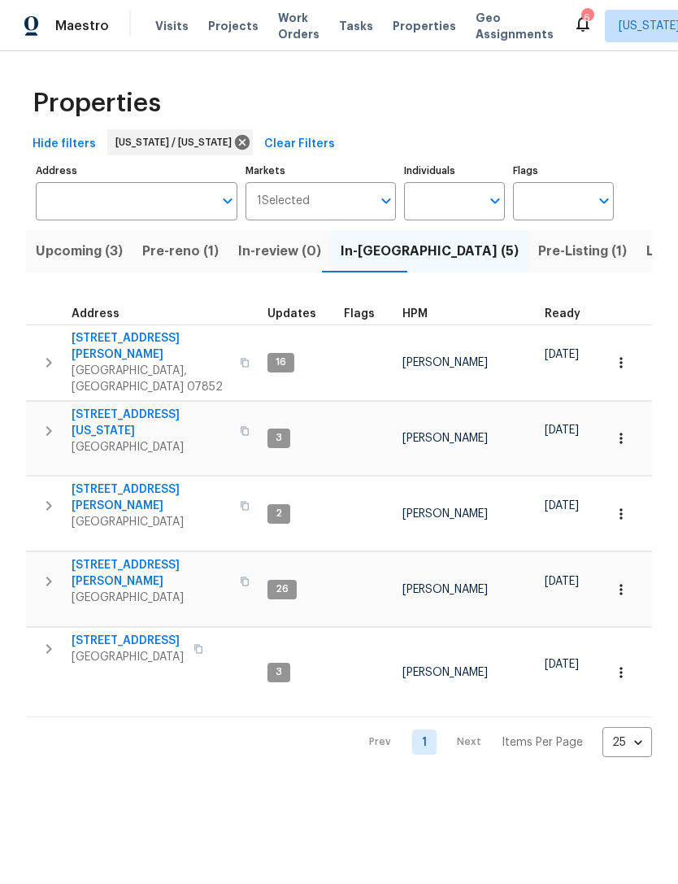
click at [126, 557] on span "[STREET_ADDRESS][PERSON_NAME]" at bounding box center [151, 573] width 159 height 33
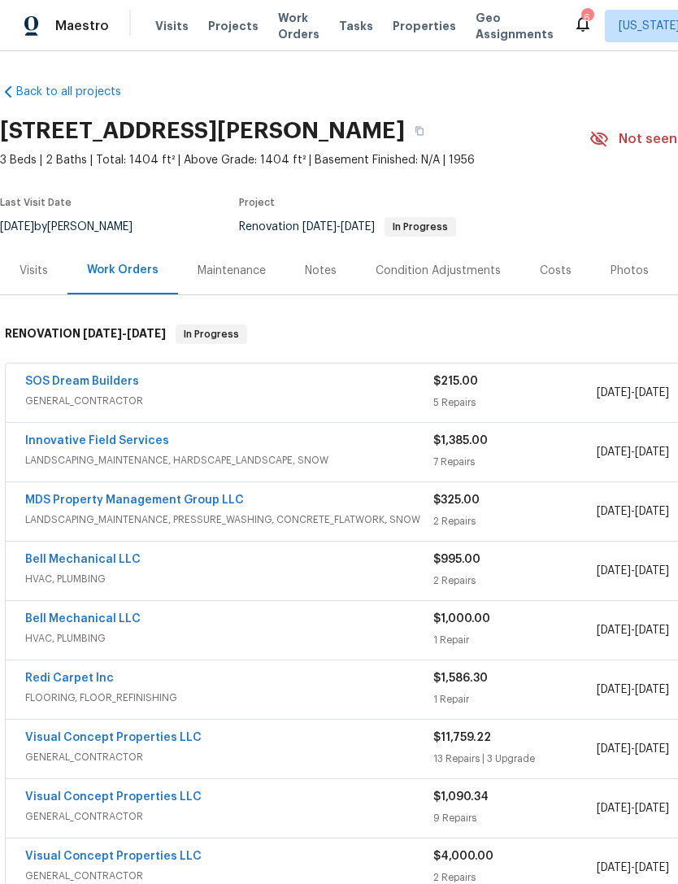
click at [361, 393] on span "GENERAL_CONTRACTOR" at bounding box center [229, 401] width 408 height 16
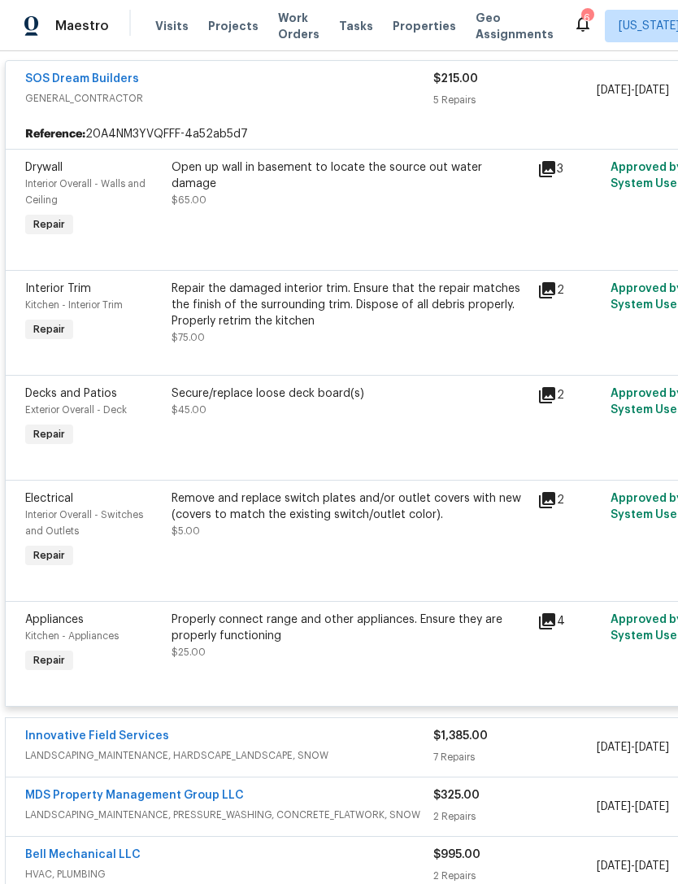
scroll to position [315, 0]
click at [459, 331] on div "Repair the damaged interior trim. Ensure that the repair matches the finish of …" at bounding box center [350, 312] width 356 height 65
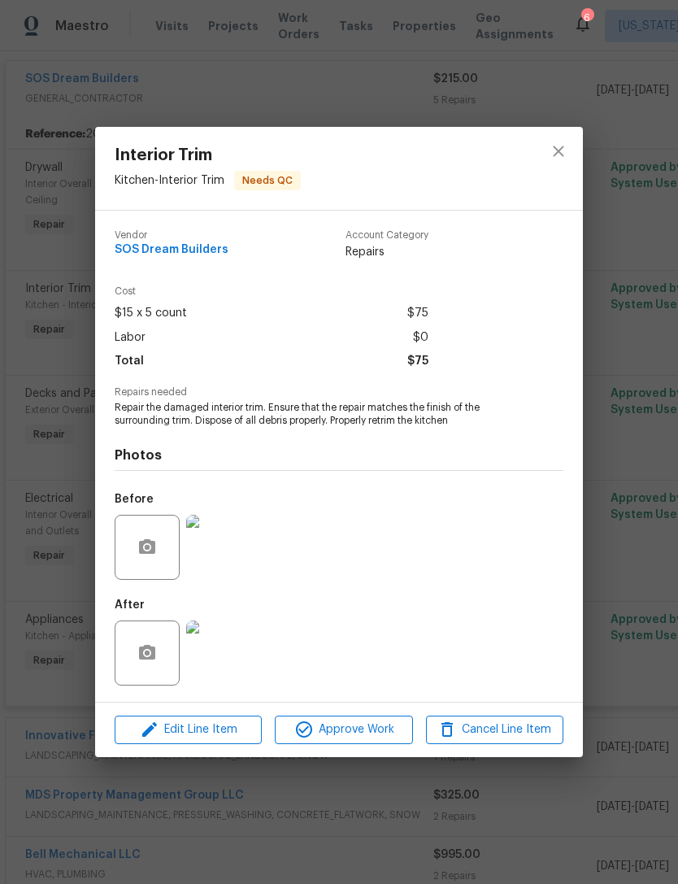
click at [231, 649] on img at bounding box center [218, 652] width 65 height 65
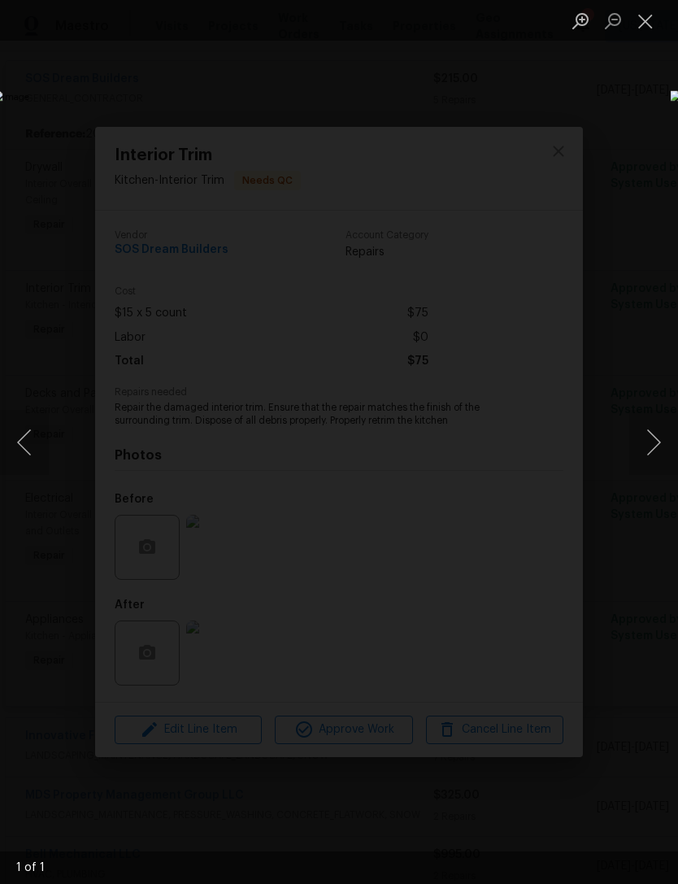
click at [523, 237] on div "Lightbox" at bounding box center [339, 442] width 678 height 884
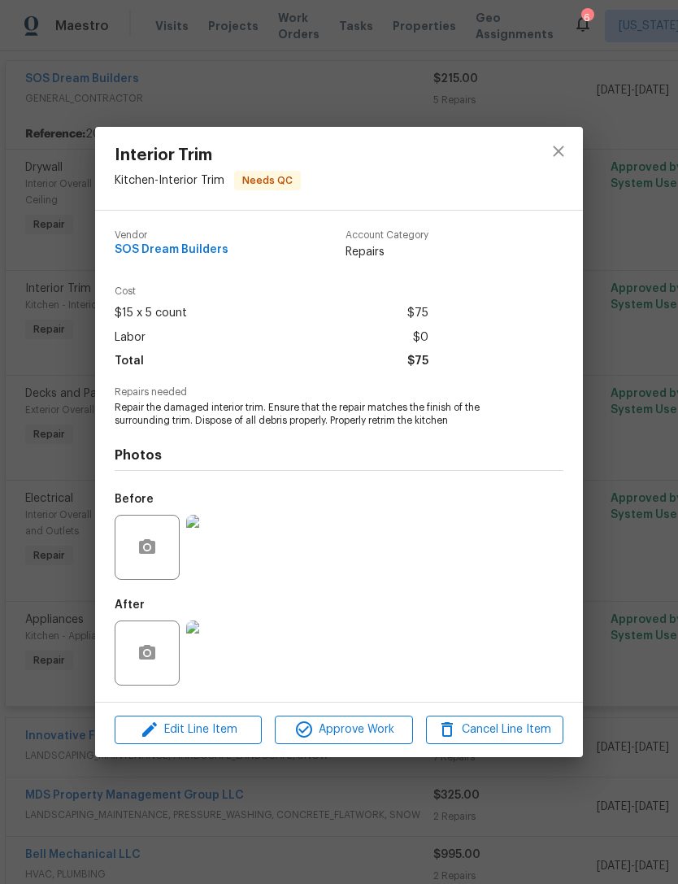
click at [239, 559] on img at bounding box center [218, 547] width 65 height 65
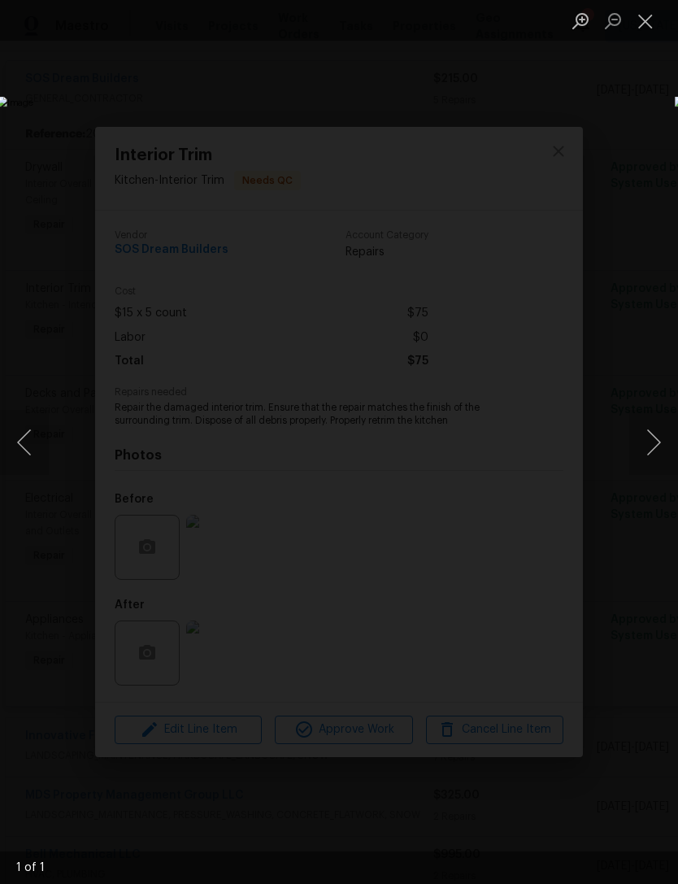
click at [648, 33] on button "Close lightbox" at bounding box center [645, 21] width 33 height 28
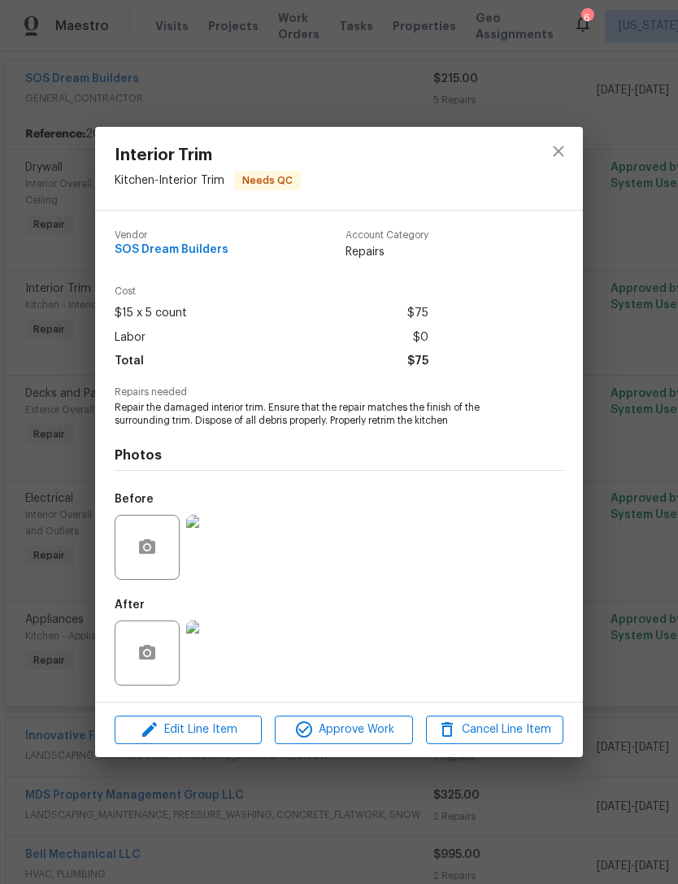
click at [228, 648] on img at bounding box center [218, 652] width 65 height 65
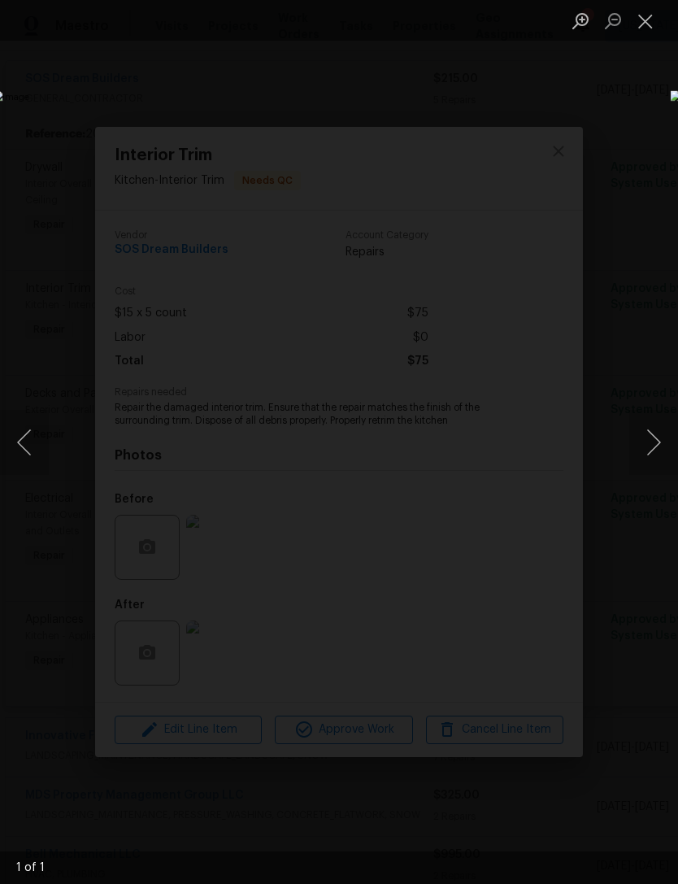
click at [653, 34] on button "Close lightbox" at bounding box center [645, 21] width 33 height 28
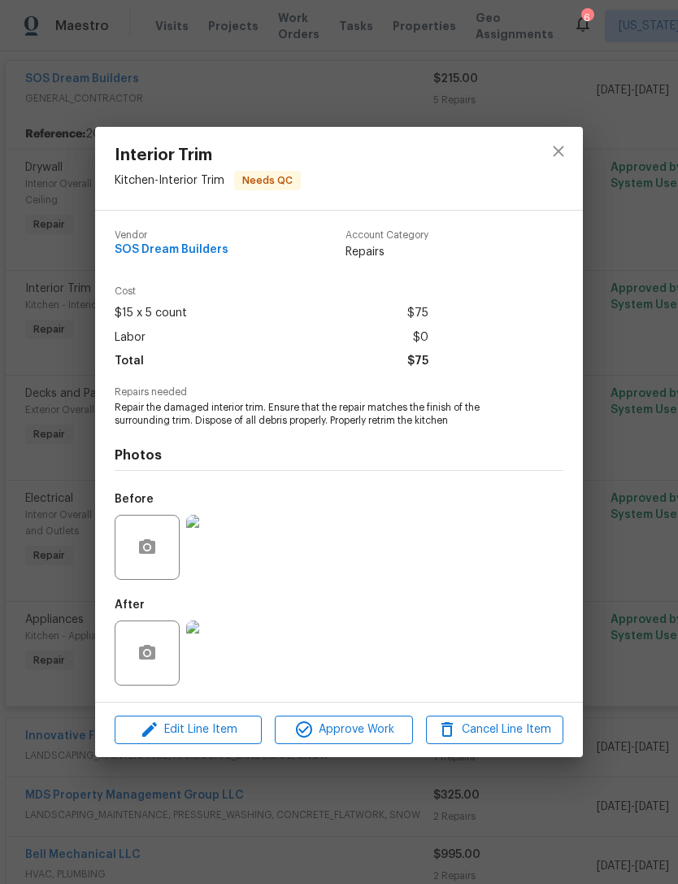
click at [249, 548] on img at bounding box center [218, 547] width 65 height 65
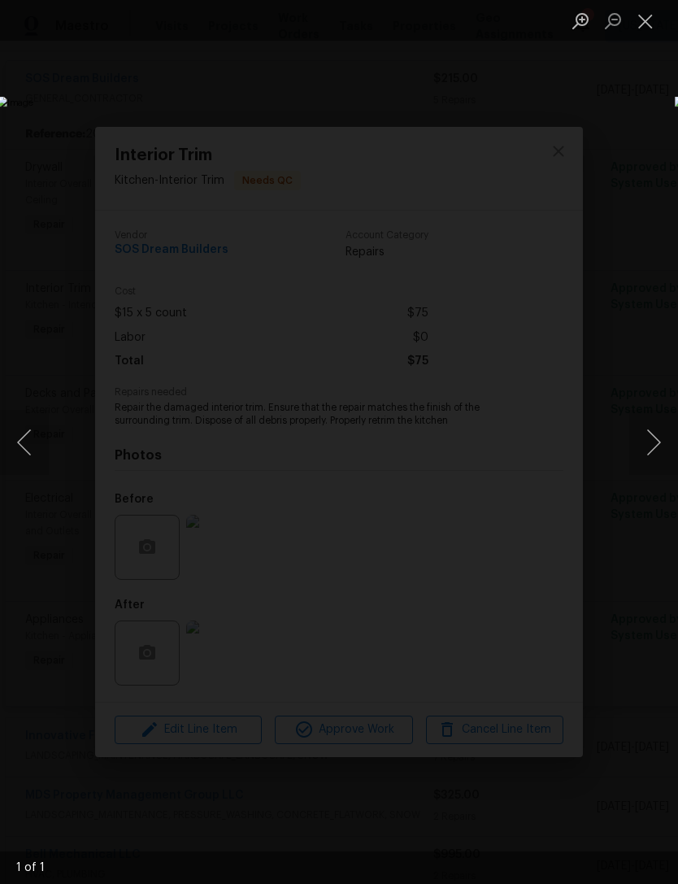
click at [649, 33] on button "Close lightbox" at bounding box center [645, 21] width 33 height 28
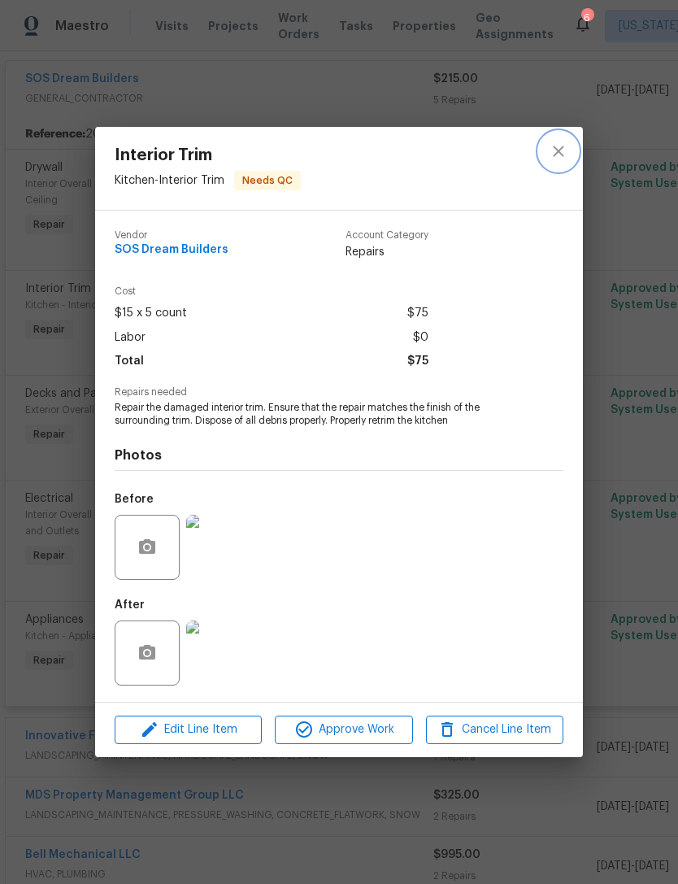
click at [567, 154] on icon "close" at bounding box center [559, 151] width 20 height 20
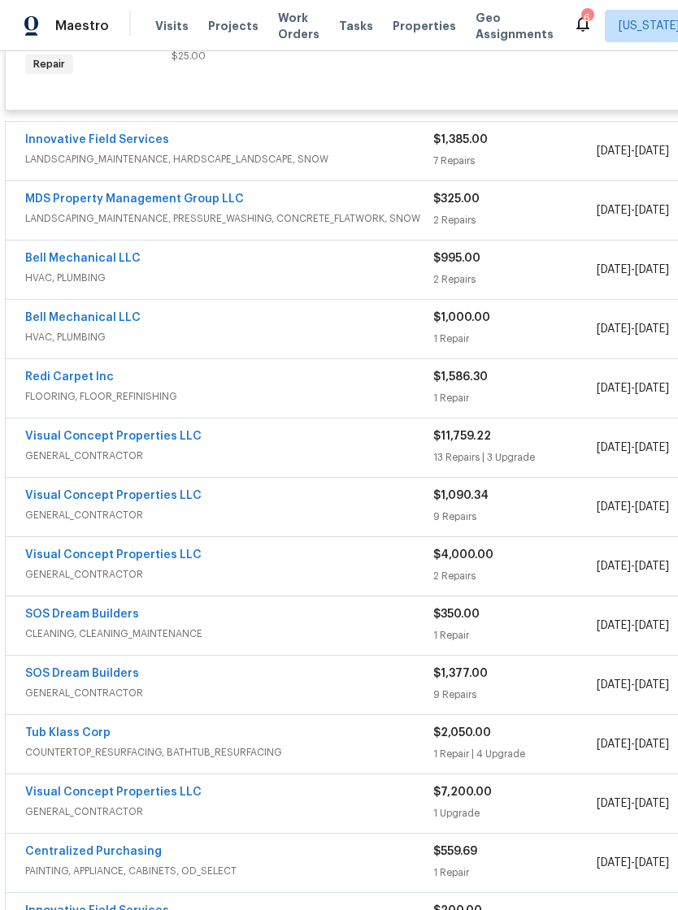
scroll to position [904, 0]
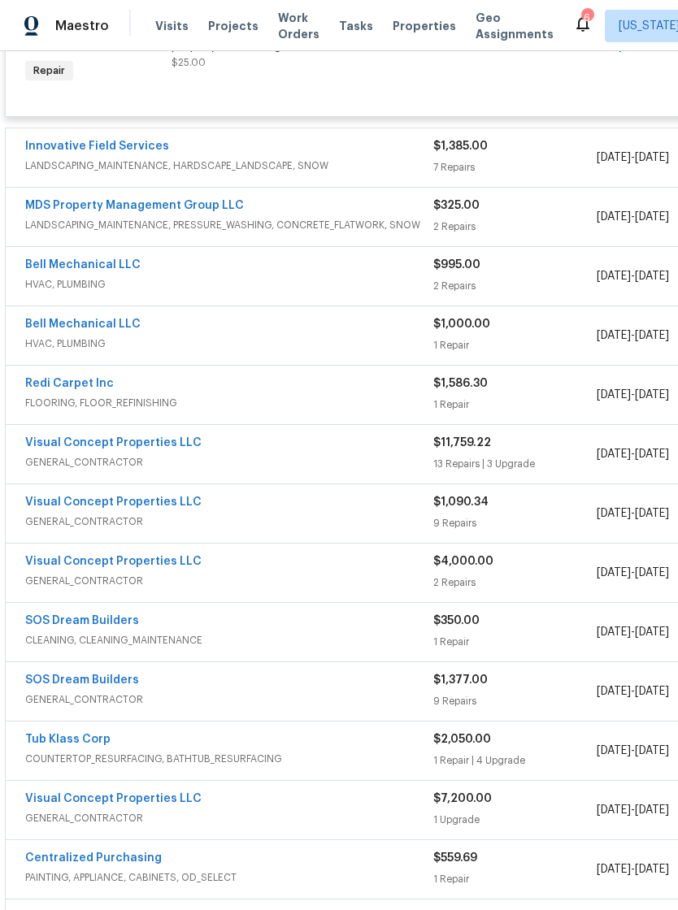
click at [111, 449] on link "Visual Concept Properties LLC" at bounding box center [113, 442] width 176 height 11
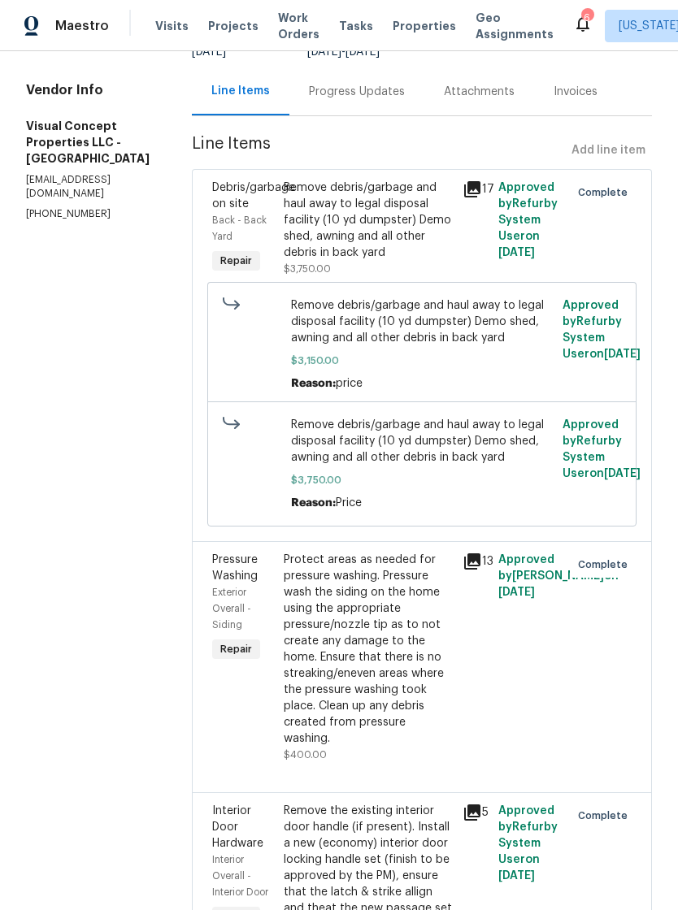
scroll to position [147, 0]
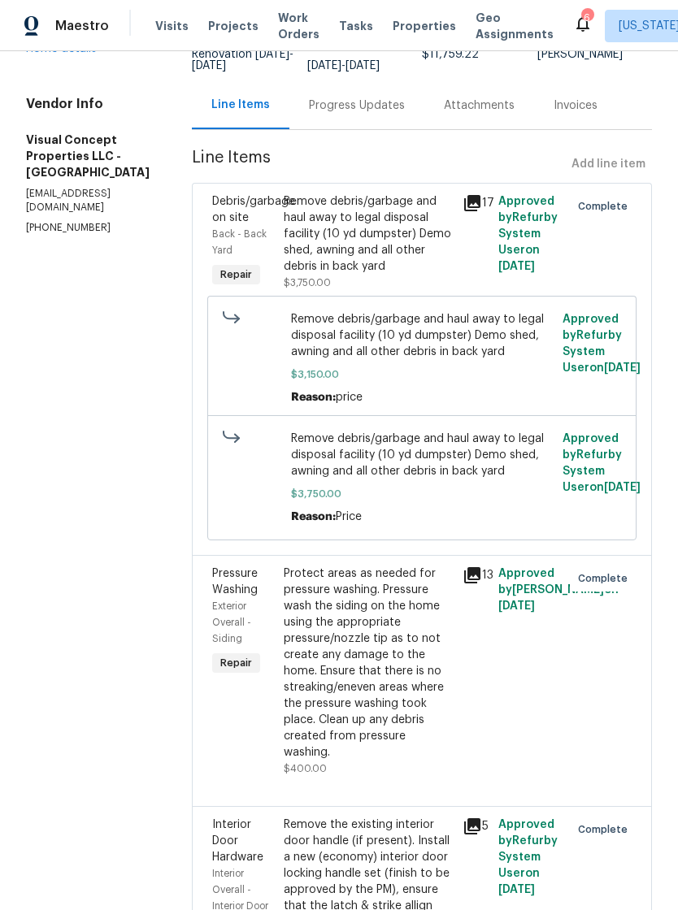
click at [415, 257] on div "Remove debris/garbage and haul away to legal disposal facility (10 yd dumpster)…" at bounding box center [368, 233] width 169 height 81
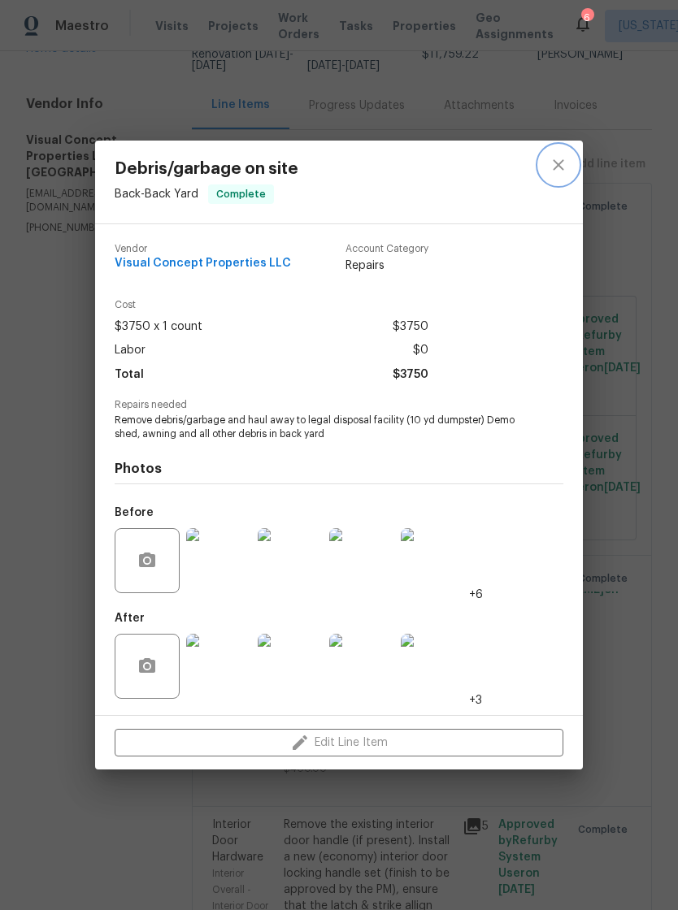
click at [568, 160] on button "close" at bounding box center [558, 165] width 39 height 39
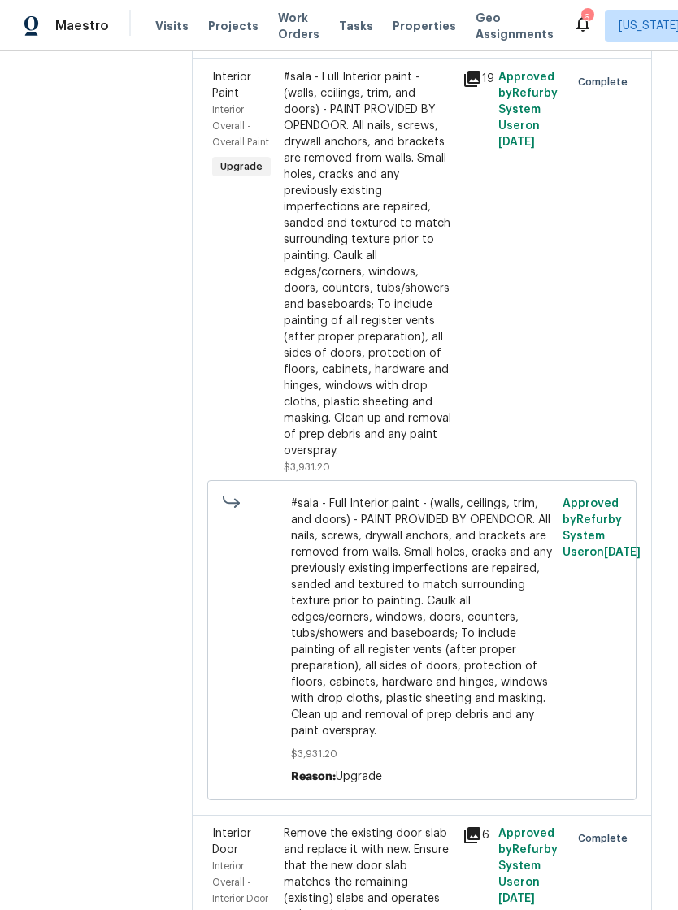
scroll to position [2784, 0]
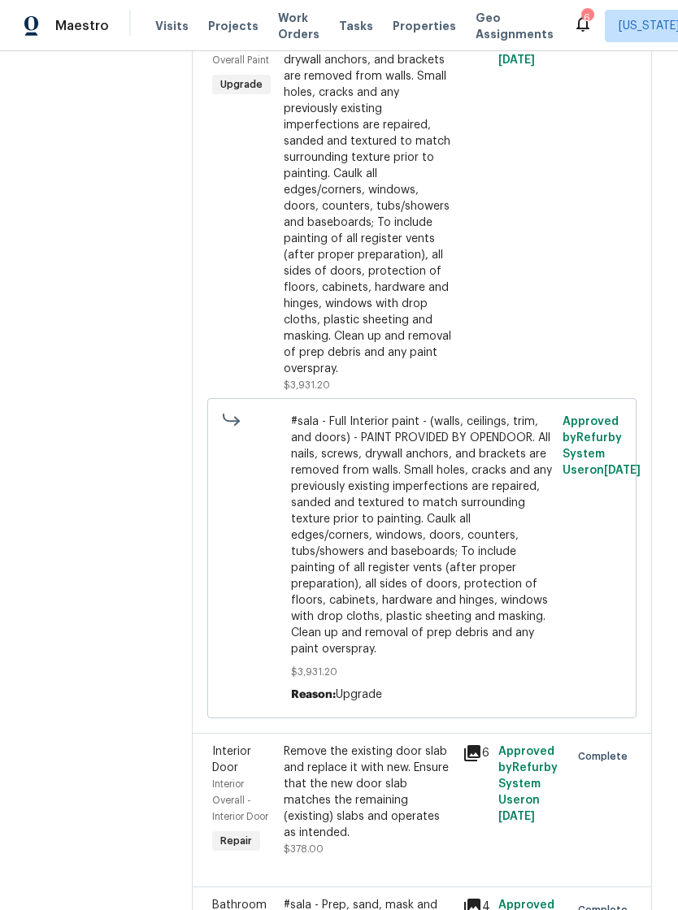
click at [417, 377] on div "#sala - Full Interior paint - (walls, ceilings, trim, and doors) - PAINT PROVID…" at bounding box center [368, 182] width 169 height 390
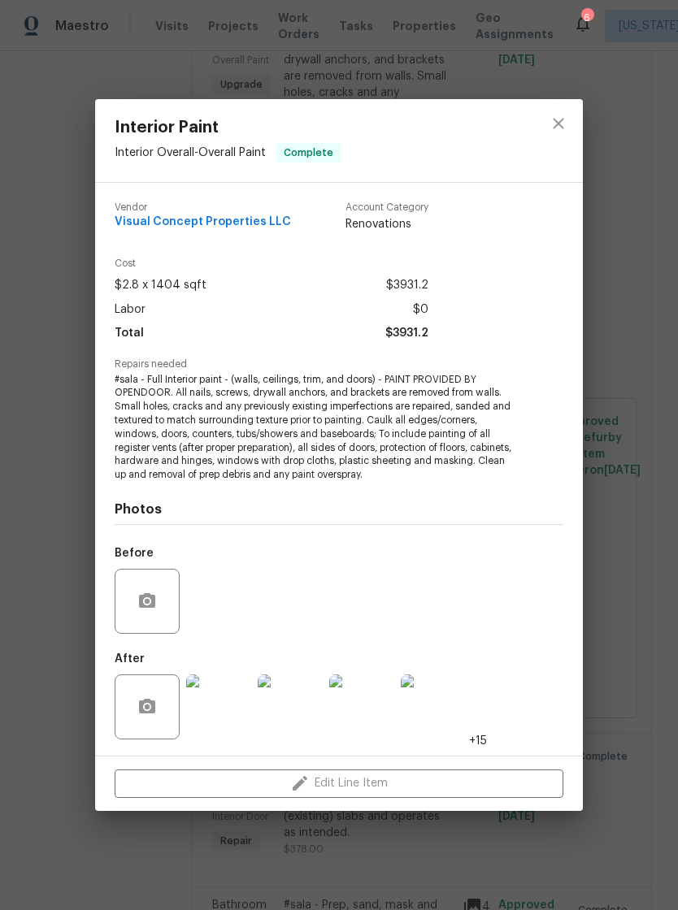
click at [248, 694] on img at bounding box center [218, 707] width 65 height 65
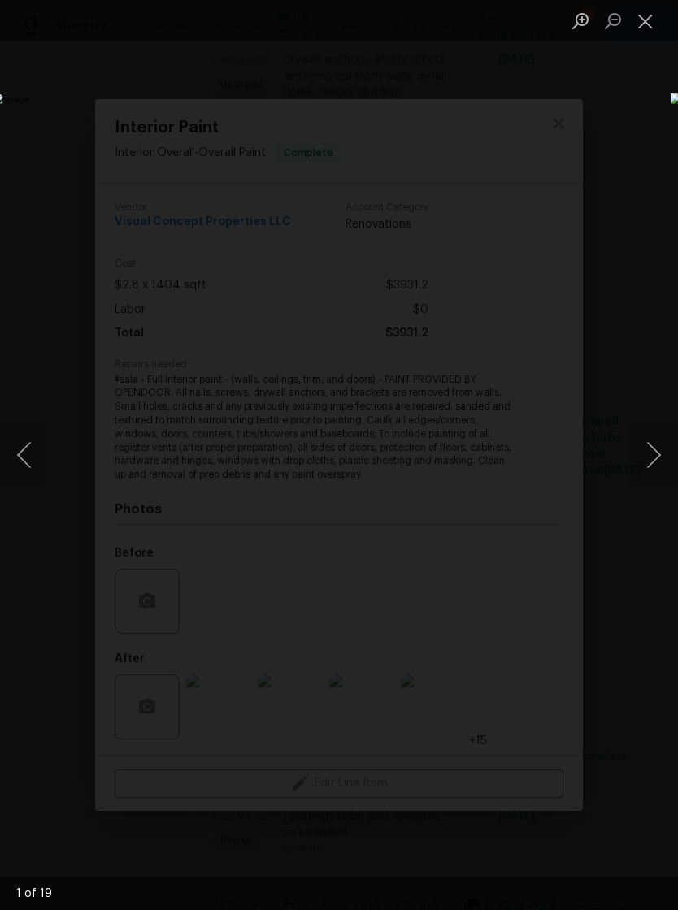
click at [646, 478] on button "Next image" at bounding box center [653, 455] width 49 height 65
click at [645, 476] on button "Next image" at bounding box center [653, 455] width 49 height 65
click at [646, 474] on button "Next image" at bounding box center [653, 455] width 49 height 65
click at [645, 473] on button "Next image" at bounding box center [653, 455] width 49 height 65
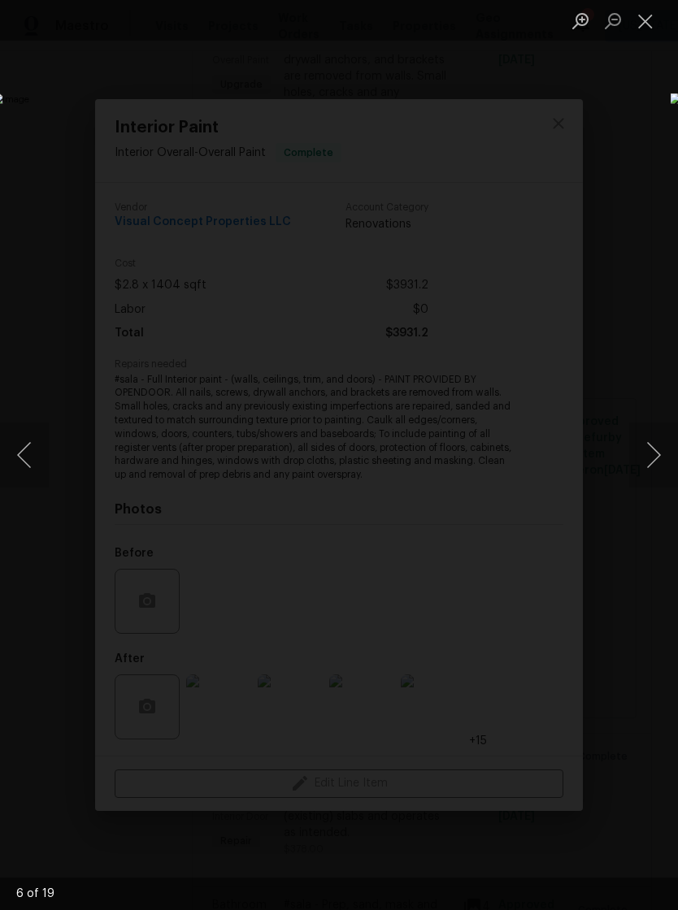
click at [647, 471] on button "Next image" at bounding box center [653, 455] width 49 height 65
click at [41, 454] on button "Previous image" at bounding box center [24, 455] width 49 height 65
click at [648, 470] on button "Next image" at bounding box center [653, 455] width 49 height 65
click at [645, 471] on button "Next image" at bounding box center [653, 455] width 49 height 65
click at [644, 470] on button "Next image" at bounding box center [653, 455] width 49 height 65
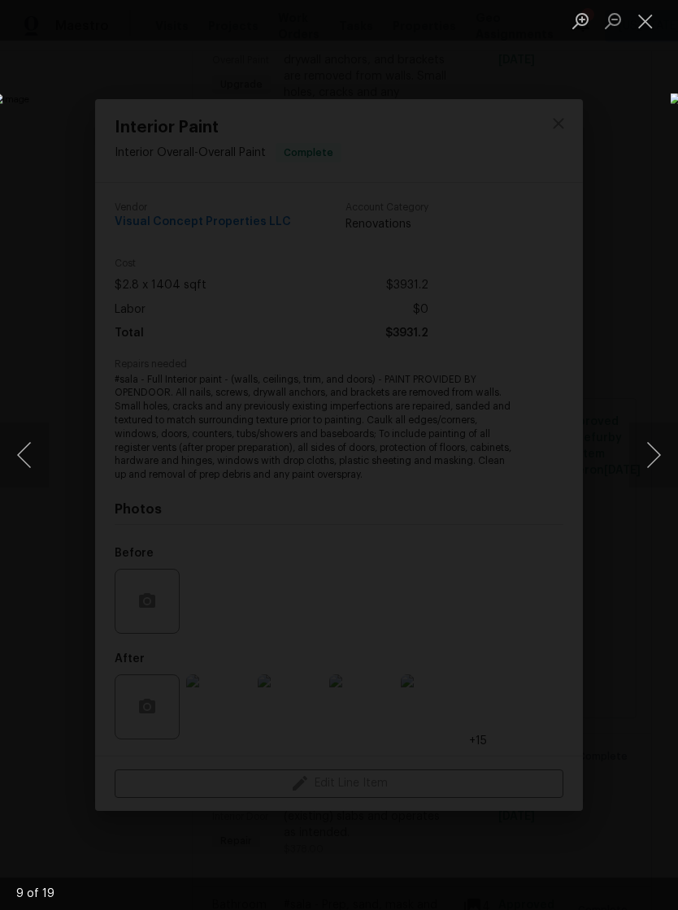
click at [642, 469] on button "Next image" at bounding box center [653, 455] width 49 height 65
click at [641, 468] on button "Next image" at bounding box center [653, 455] width 49 height 65
click at [641, 467] on button "Next image" at bounding box center [653, 455] width 49 height 65
click at [642, 467] on button "Next image" at bounding box center [653, 455] width 49 height 65
click at [643, 466] on button "Next image" at bounding box center [653, 455] width 49 height 65
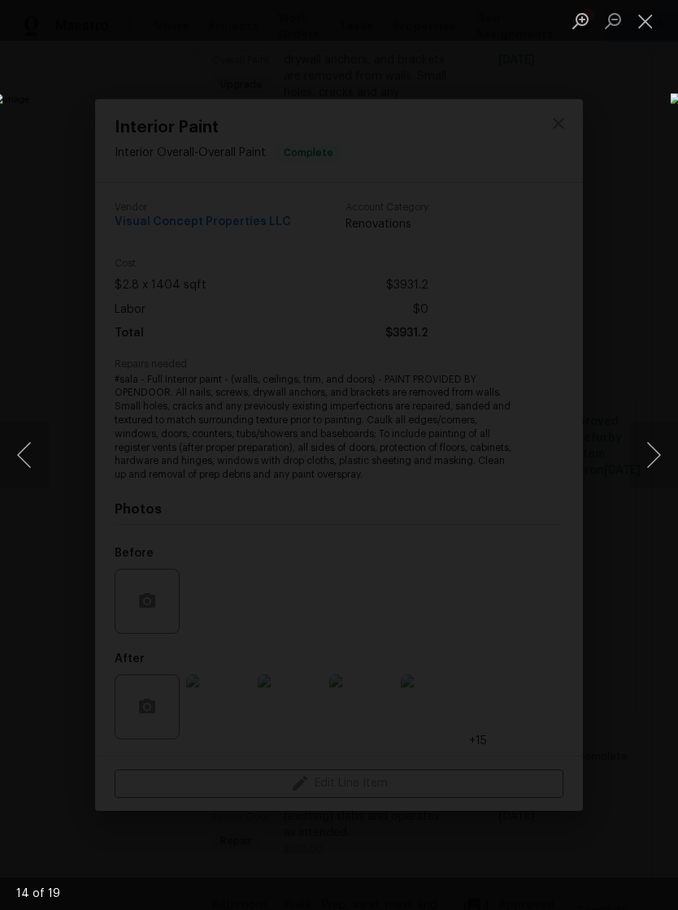
click at [641, 466] on button "Next image" at bounding box center [653, 455] width 49 height 65
click at [642, 465] on button "Next image" at bounding box center [653, 455] width 49 height 65
click at [643, 464] on button "Next image" at bounding box center [653, 455] width 49 height 65
click at [645, 464] on button "Next image" at bounding box center [653, 455] width 49 height 65
click at [646, 463] on button "Next image" at bounding box center [653, 455] width 49 height 65
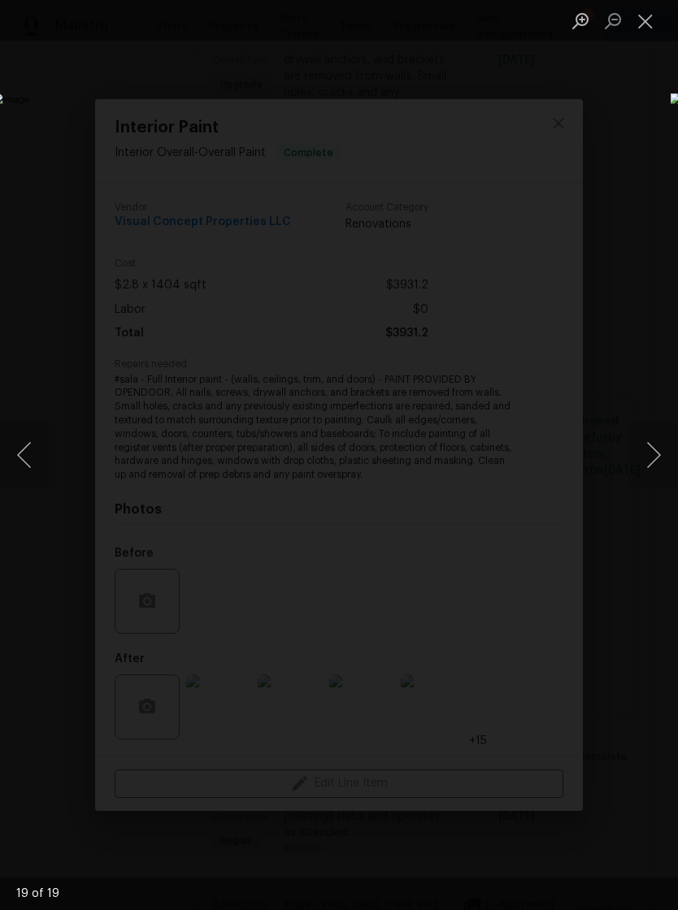
click at [654, 24] on button "Close lightbox" at bounding box center [645, 21] width 33 height 28
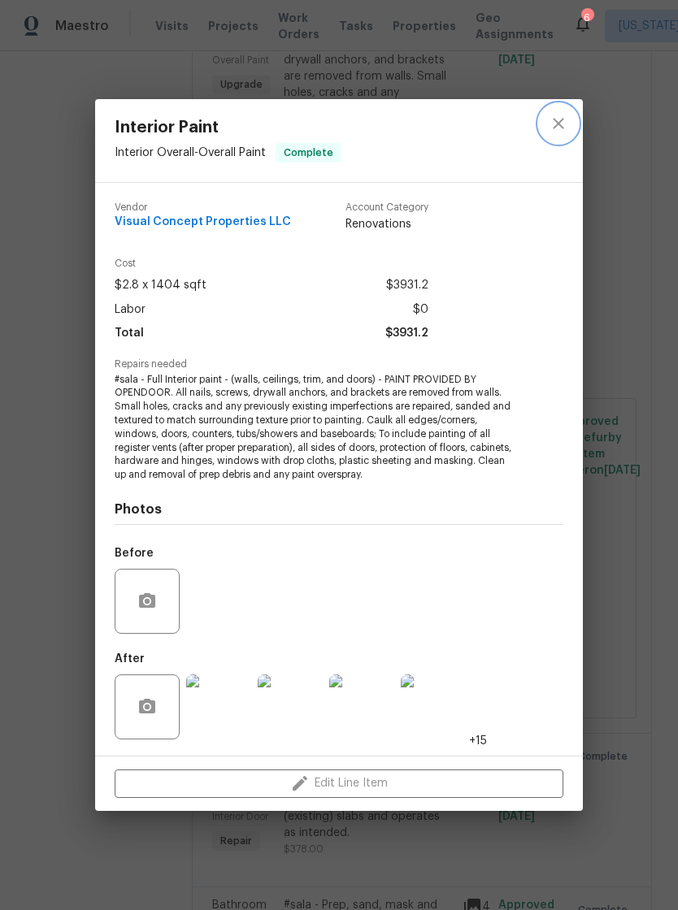
click at [567, 124] on icon "close" at bounding box center [559, 124] width 20 height 20
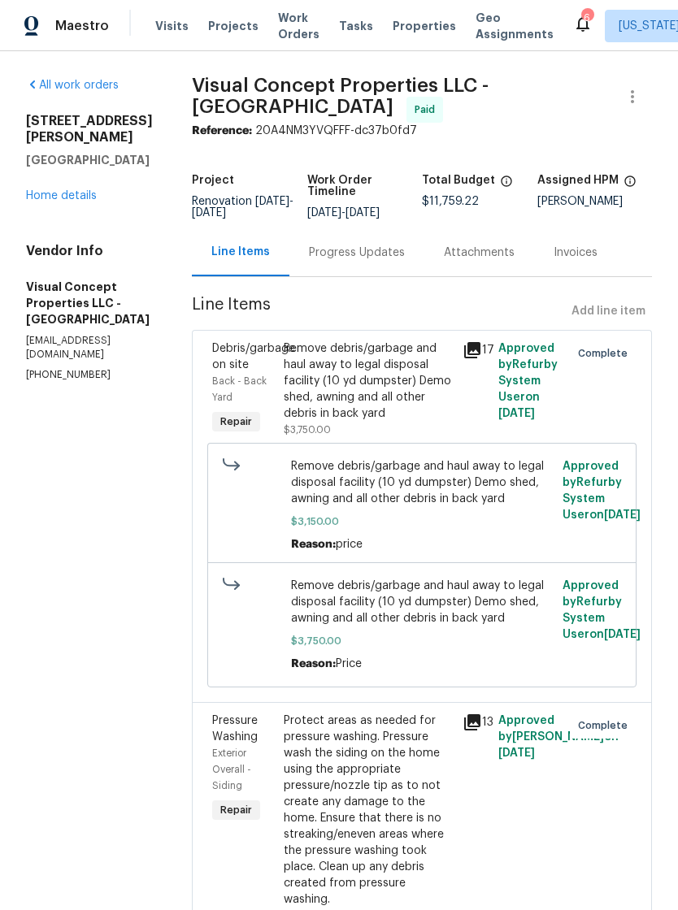
scroll to position [0, 0]
click at [96, 190] on link "Home details" at bounding box center [61, 195] width 71 height 11
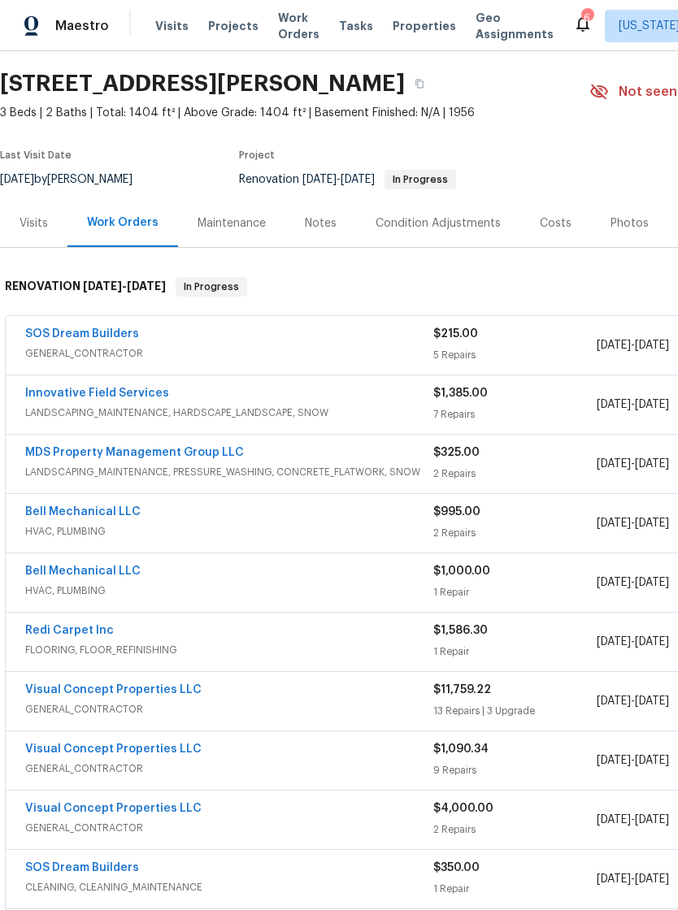
scroll to position [46, 0]
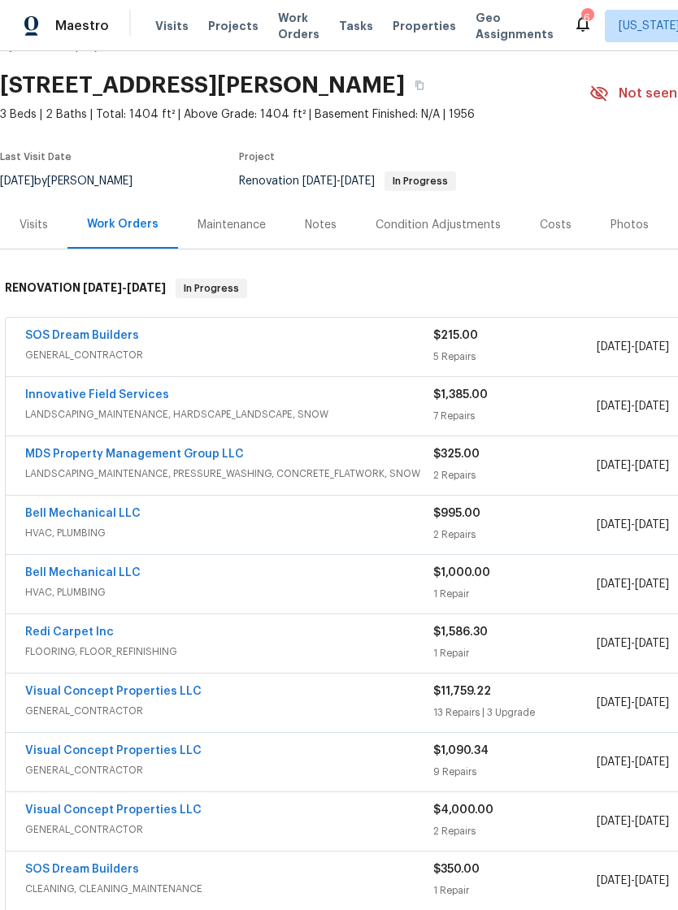
click at [321, 354] on span "GENERAL_CONTRACTOR" at bounding box center [229, 355] width 408 height 16
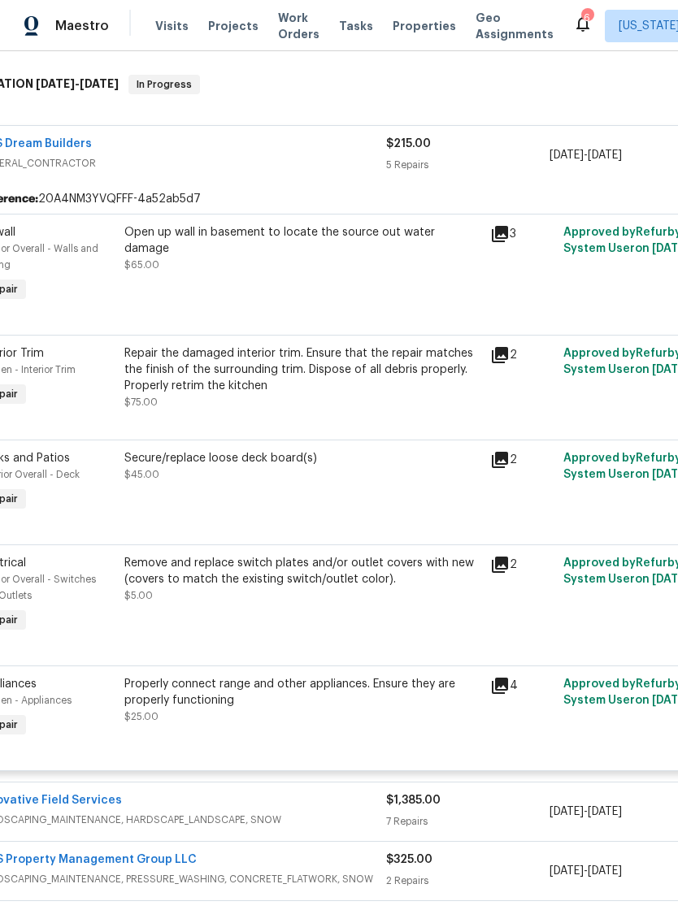
scroll to position [247, 41]
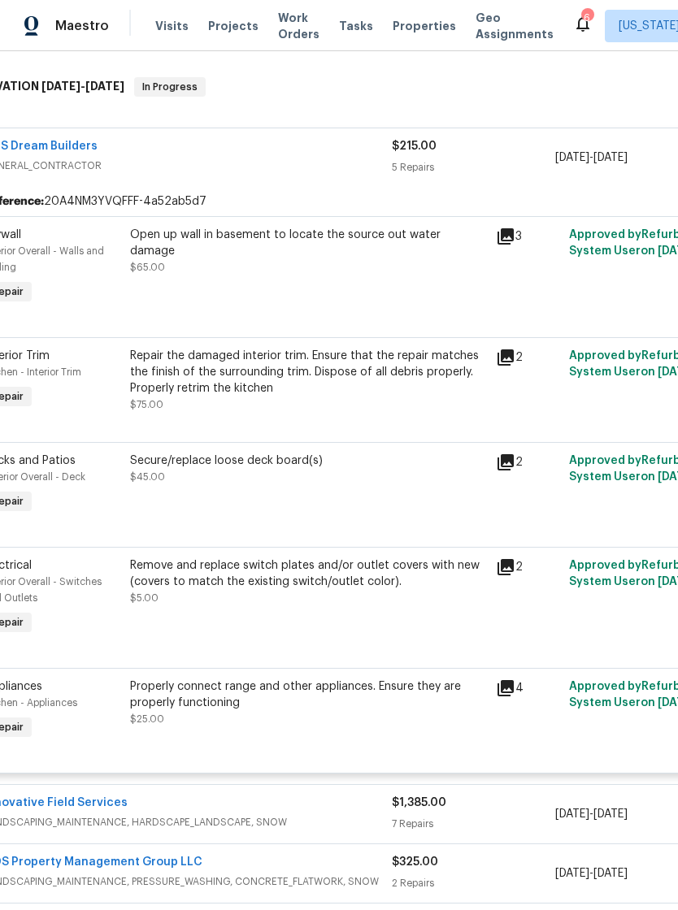
click at [406, 397] on div "Repair the damaged interior trim. Ensure that the repair matches the finish of …" at bounding box center [308, 372] width 356 height 49
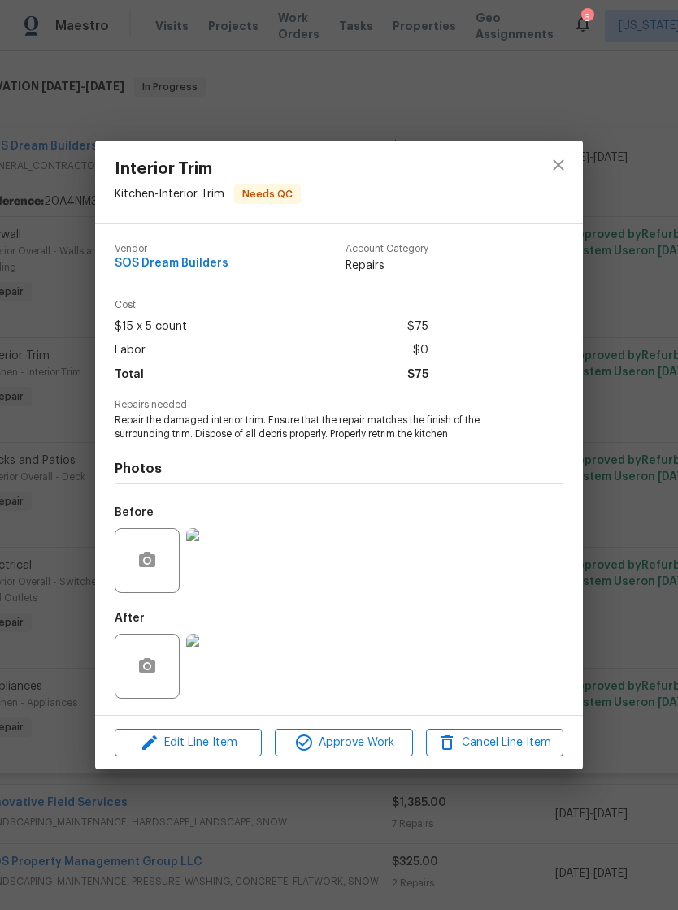
click at [243, 658] on img at bounding box center [218, 666] width 65 height 65
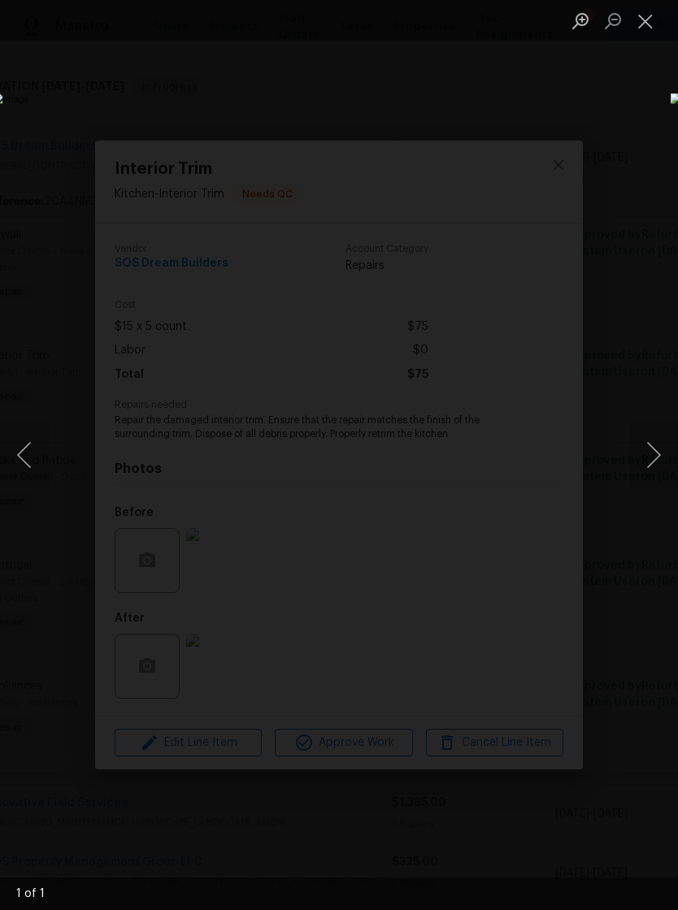
click at [505, 236] on div "Lightbox" at bounding box center [339, 455] width 678 height 910
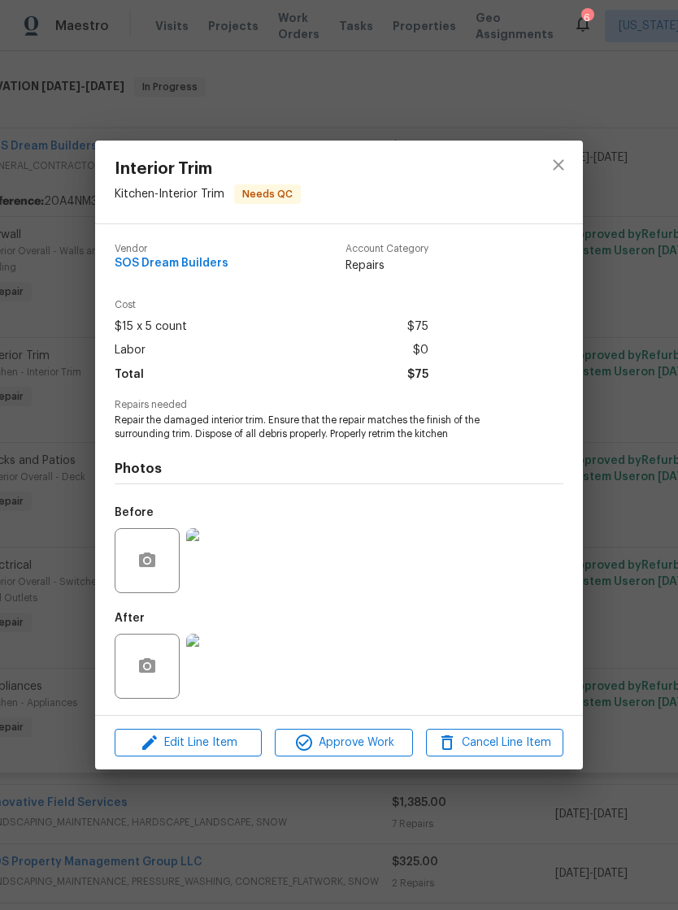
click at [225, 576] on img at bounding box center [218, 560] width 65 height 65
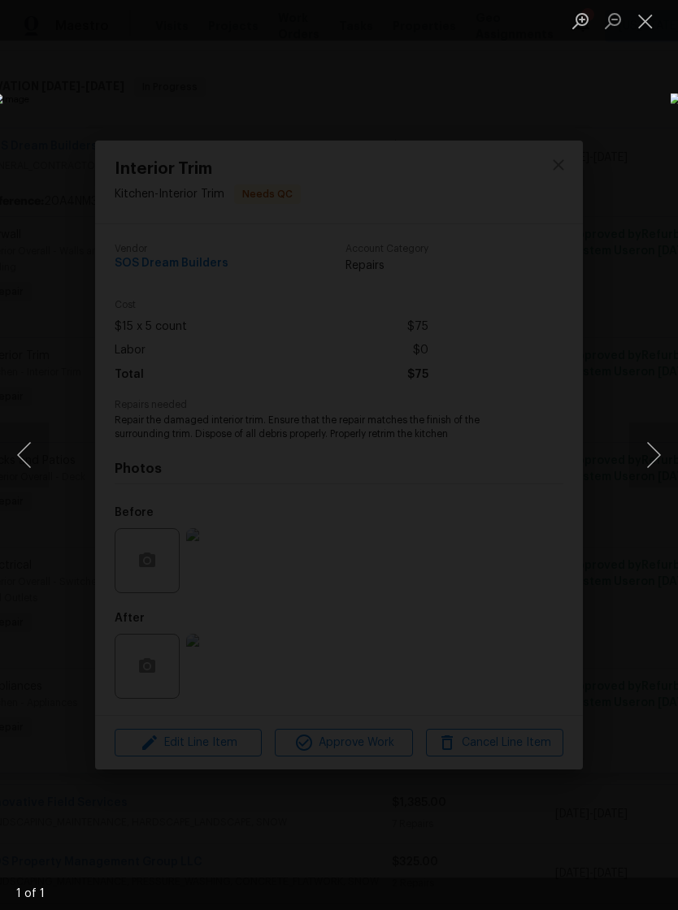
click at [645, 24] on button "Close lightbox" at bounding box center [645, 21] width 33 height 28
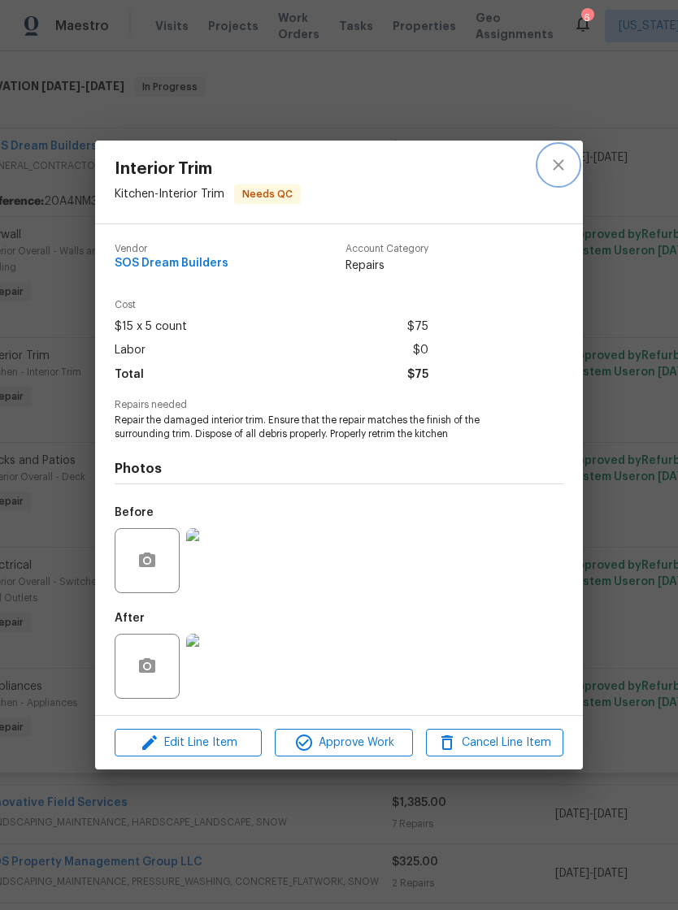
click at [572, 167] on button "close" at bounding box center [558, 165] width 39 height 39
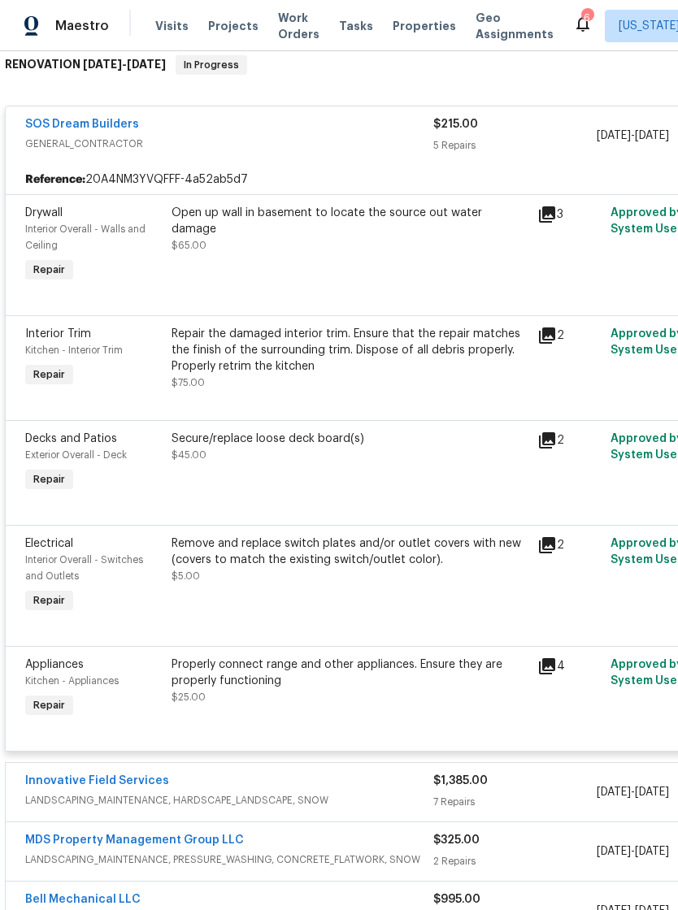
scroll to position [269, 0]
click at [442, 272] on div "Open up wall in basement to locate the source out water damage $65.00" at bounding box center [350, 245] width 366 height 91
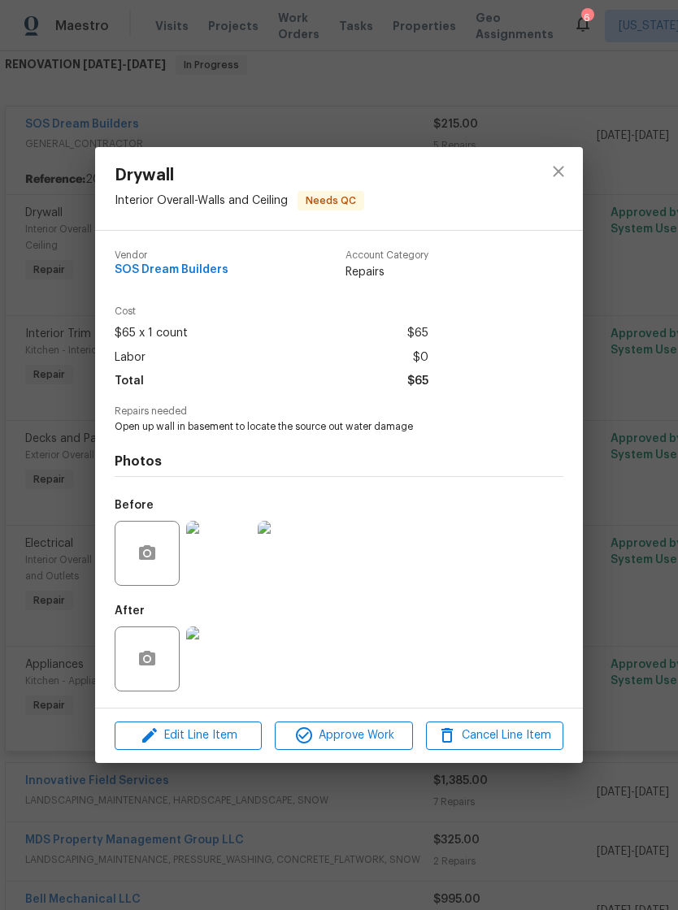
click at [245, 567] on img at bounding box center [218, 553] width 65 height 65
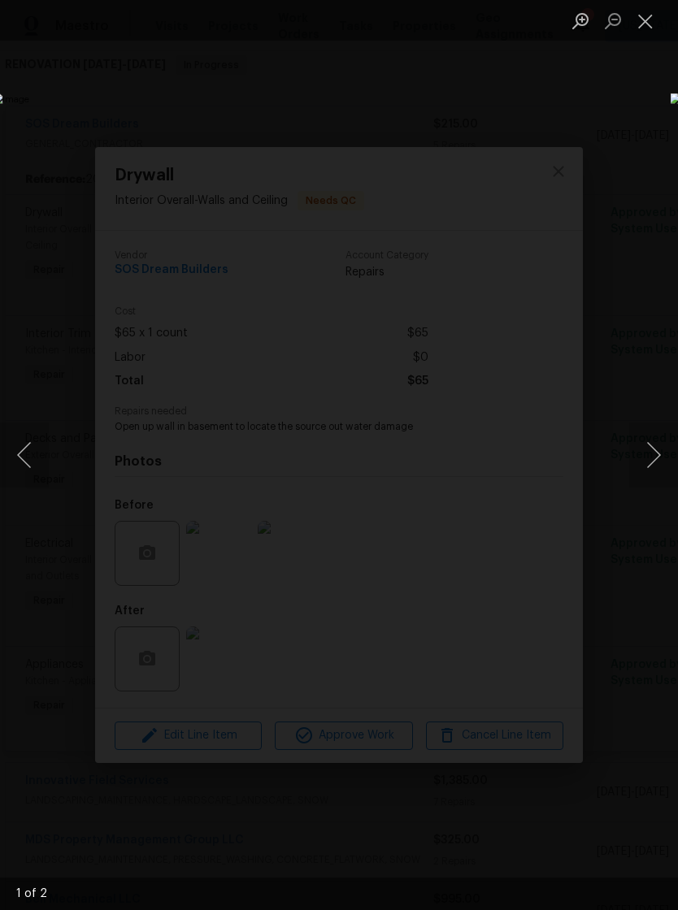
click at [650, 458] on button "Next image" at bounding box center [653, 455] width 49 height 65
click at [654, 20] on button "Close lightbox" at bounding box center [645, 21] width 33 height 28
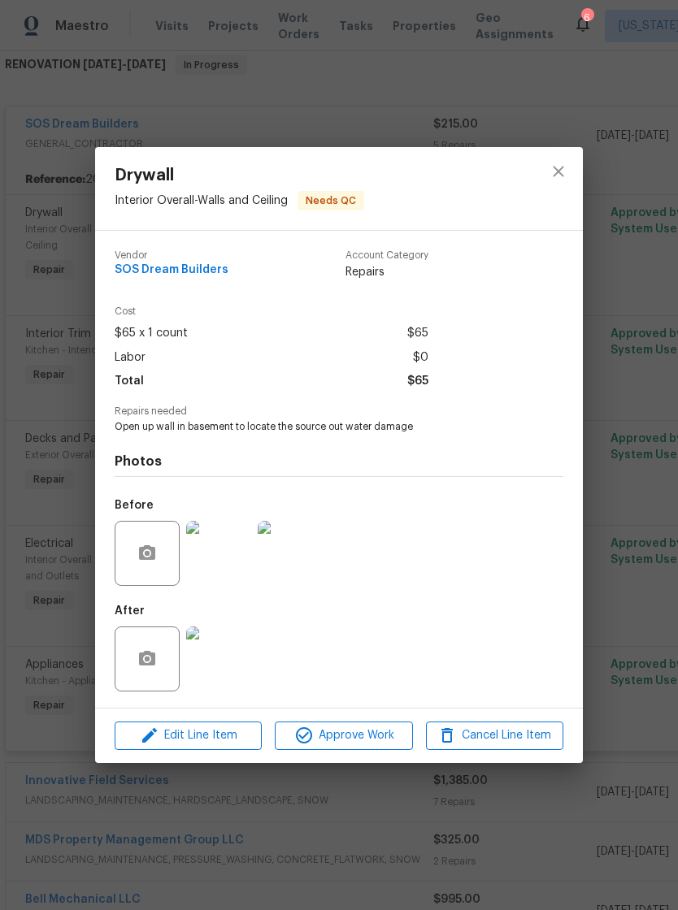
click at [223, 657] on img at bounding box center [218, 659] width 65 height 65
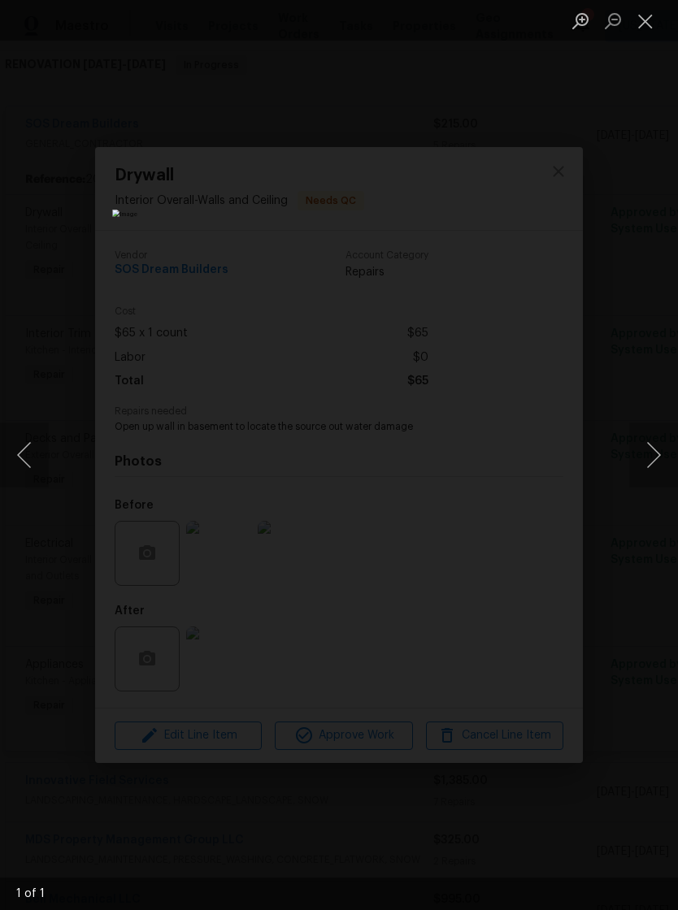
click at [654, 29] on button "Close lightbox" at bounding box center [645, 21] width 33 height 28
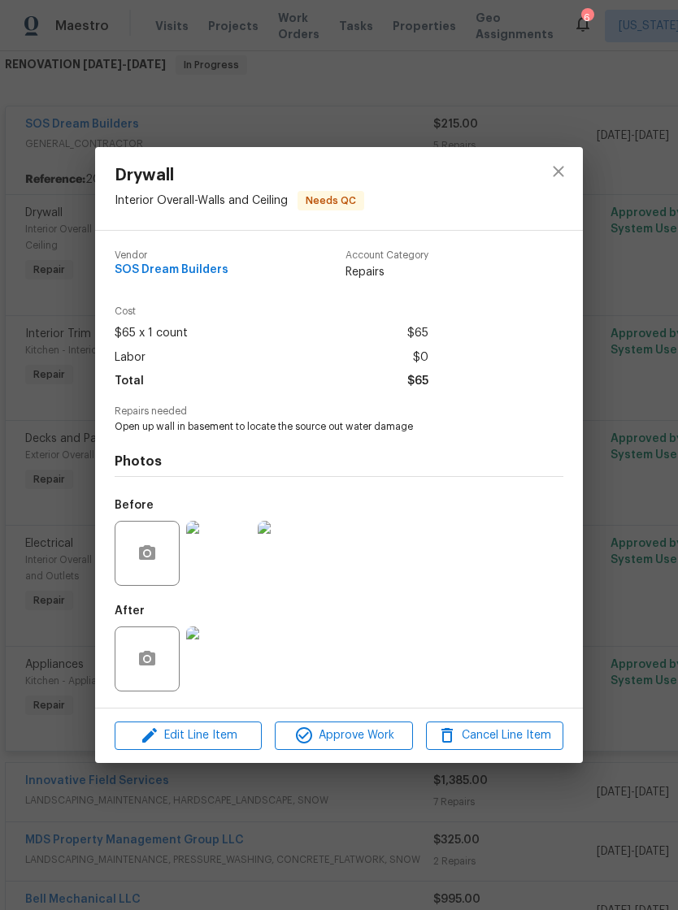
click at [230, 662] on img at bounding box center [218, 659] width 65 height 65
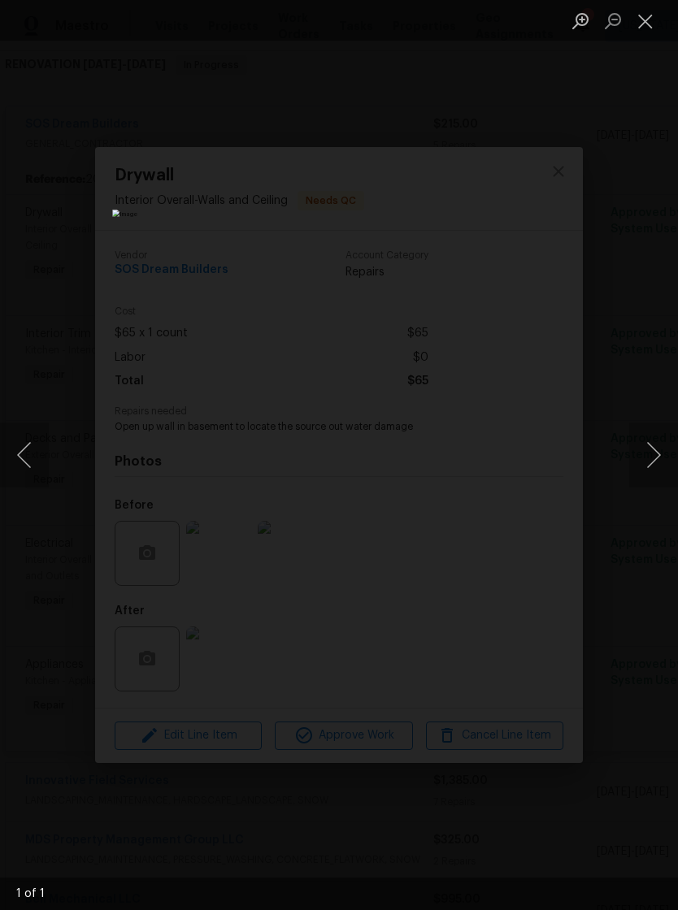
click at [652, 21] on button "Close lightbox" at bounding box center [645, 21] width 33 height 28
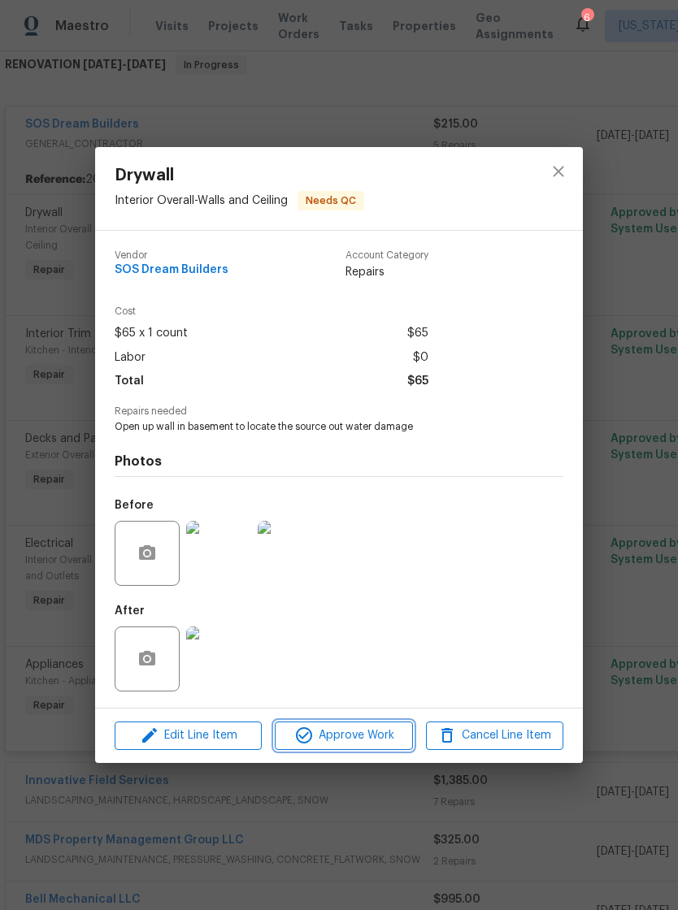
click at [371, 735] on span "Approve Work" at bounding box center [344, 736] width 128 height 20
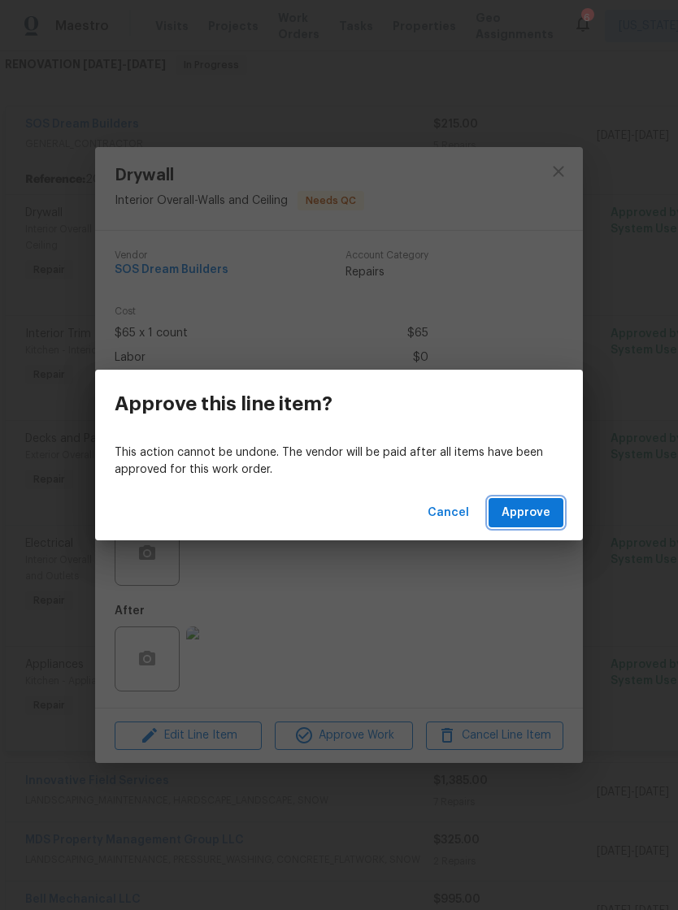
click at [549, 509] on span "Approve" at bounding box center [526, 513] width 49 height 20
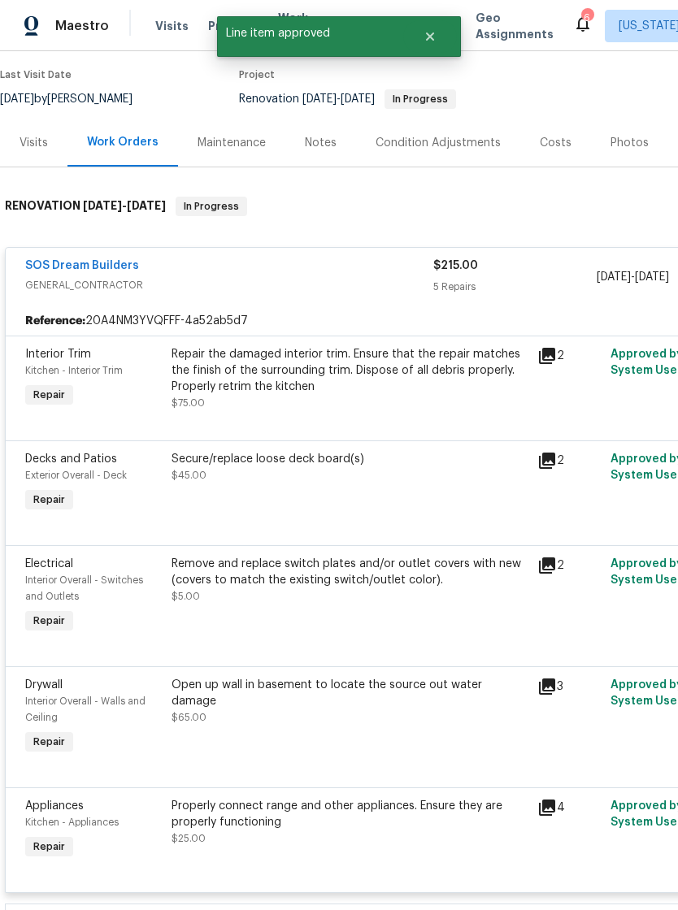
scroll to position [128, 0]
click at [401, 408] on div "Repair the damaged interior trim. Ensure that the repair matches the finish of …" at bounding box center [350, 378] width 356 height 65
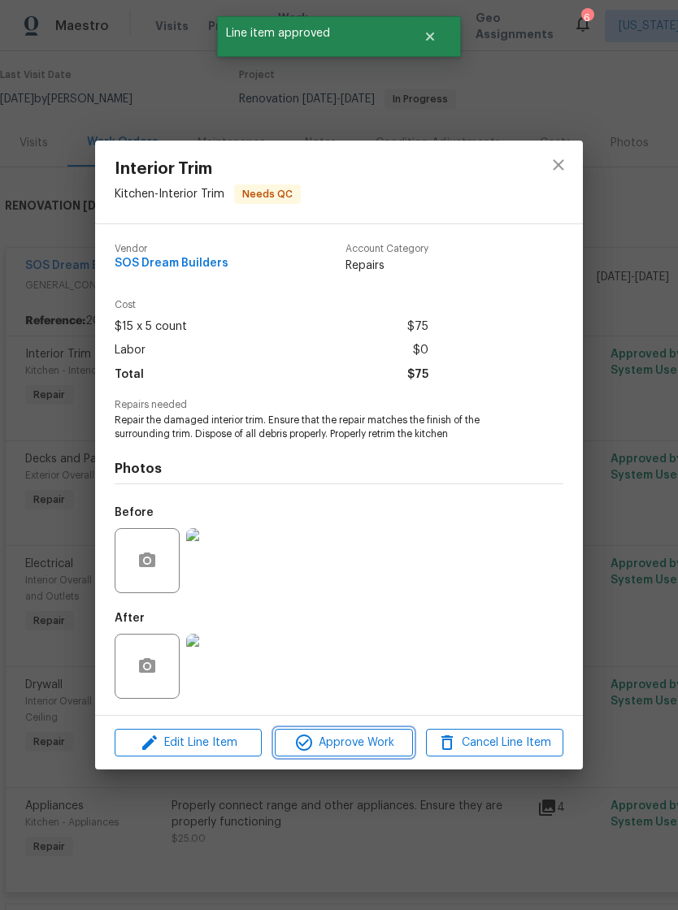
click at [374, 745] on span "Approve Work" at bounding box center [344, 743] width 128 height 20
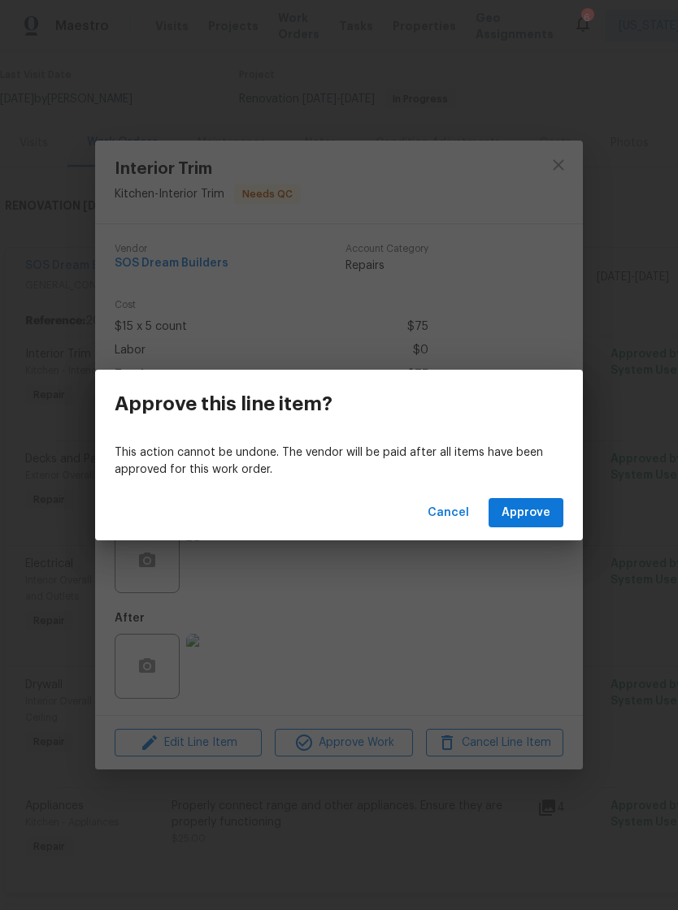
click at [554, 511] on button "Approve" at bounding box center [526, 513] width 75 height 30
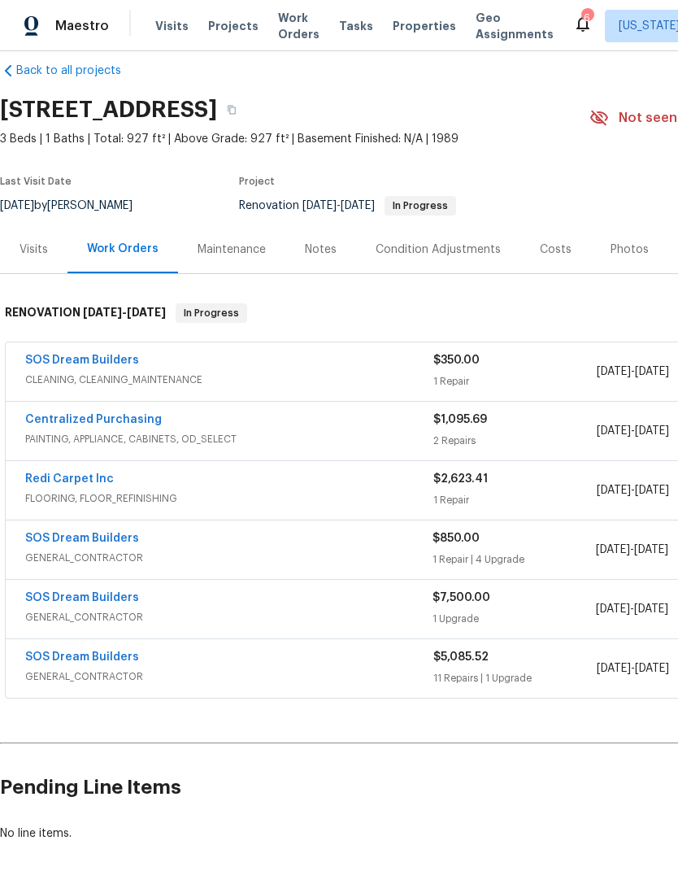
scroll to position [21, 0]
click at [343, 371] on span "CLEANING, CLEANING_MAINTENANCE" at bounding box center [229, 379] width 408 height 16
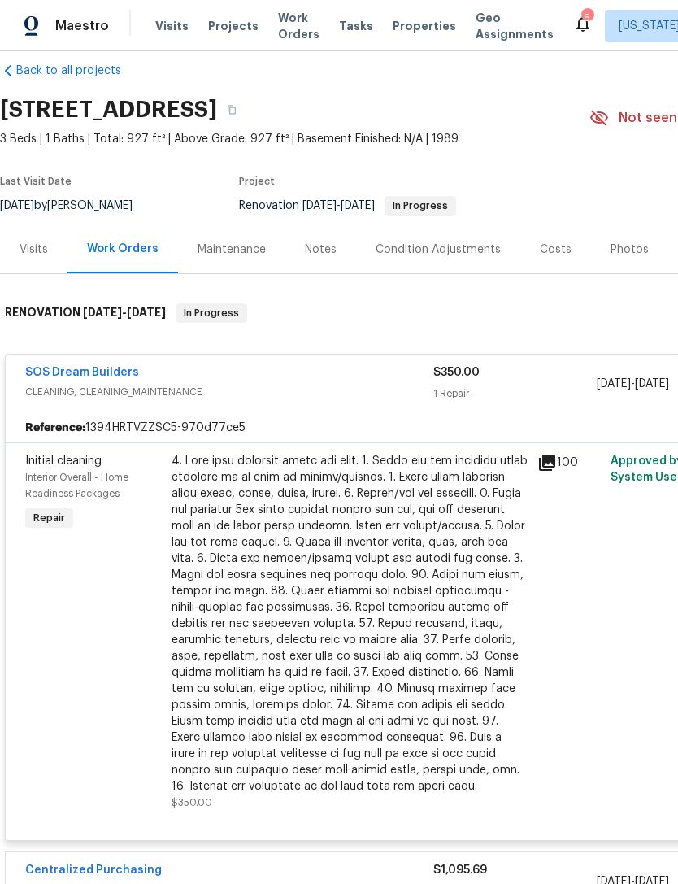
click at [341, 563] on div at bounding box center [350, 623] width 356 height 341
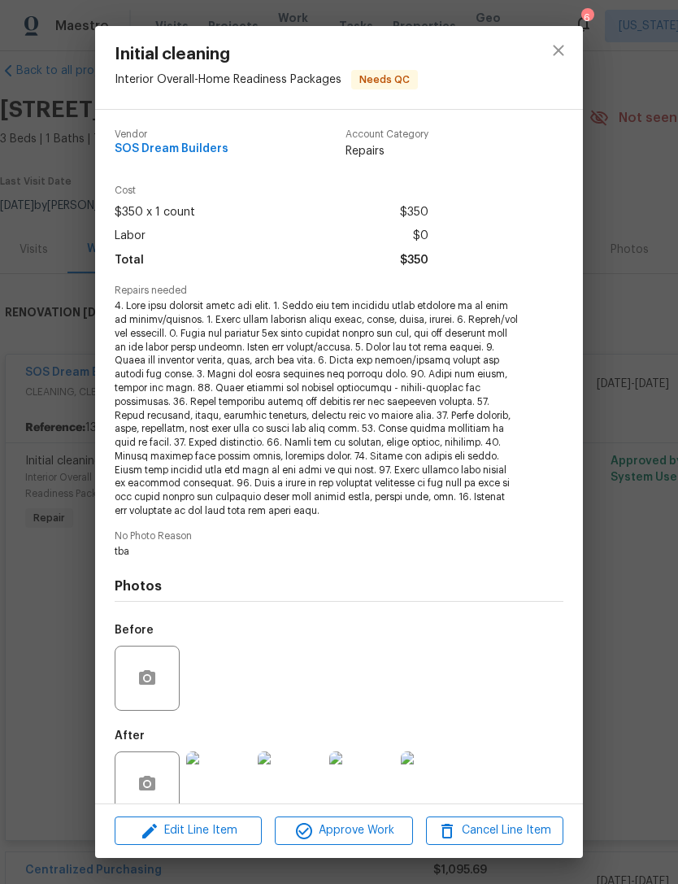
click at [241, 766] on img at bounding box center [218, 783] width 65 height 65
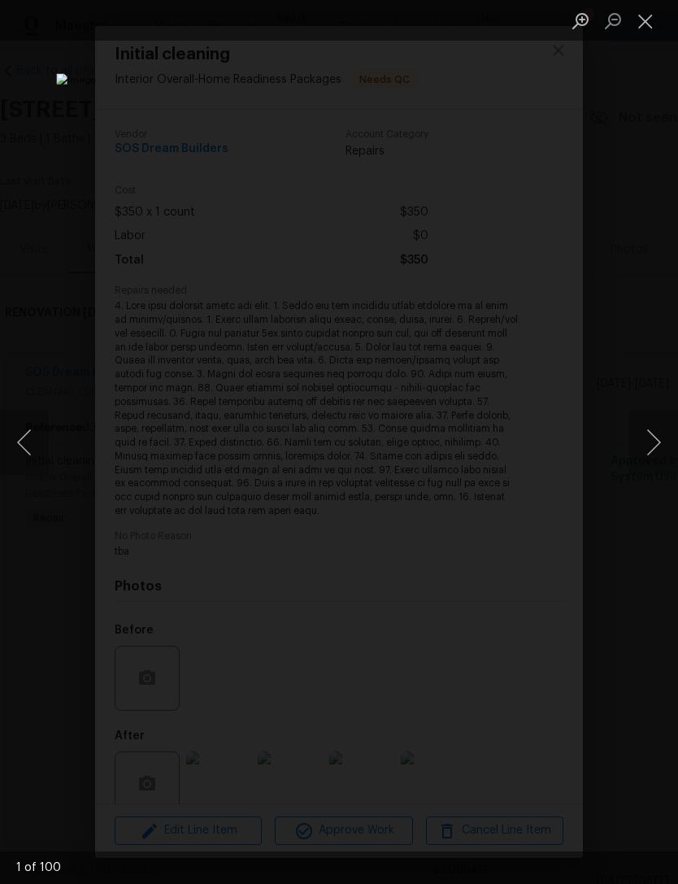
click at [641, 454] on button "Next image" at bounding box center [653, 442] width 49 height 65
click at [635, 449] on button "Next image" at bounding box center [653, 442] width 49 height 65
click at [633, 445] on button "Next image" at bounding box center [653, 442] width 49 height 65
click at [632, 444] on button "Next image" at bounding box center [653, 442] width 49 height 65
click at [636, 443] on button "Next image" at bounding box center [653, 442] width 49 height 65
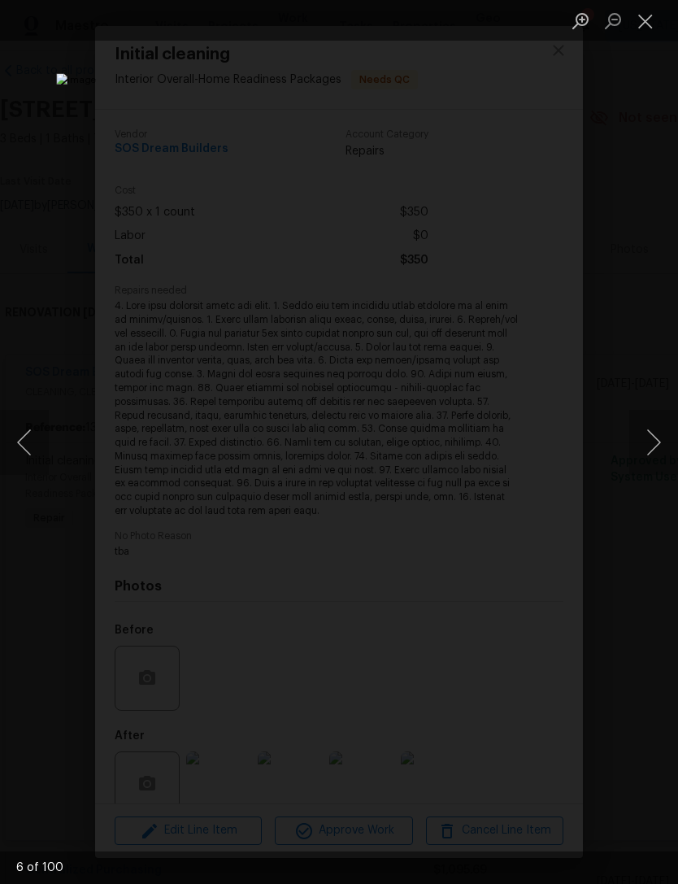
click at [644, 441] on button "Next image" at bounding box center [653, 442] width 49 height 65
click at [639, 446] on button "Next image" at bounding box center [653, 442] width 49 height 65
click at [641, 448] on button "Next image" at bounding box center [653, 442] width 49 height 65
click at [635, 451] on button "Next image" at bounding box center [653, 442] width 49 height 65
click at [635, 454] on button "Next image" at bounding box center [653, 442] width 49 height 65
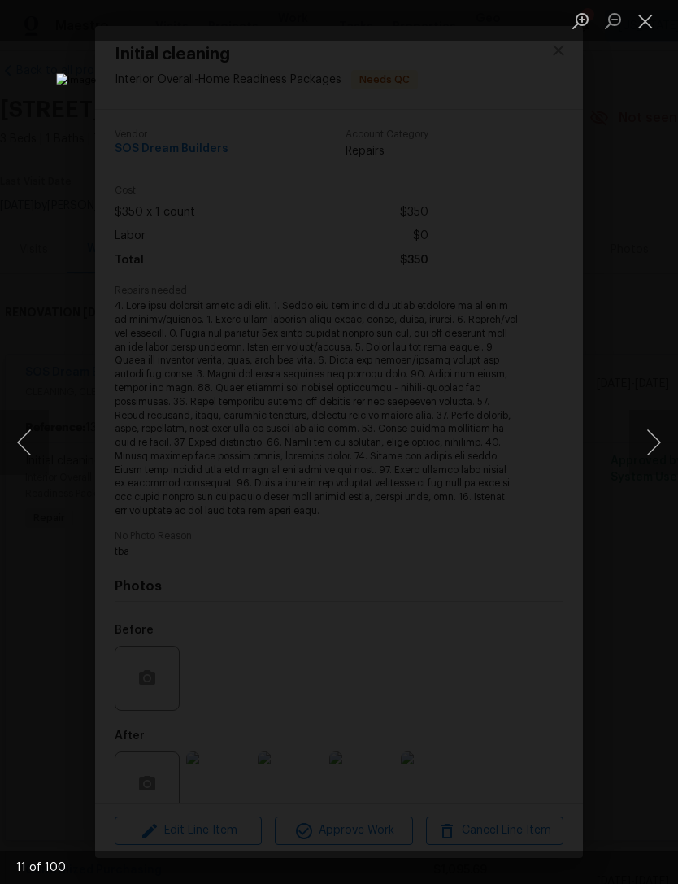
click at [628, 454] on div "Lightbox" at bounding box center [339, 442] width 678 height 884
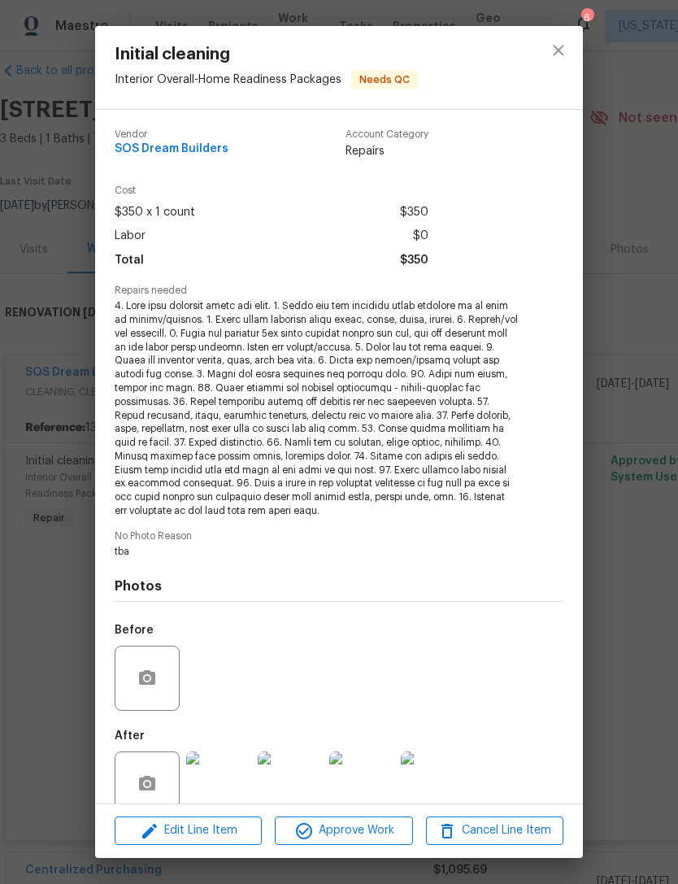
click at [641, 328] on div "Initial cleaning Interior Overall - Home Readiness Packages Needs QC Vendor SOS…" at bounding box center [339, 442] width 678 height 884
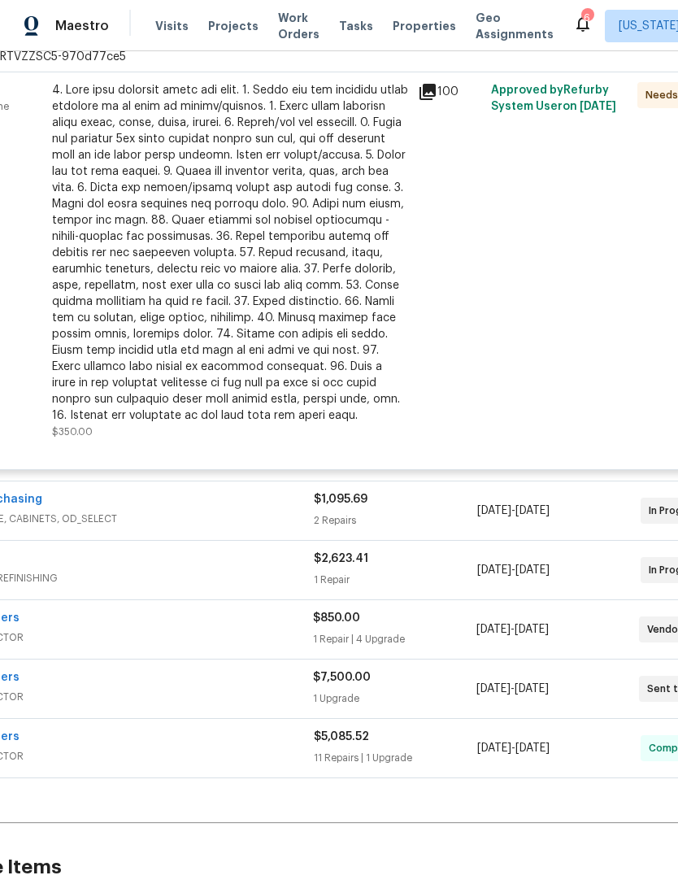
scroll to position [392, 92]
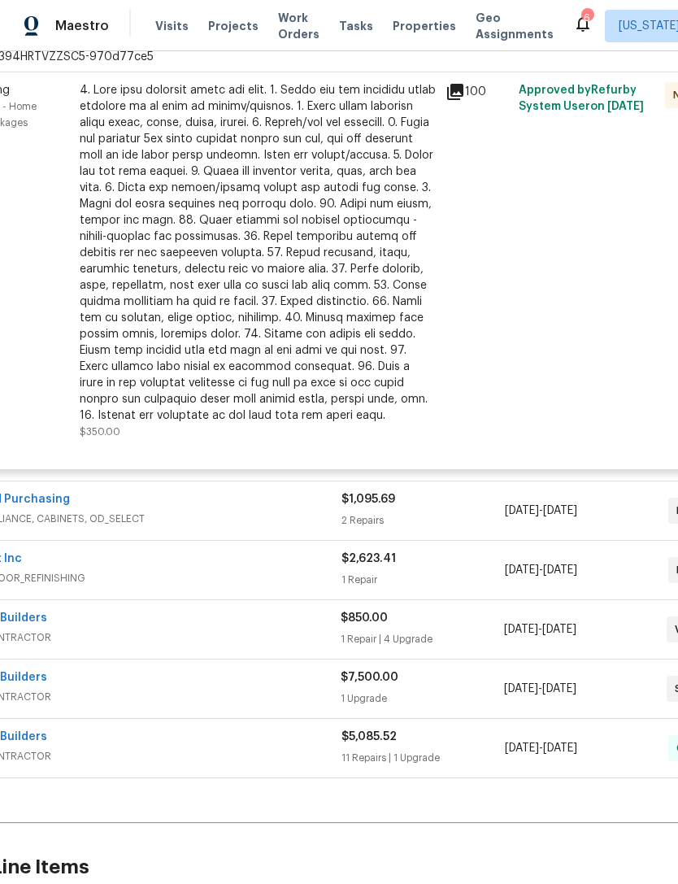
click at [140, 292] on div at bounding box center [258, 252] width 356 height 341
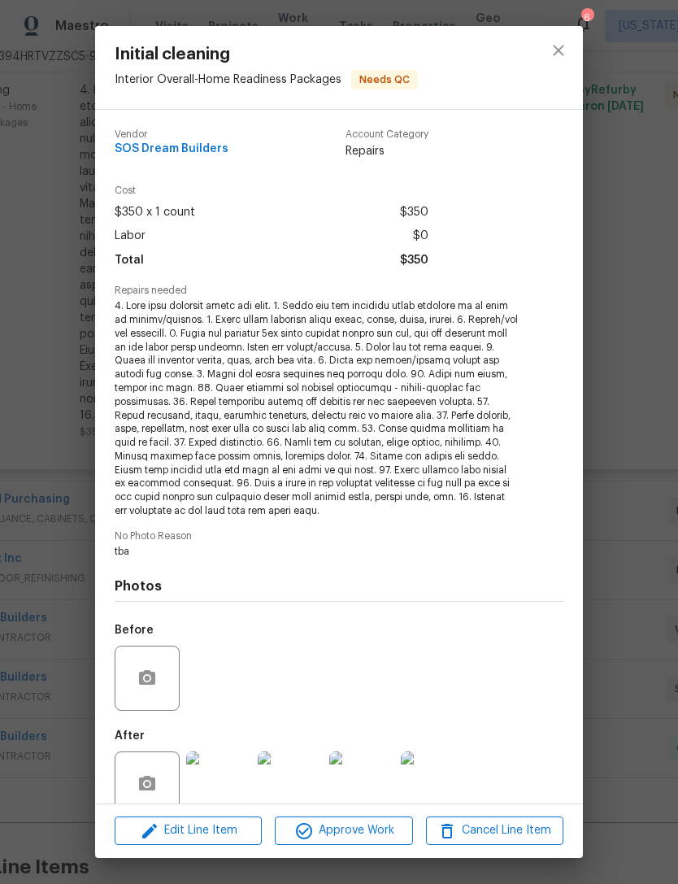
click at [645, 545] on div "Initial cleaning Interior Overall - Home Readiness Packages Needs QC Vendor SOS…" at bounding box center [339, 442] width 678 height 884
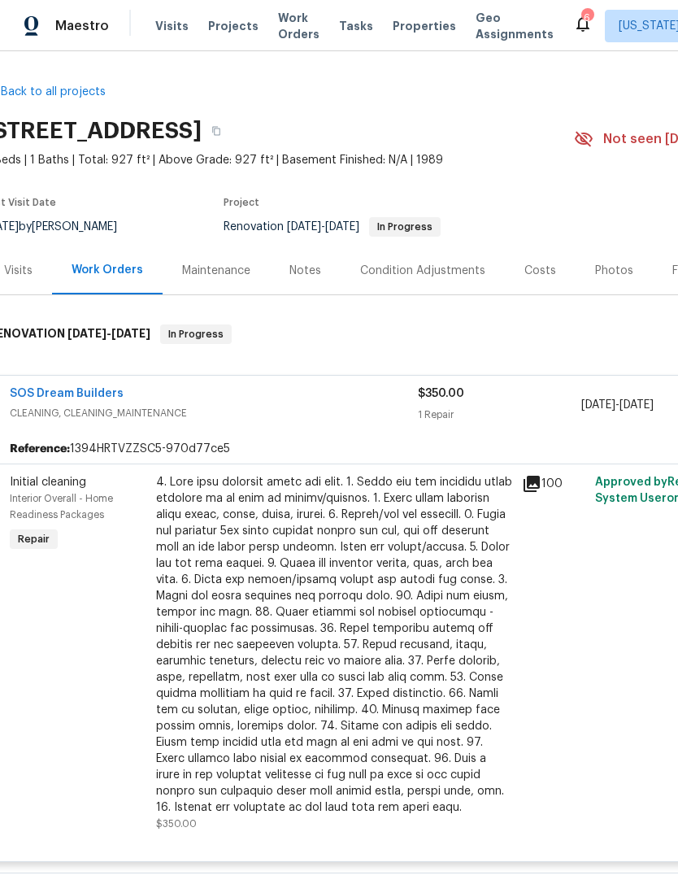
scroll to position [0, 15]
click at [413, 24] on span "Properties" at bounding box center [424, 26] width 63 height 16
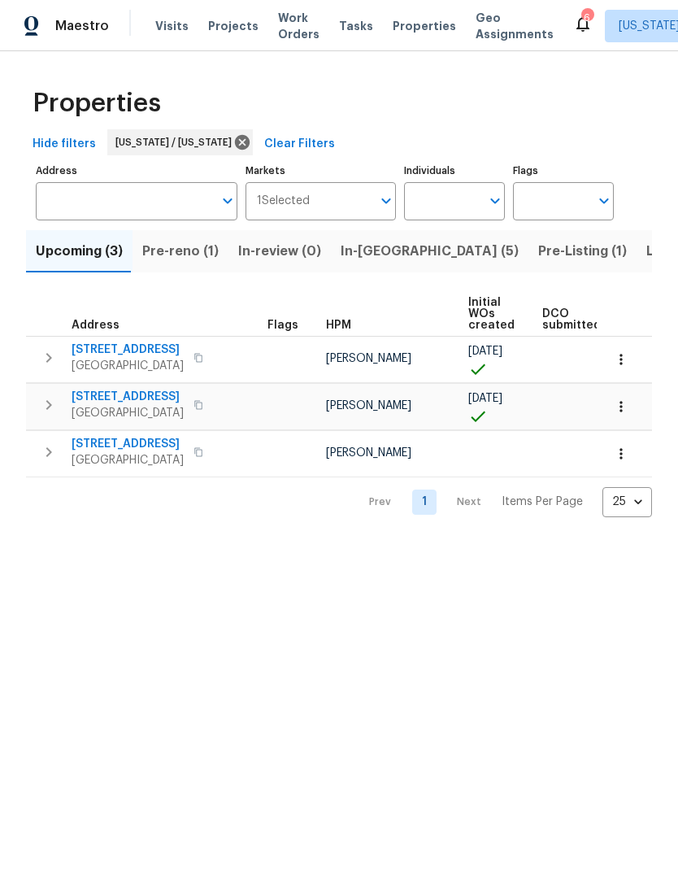
click at [386, 253] on span "In-[GEOGRAPHIC_DATA] (5)" at bounding box center [430, 251] width 178 height 23
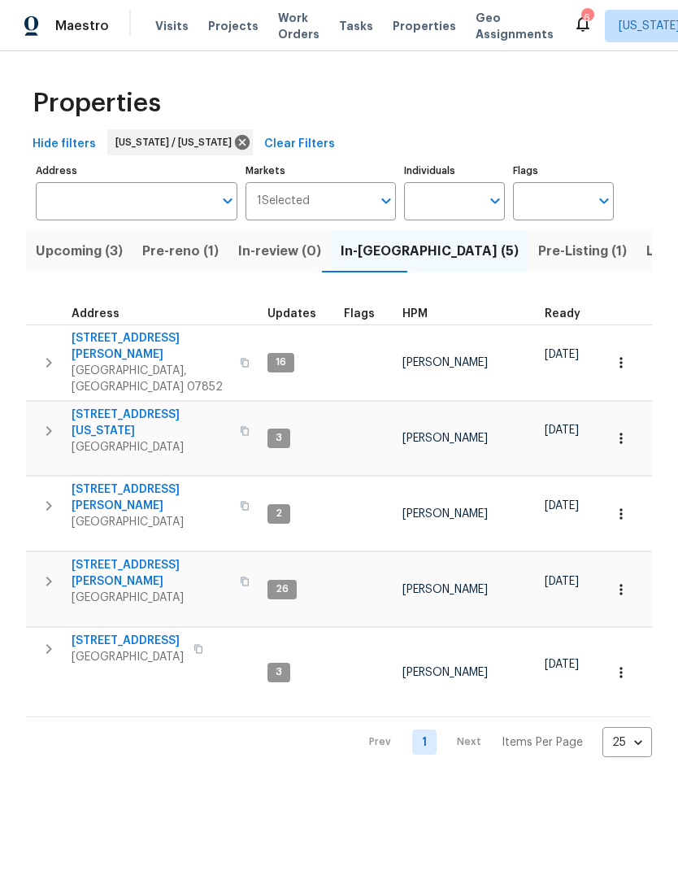
click at [209, 251] on span "Pre-reno (1)" at bounding box center [180, 251] width 76 height 23
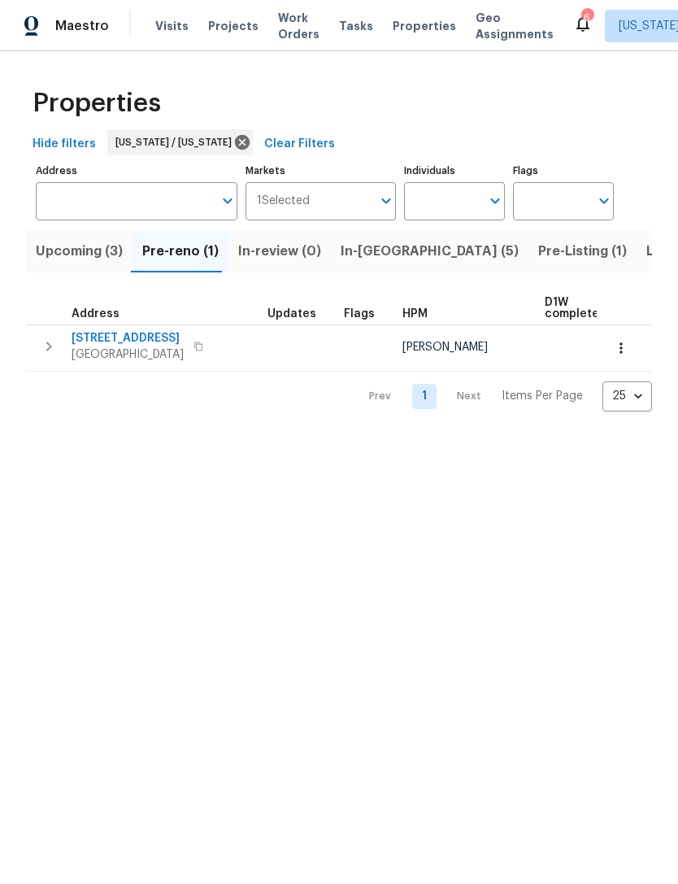
click at [111, 319] on span "Address" at bounding box center [96, 313] width 48 height 11
click at [116, 337] on span "124 Lincoln Ave" at bounding box center [128, 338] width 112 height 16
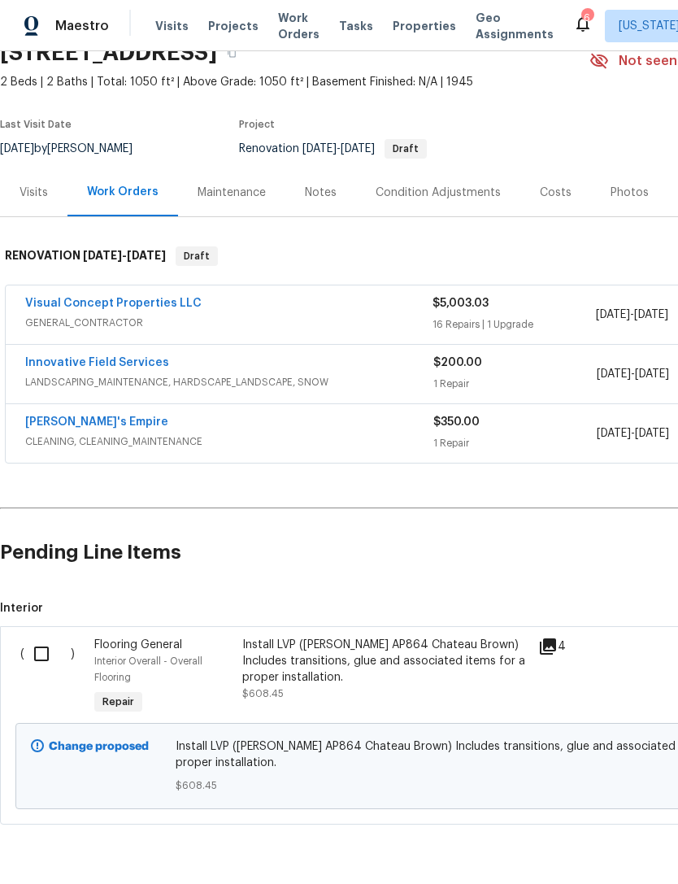
scroll to position [78, 0]
click at [49, 644] on input "checkbox" at bounding box center [47, 654] width 46 height 34
checkbox input "true"
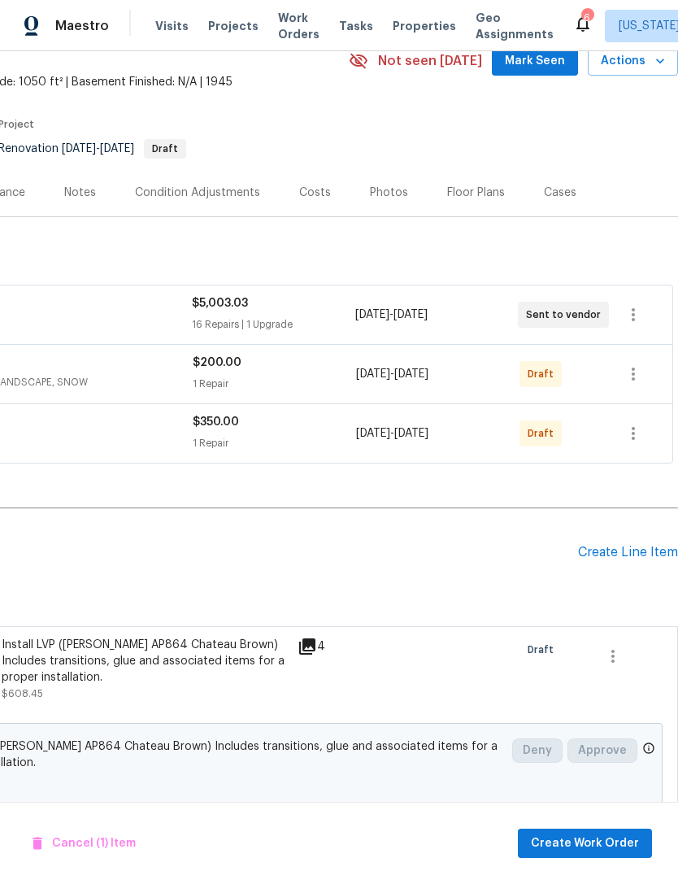
scroll to position [78, 241]
click at [611, 836] on span "Create Work Order" at bounding box center [585, 843] width 108 height 20
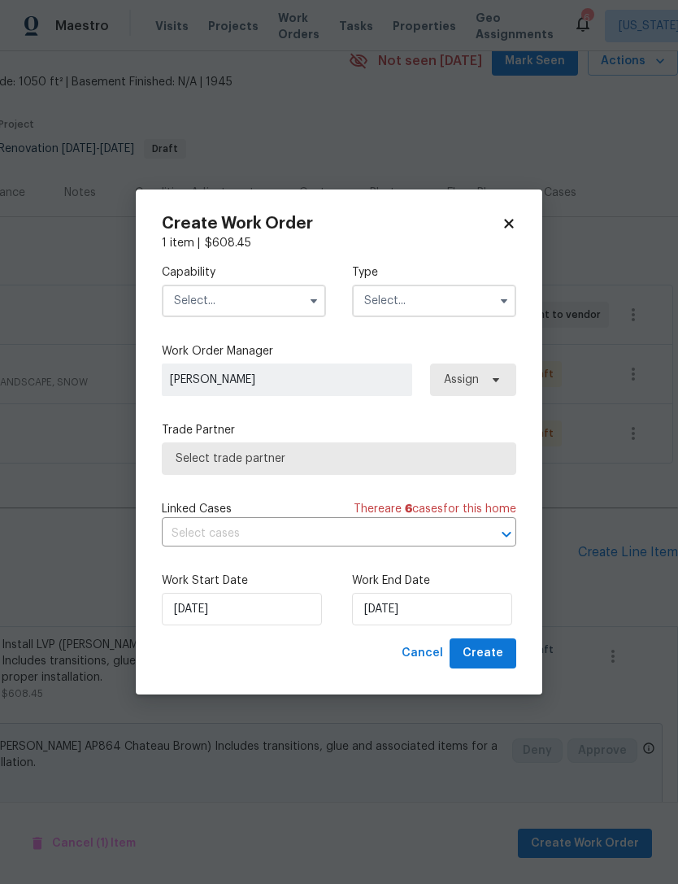
click at [296, 303] on input "text" at bounding box center [244, 301] width 164 height 33
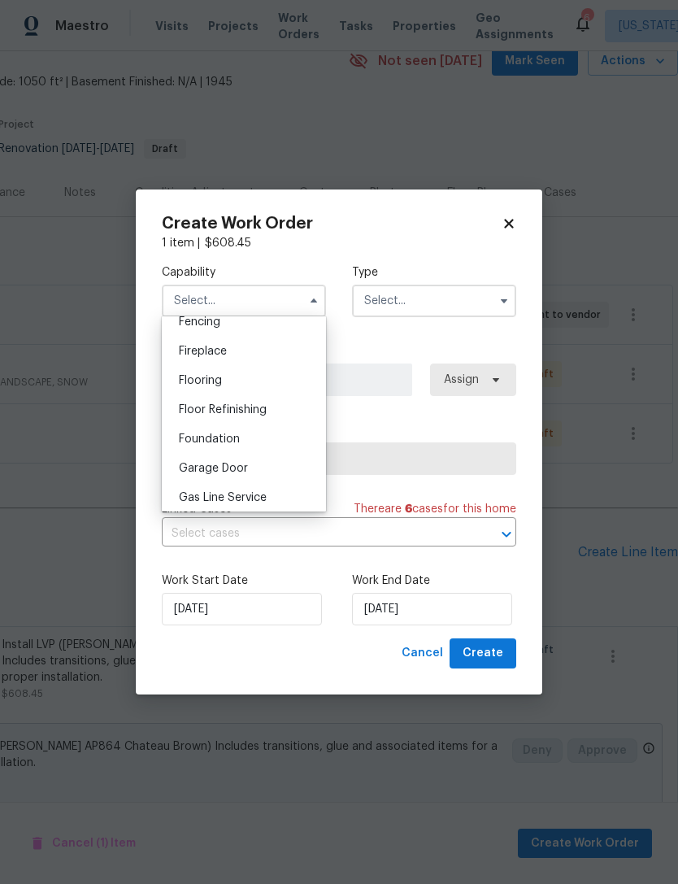
scroll to position [587, 0]
click at [287, 384] on div "Flooring" at bounding box center [244, 378] width 156 height 29
type input "Flooring"
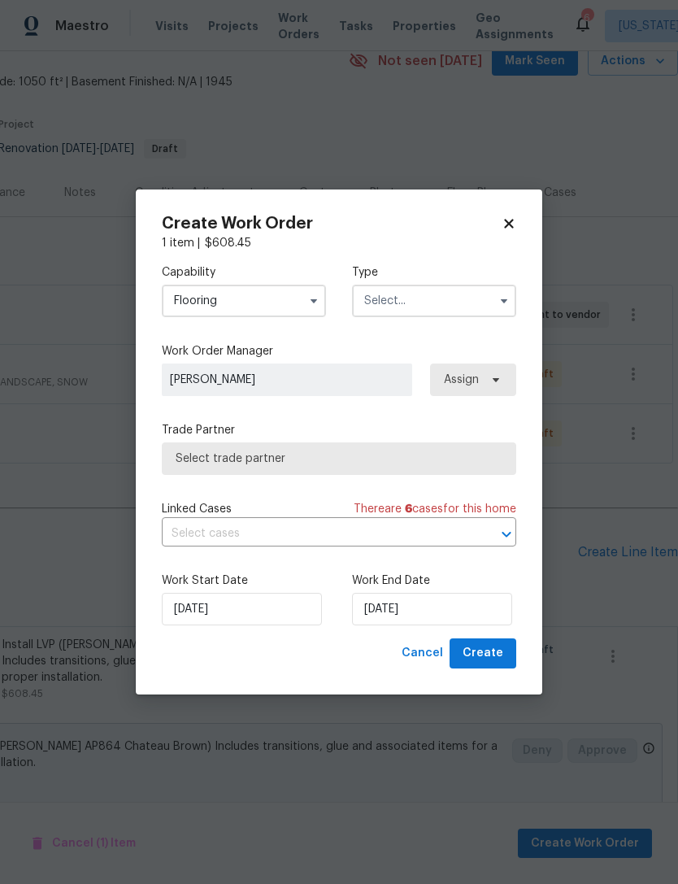
click at [461, 306] on input "text" at bounding box center [434, 301] width 164 height 33
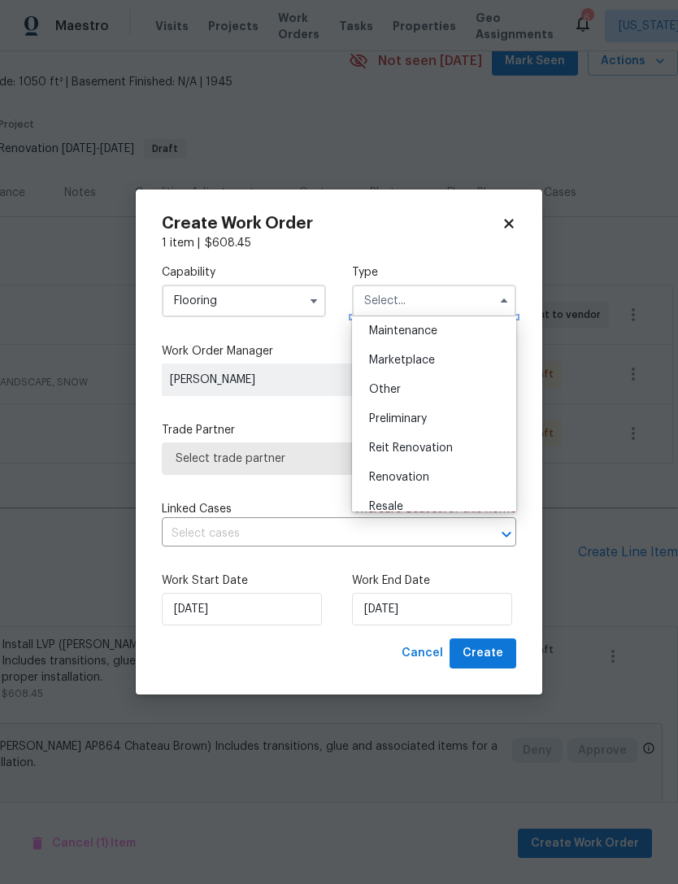
scroll to position [271, 0]
click at [456, 471] on div "Renovation" at bounding box center [434, 473] width 156 height 29
type input "Renovation"
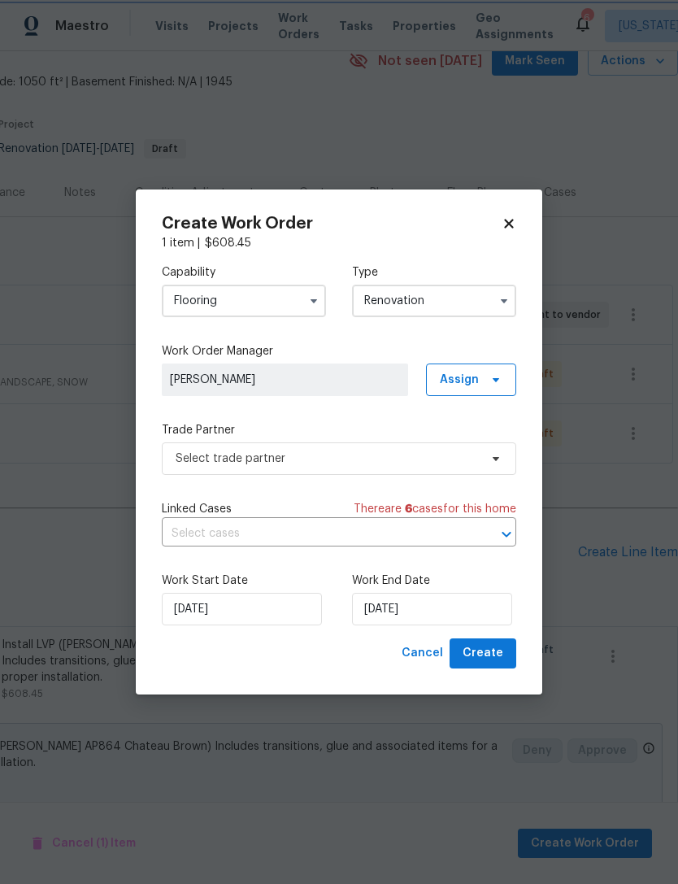
scroll to position [0, 0]
click at [208, 605] on input "[DATE]" at bounding box center [242, 609] width 160 height 33
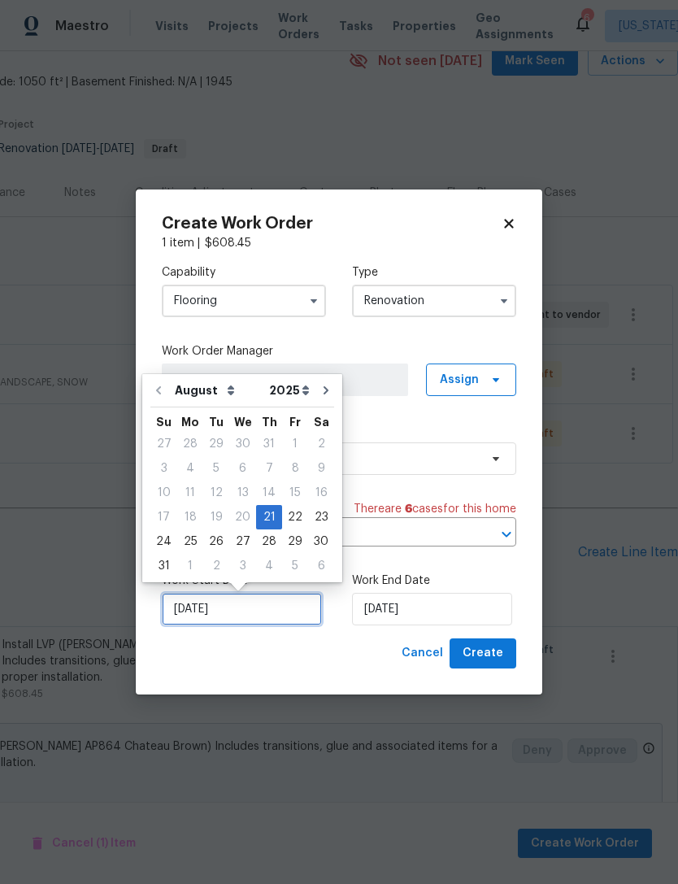
scroll to position [30, 0]
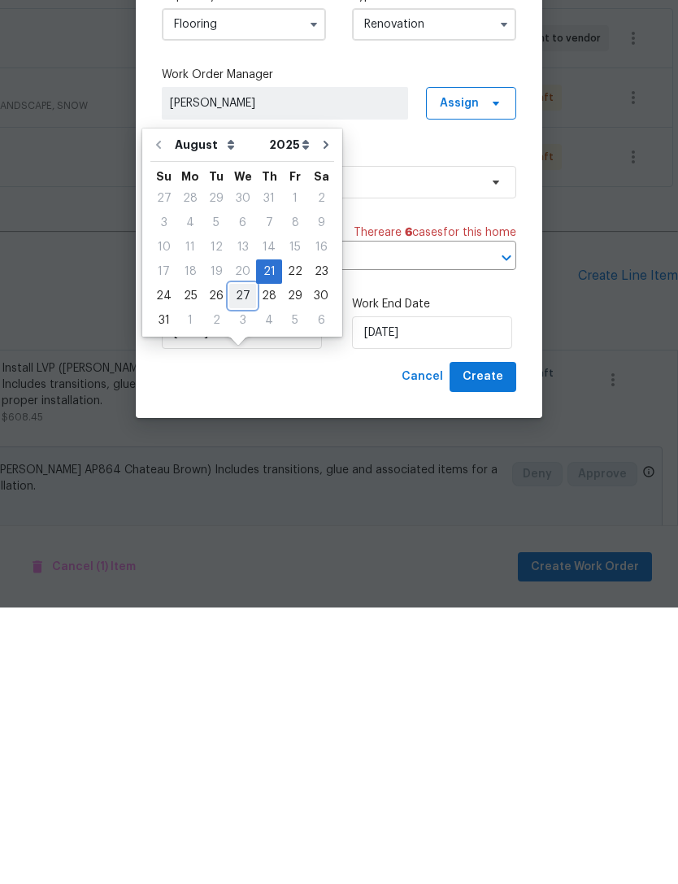
click at [229, 561] on div "27" at bounding box center [242, 572] width 27 height 23
type input "[DATE]"
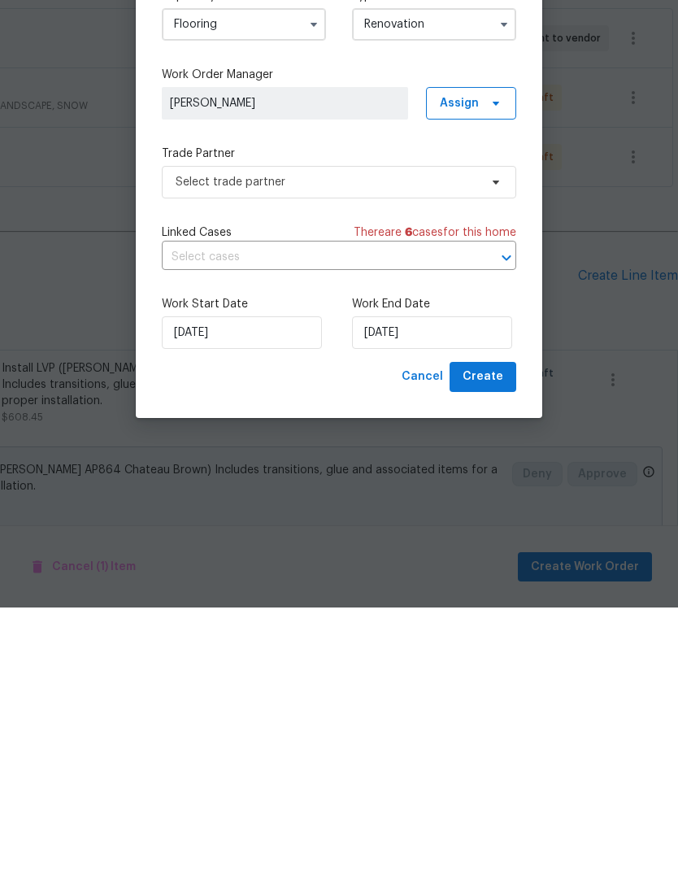
scroll to position [52, 0]
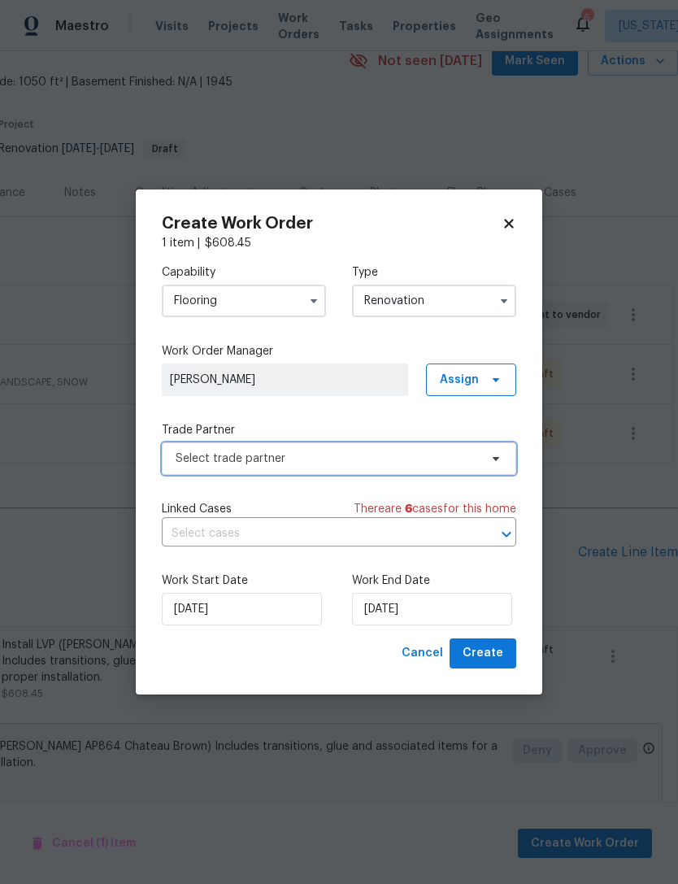
click at [469, 455] on span "Select trade partner" at bounding box center [327, 458] width 303 height 16
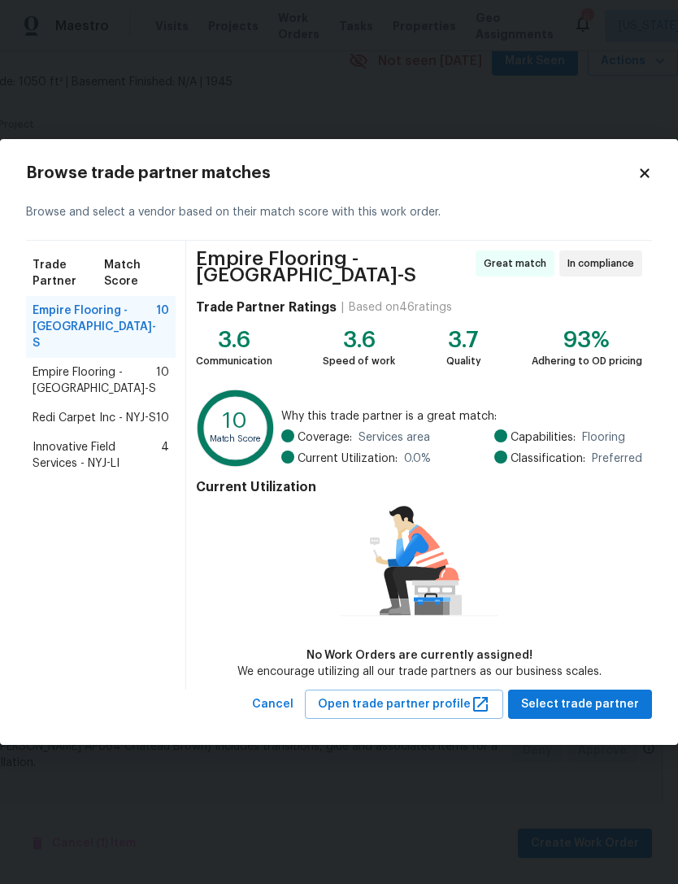
click at [140, 410] on span "Redi Carpet Inc - NYJ-S" at bounding box center [95, 418] width 124 height 16
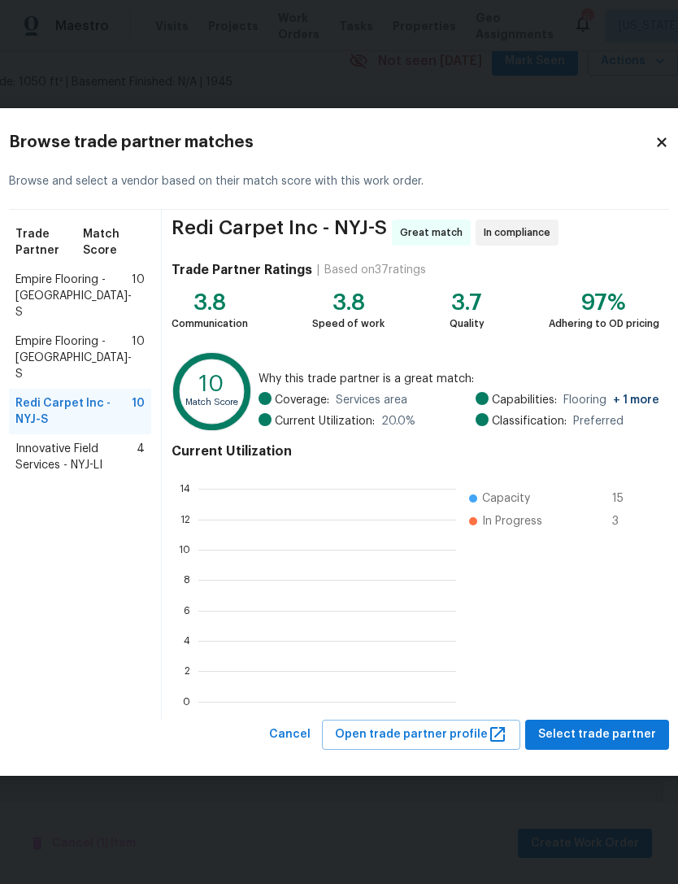
scroll to position [228, 258]
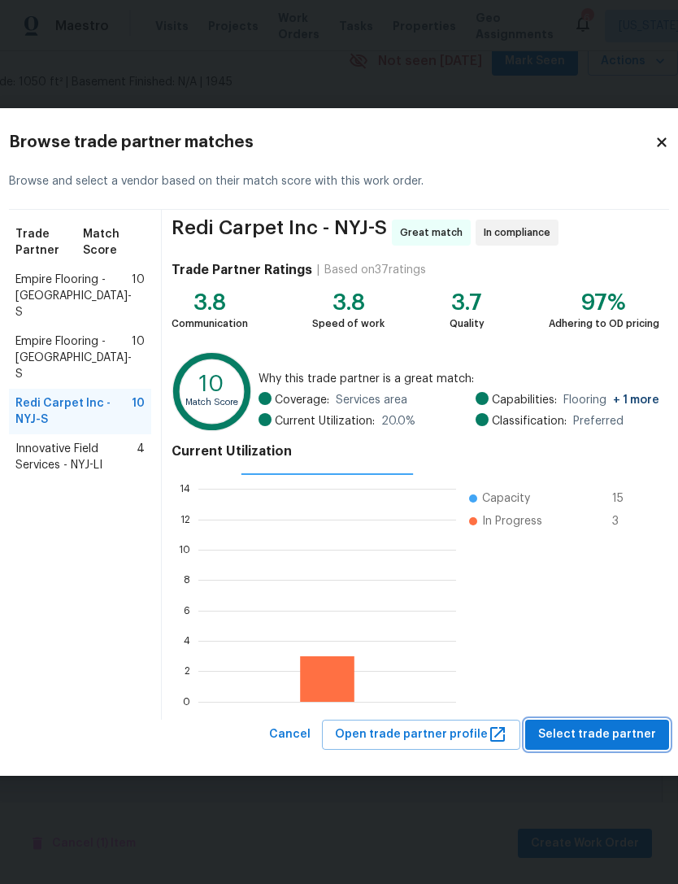
click at [599, 730] on span "Select trade partner" at bounding box center [597, 734] width 118 height 20
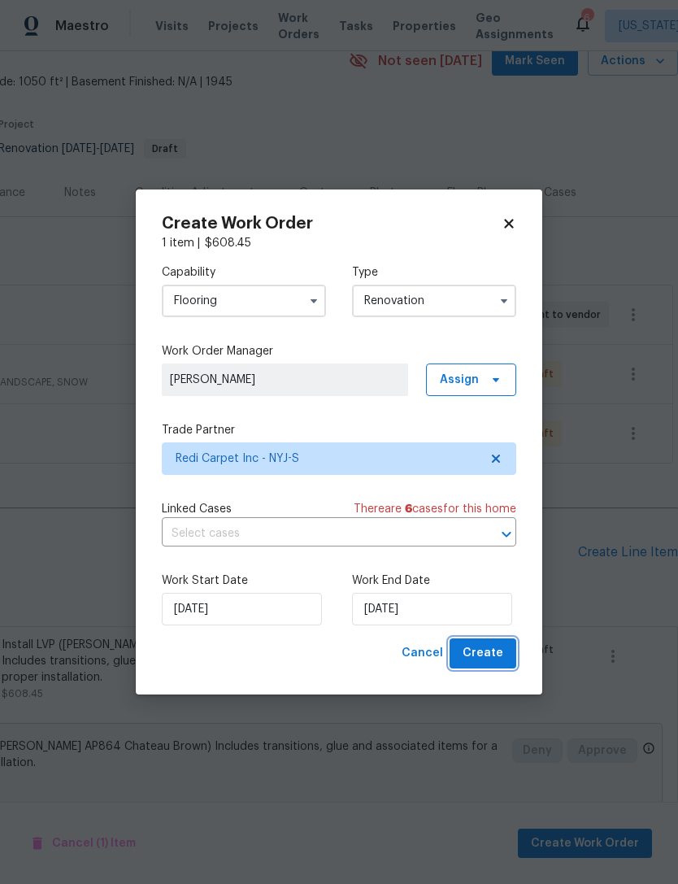
click at [502, 650] on span "Create" at bounding box center [483, 653] width 41 height 20
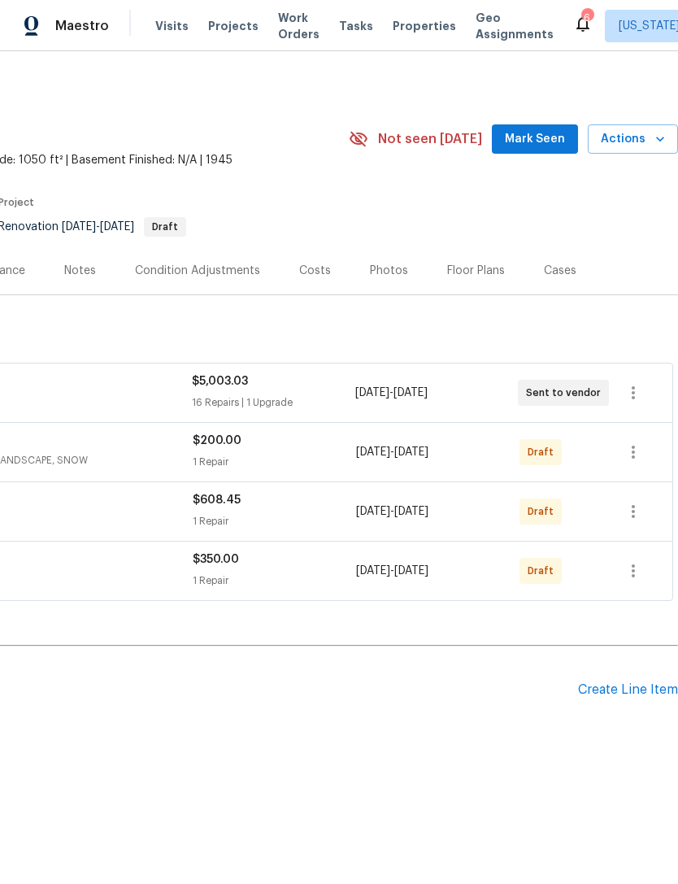
scroll to position [0, 241]
click at [641, 390] on icon "button" at bounding box center [633, 393] width 20 height 20
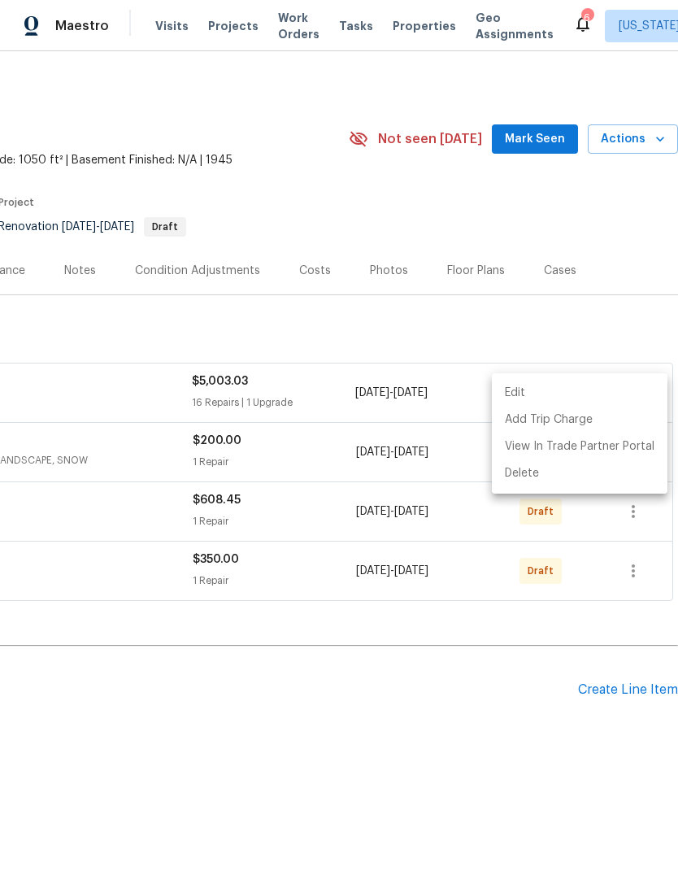
click at [627, 389] on li "Edit" at bounding box center [580, 393] width 176 height 27
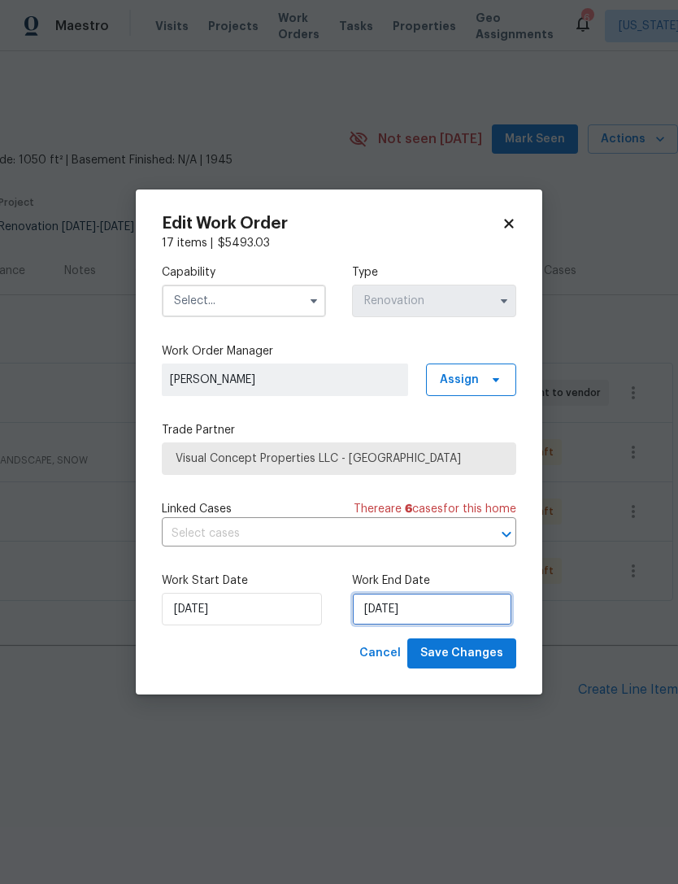
click at [393, 607] on input "[DATE]" at bounding box center [432, 609] width 160 height 33
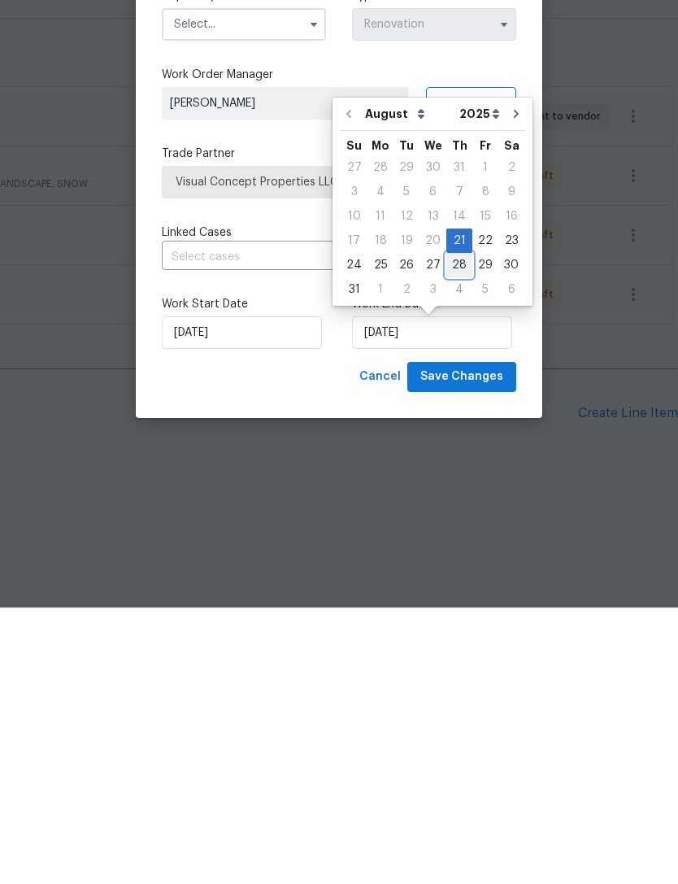
click at [458, 530] on div "28" at bounding box center [459, 541] width 26 height 23
type input "[DATE]"
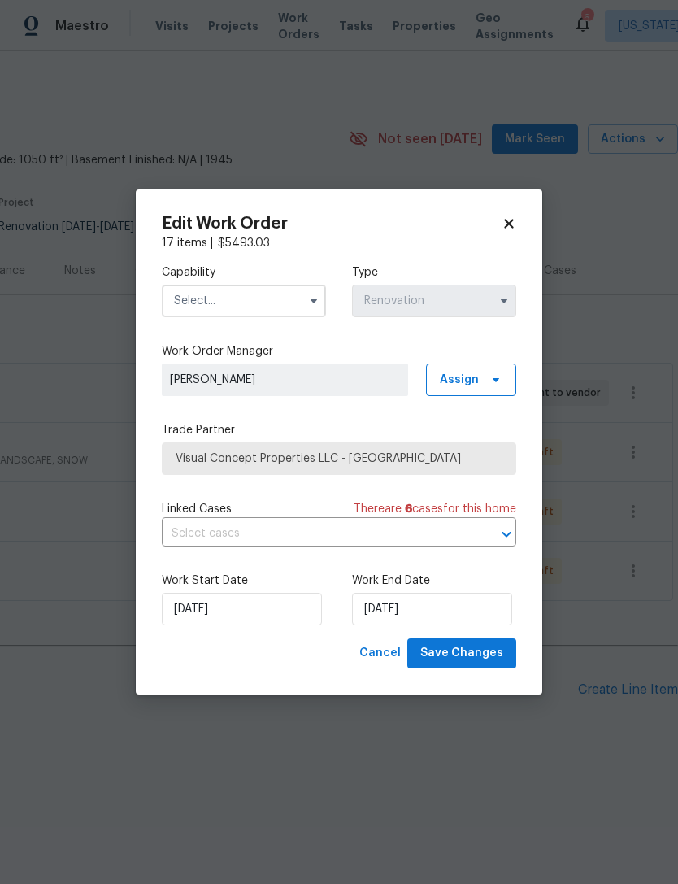
click at [298, 295] on input "text" at bounding box center [244, 301] width 164 height 33
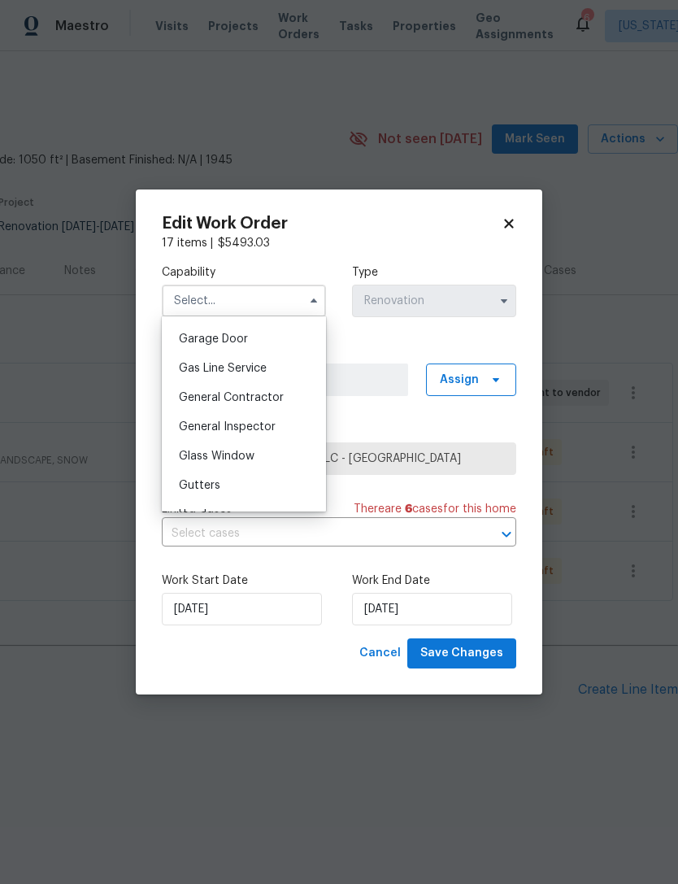
scroll to position [715, 0]
click at [295, 402] on div "General Contractor" at bounding box center [244, 396] width 156 height 29
type input "General Contractor"
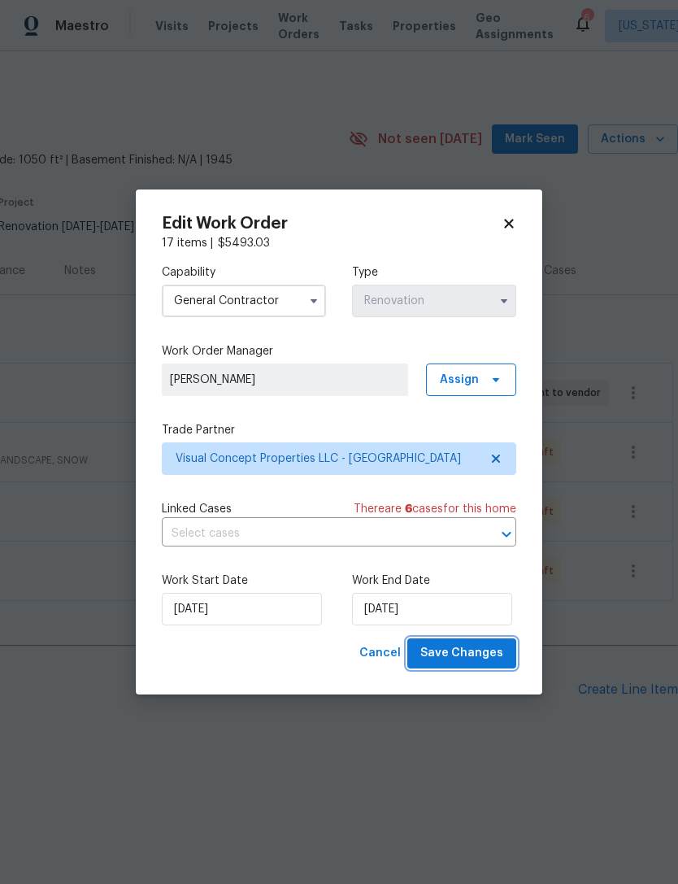
click at [489, 653] on span "Save Changes" at bounding box center [461, 653] width 83 height 20
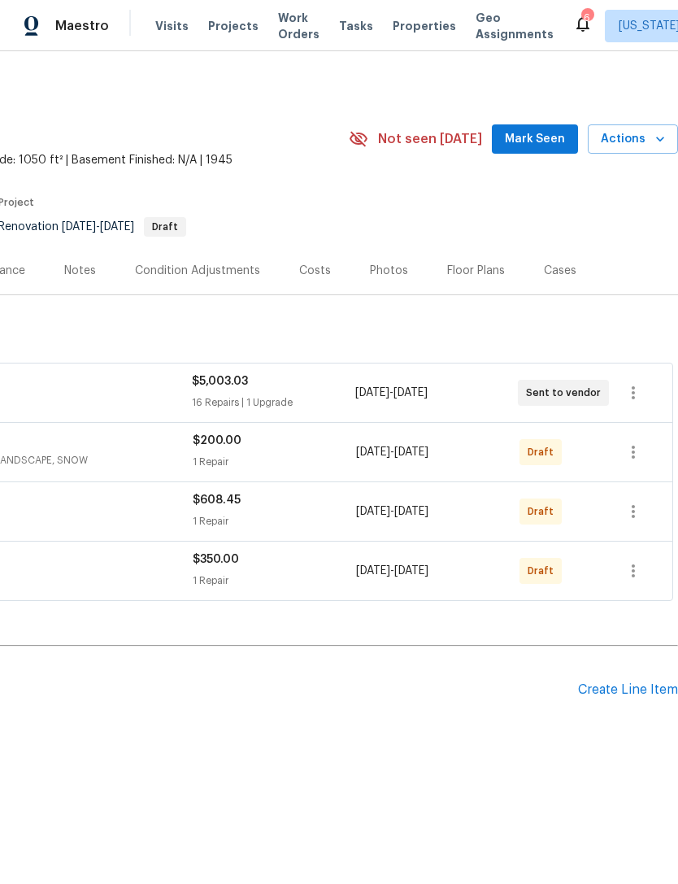
scroll to position [0, 241]
click at [641, 573] on icon "button" at bounding box center [633, 571] width 20 height 20
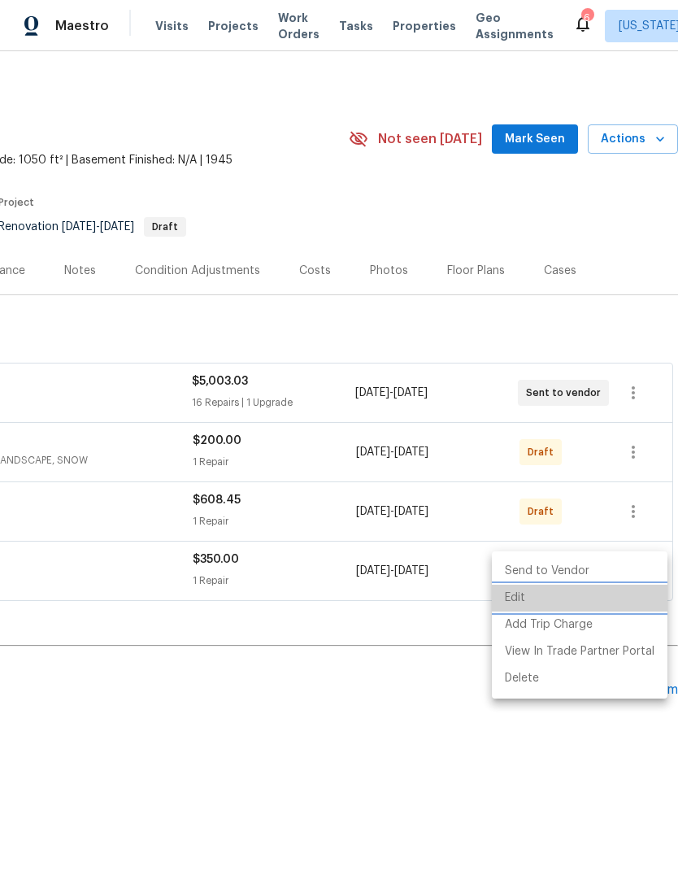
click at [591, 598] on li "Edit" at bounding box center [580, 597] width 176 height 27
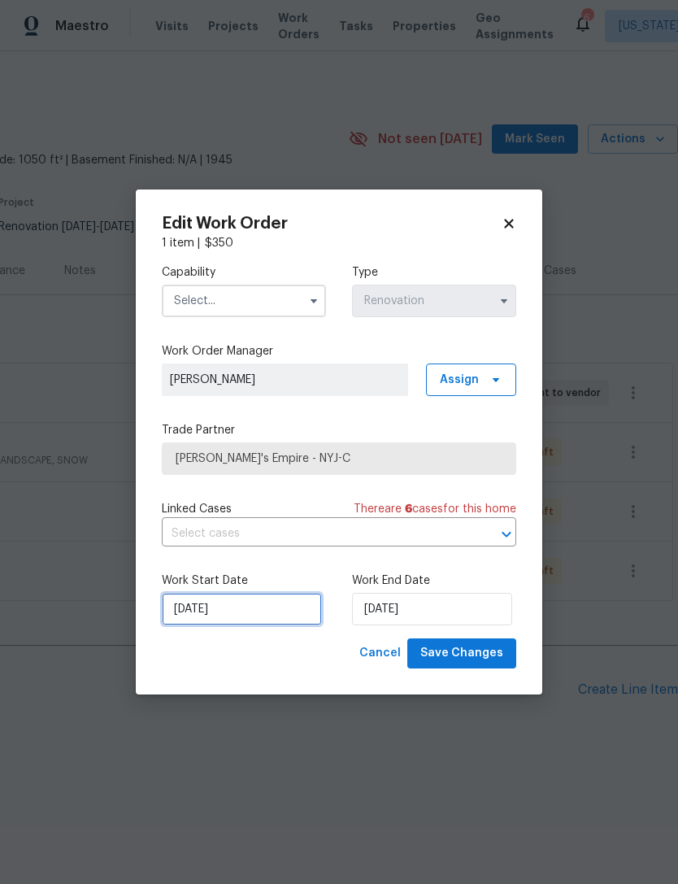
click at [208, 607] on input "[DATE]" at bounding box center [242, 609] width 160 height 33
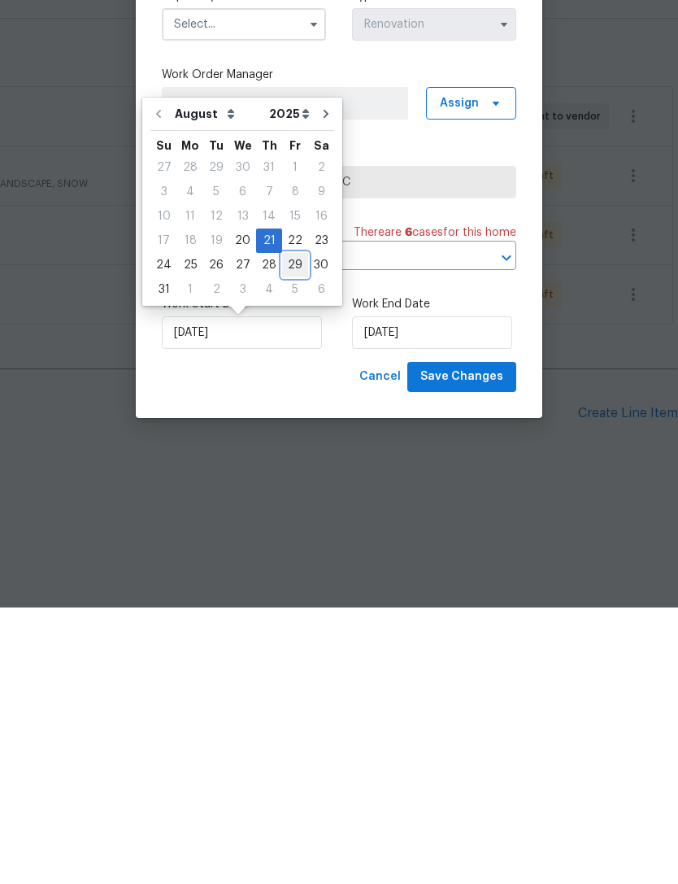
click at [291, 530] on div "29" at bounding box center [295, 541] width 26 height 23
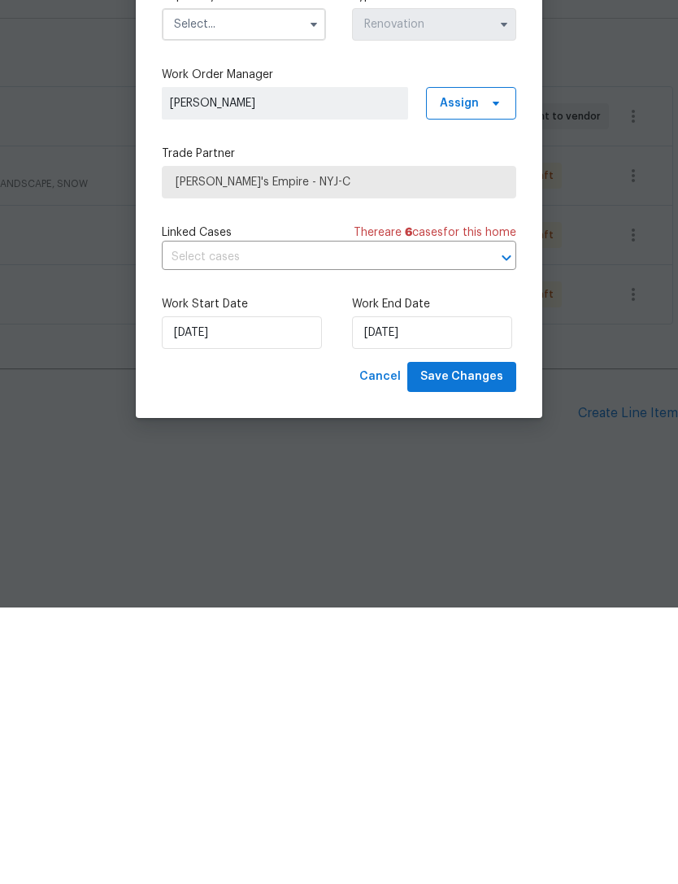
type input "[DATE]"
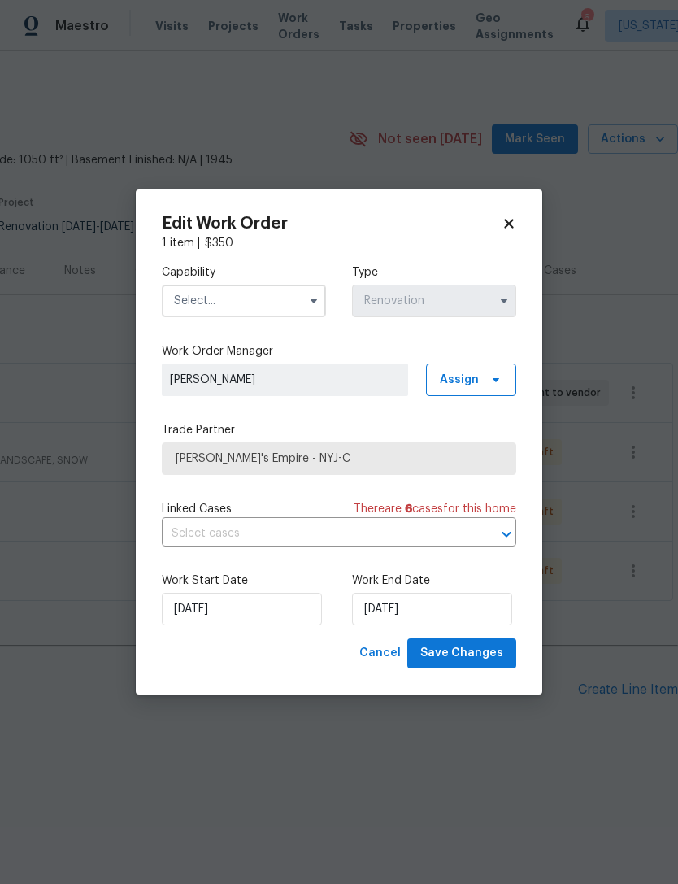
click at [293, 297] on input "text" at bounding box center [244, 301] width 164 height 33
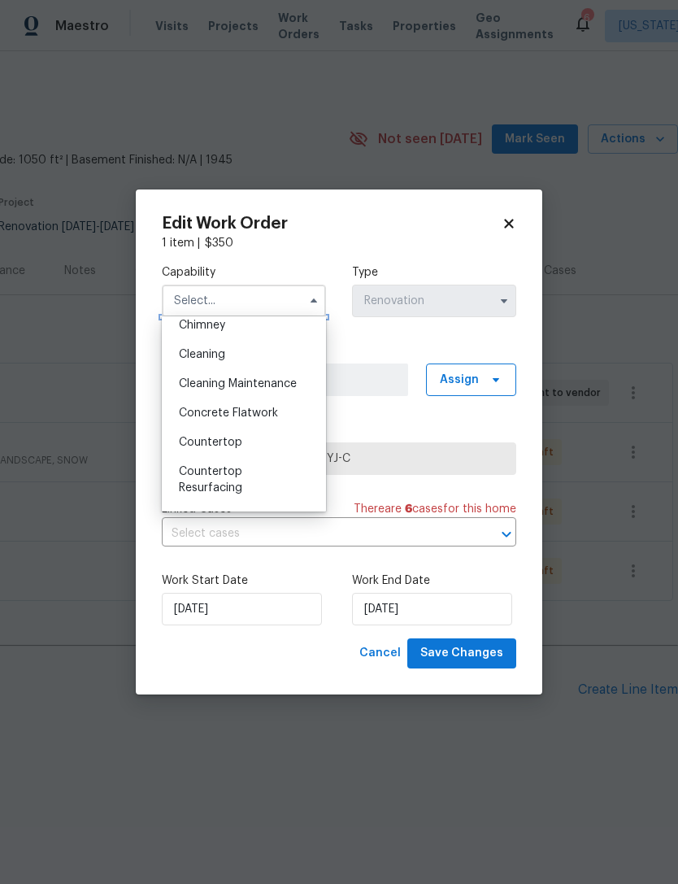
scroll to position [190, 0]
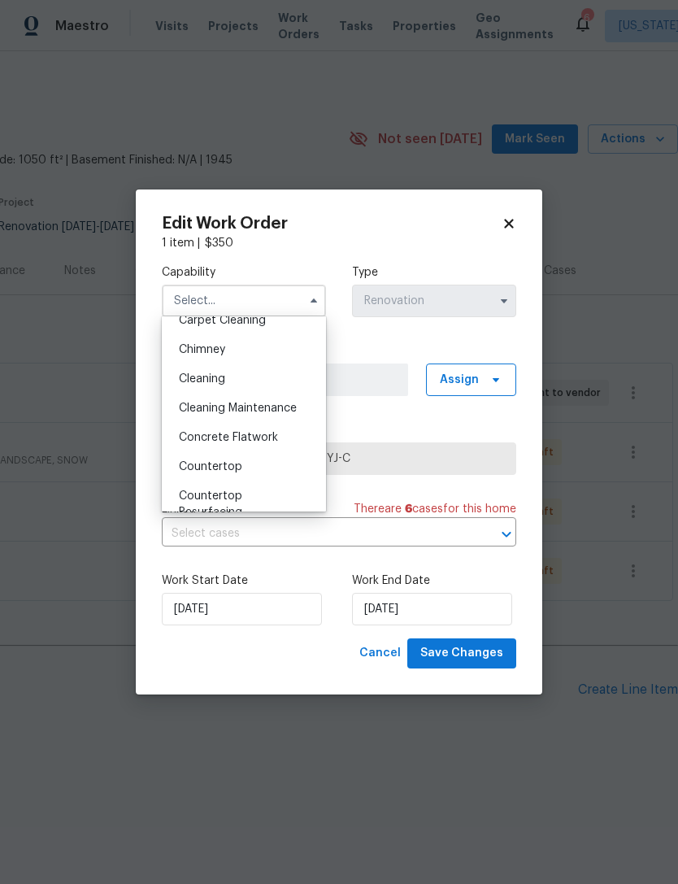
click at [293, 376] on div "Cleaning" at bounding box center [244, 378] width 156 height 29
type input "Cleaning"
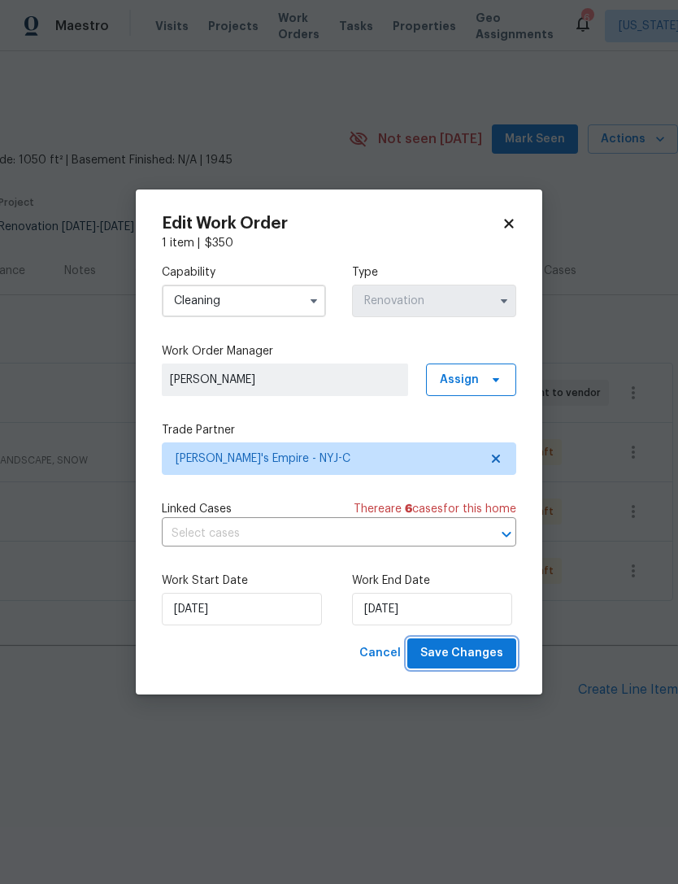
click at [490, 658] on span "Save Changes" at bounding box center [461, 653] width 83 height 20
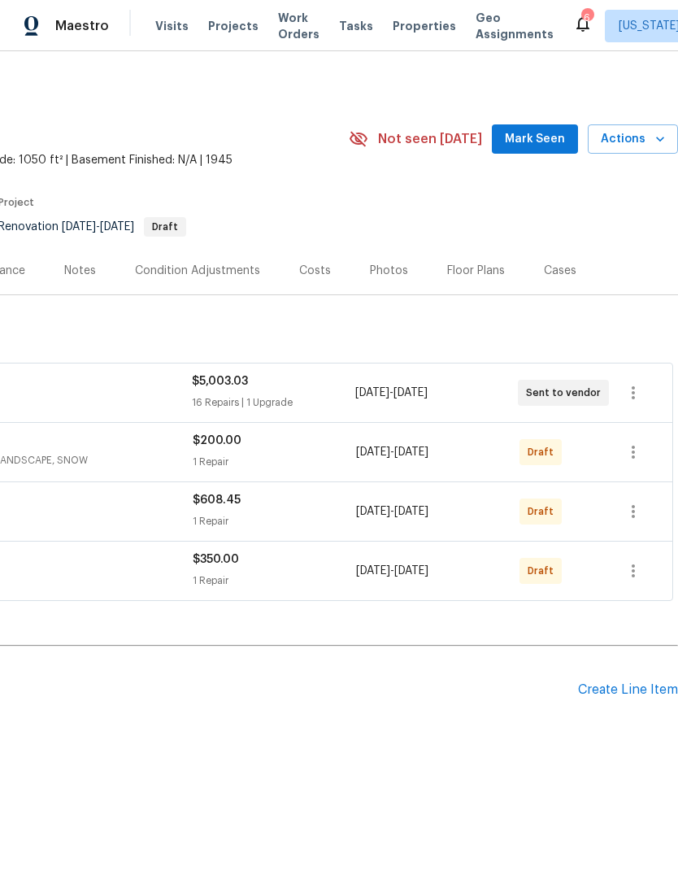
scroll to position [0, 241]
click at [632, 447] on icon "button" at bounding box center [633, 451] width 3 height 13
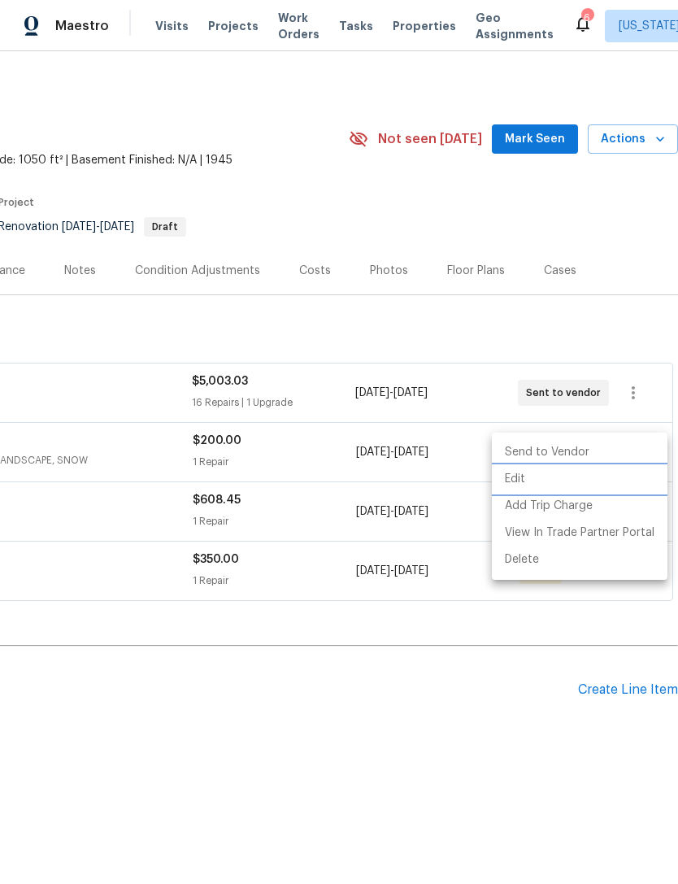
click at [582, 475] on li "Edit" at bounding box center [580, 479] width 176 height 27
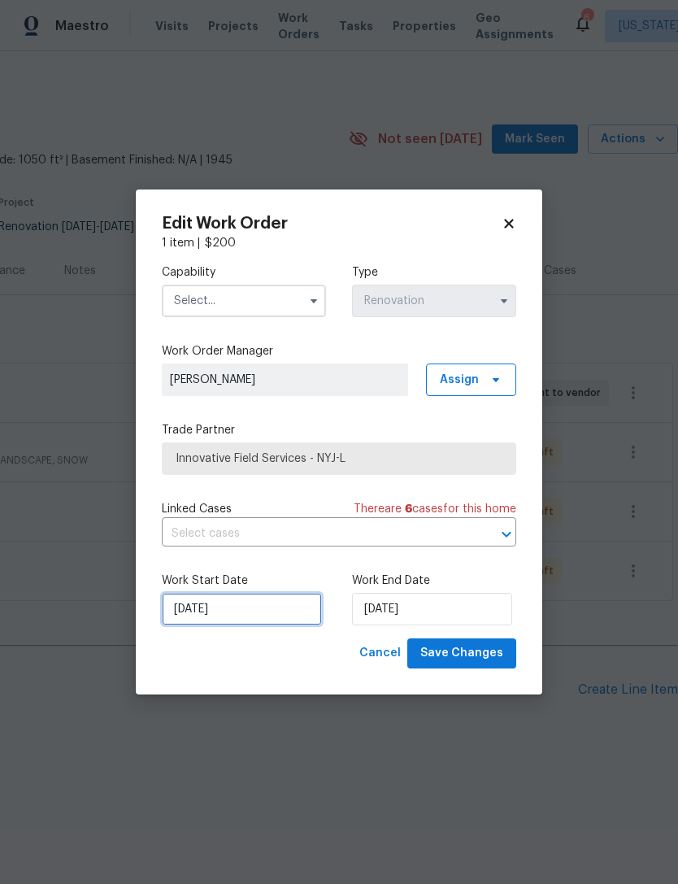
click at [203, 608] on input "[DATE]" at bounding box center [242, 609] width 160 height 33
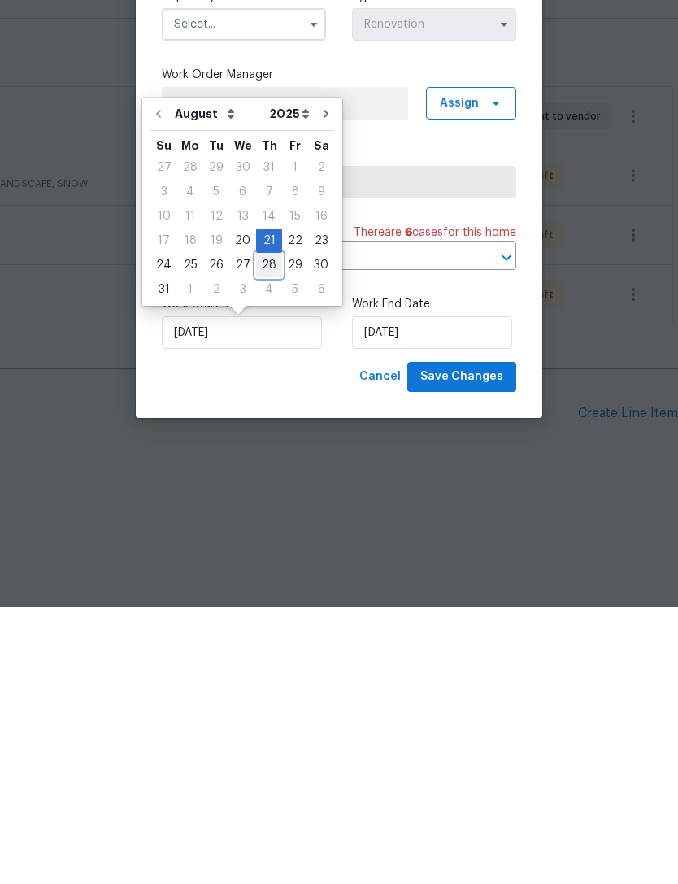
click at [274, 529] on div "24 25 26 27 28 29 30" at bounding box center [242, 541] width 184 height 24
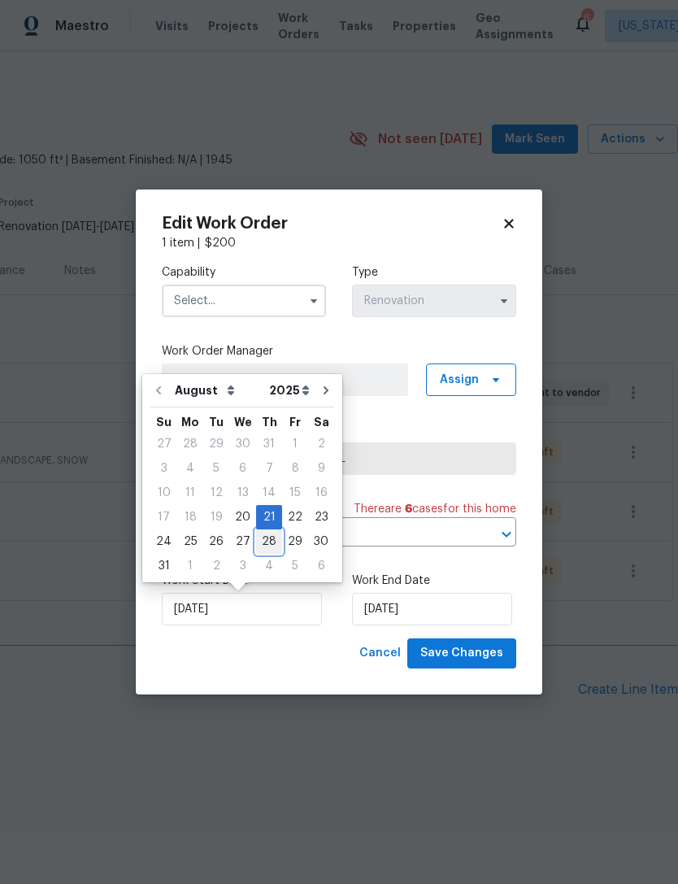
click at [267, 533] on div "28" at bounding box center [269, 541] width 26 height 23
type input "[DATE]"
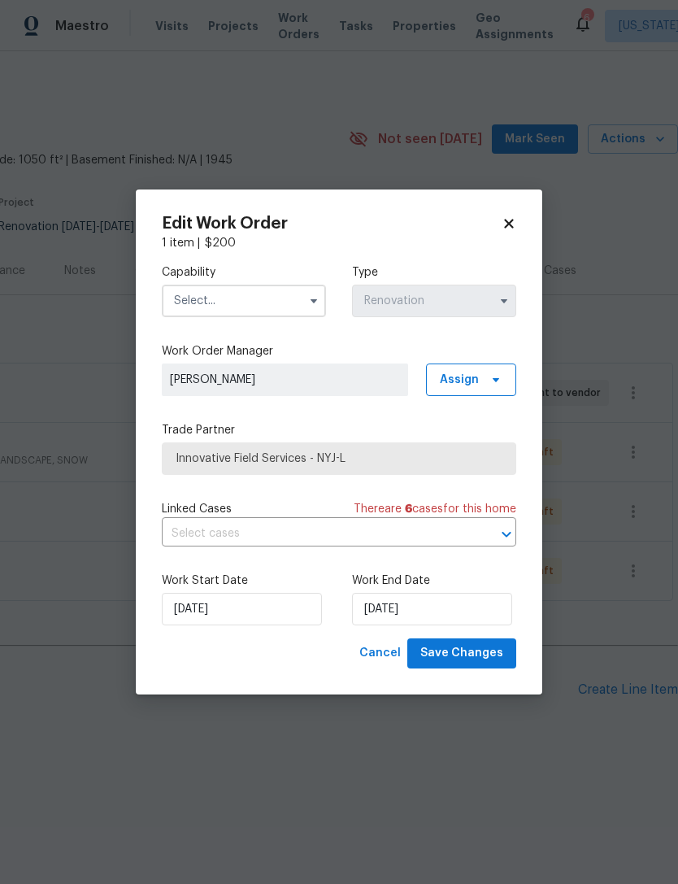
click at [288, 291] on input "text" at bounding box center [244, 301] width 164 height 33
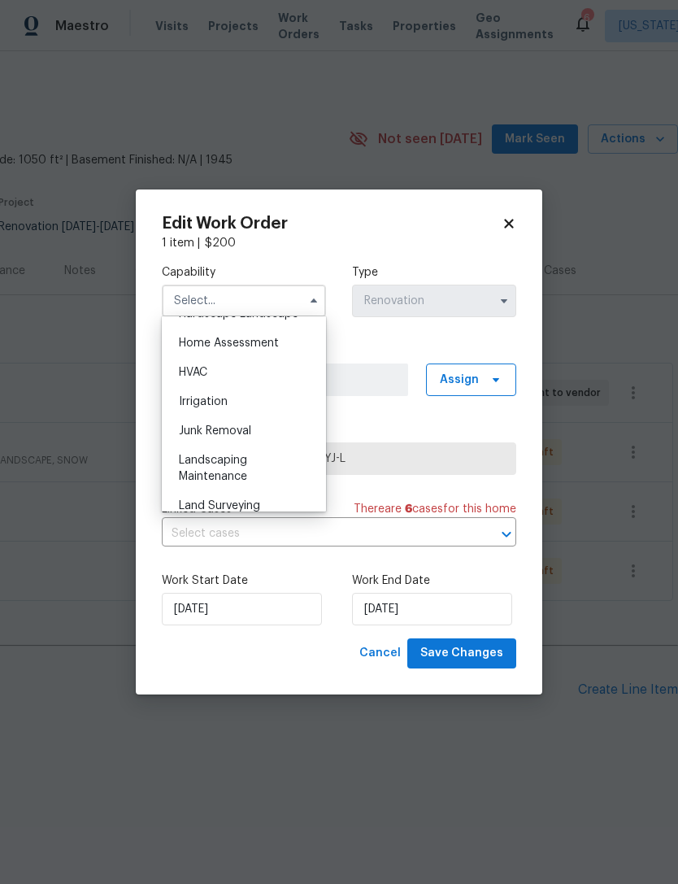
scroll to position [954, 0]
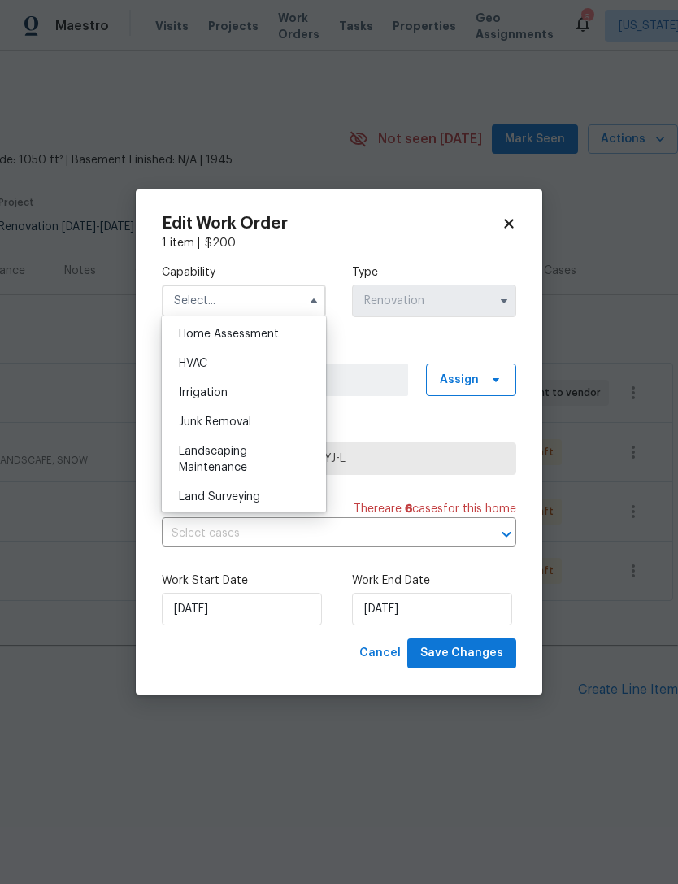
click at [283, 456] on div "Landscaping Maintenance" at bounding box center [244, 460] width 156 height 46
type input "Landscaping Maintenance"
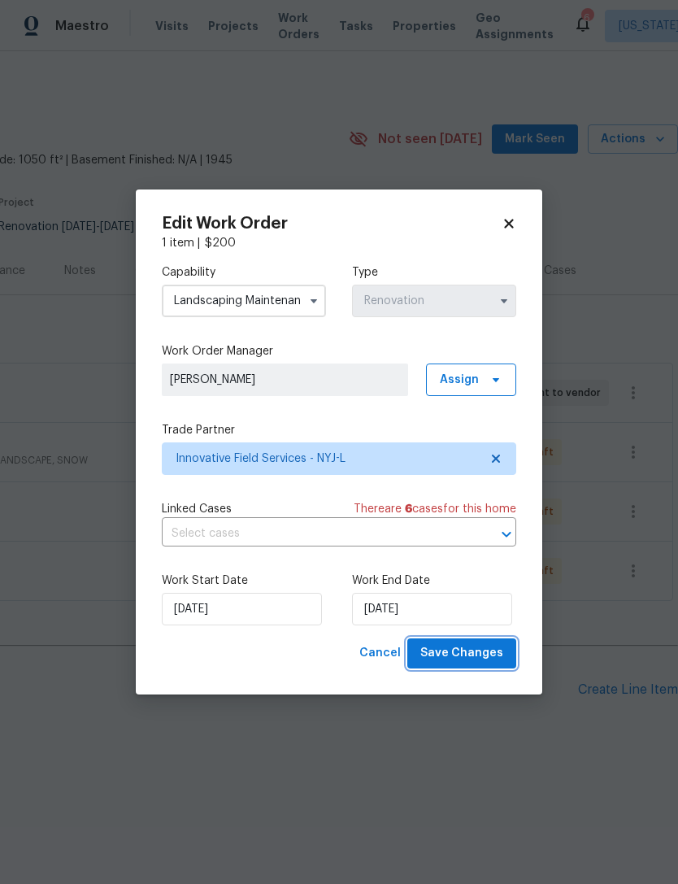
click at [492, 663] on span "Save Changes" at bounding box center [461, 653] width 83 height 20
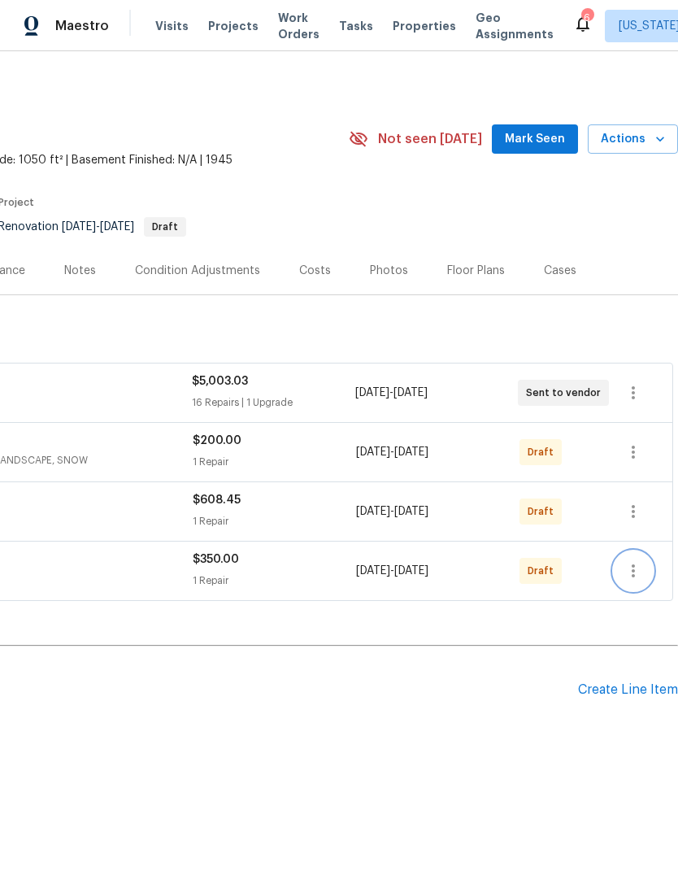
click at [648, 569] on button "button" at bounding box center [633, 570] width 39 height 39
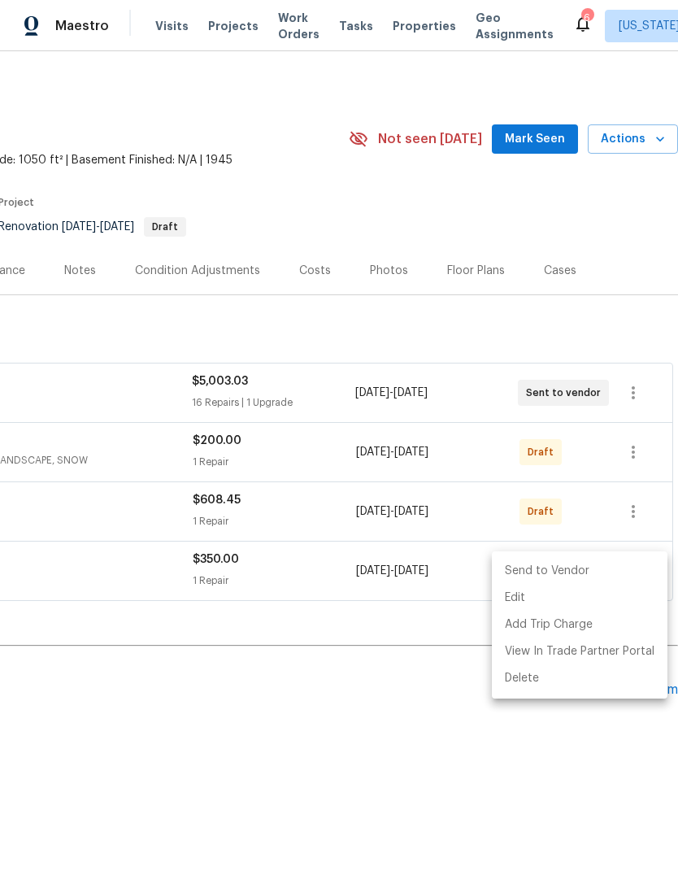
click at [636, 574] on li "Send to Vendor" at bounding box center [580, 571] width 176 height 27
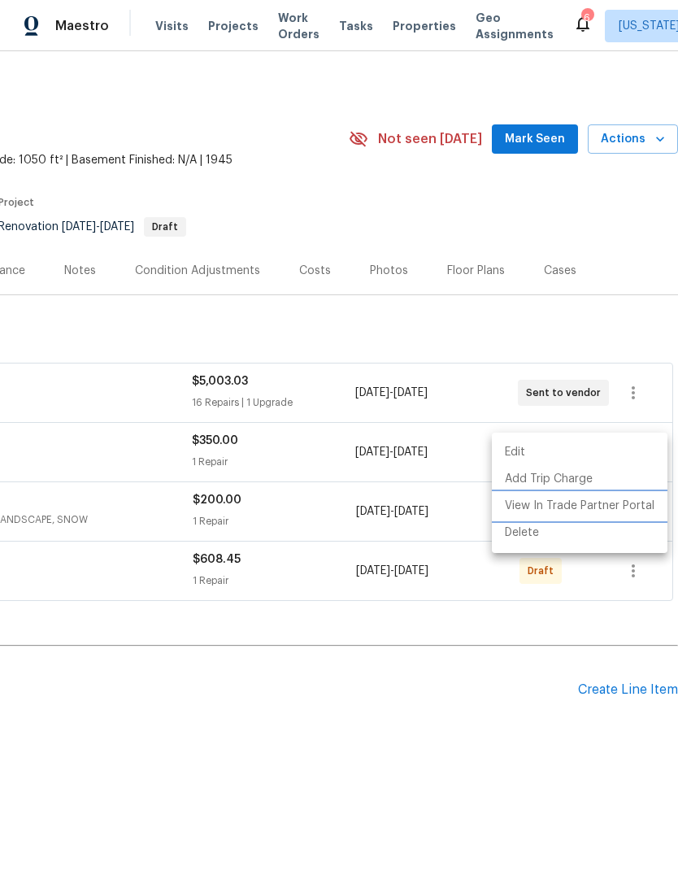
click at [650, 509] on li "View In Trade Partner Portal" at bounding box center [580, 506] width 176 height 27
click at [649, 279] on div at bounding box center [339, 442] width 678 height 884
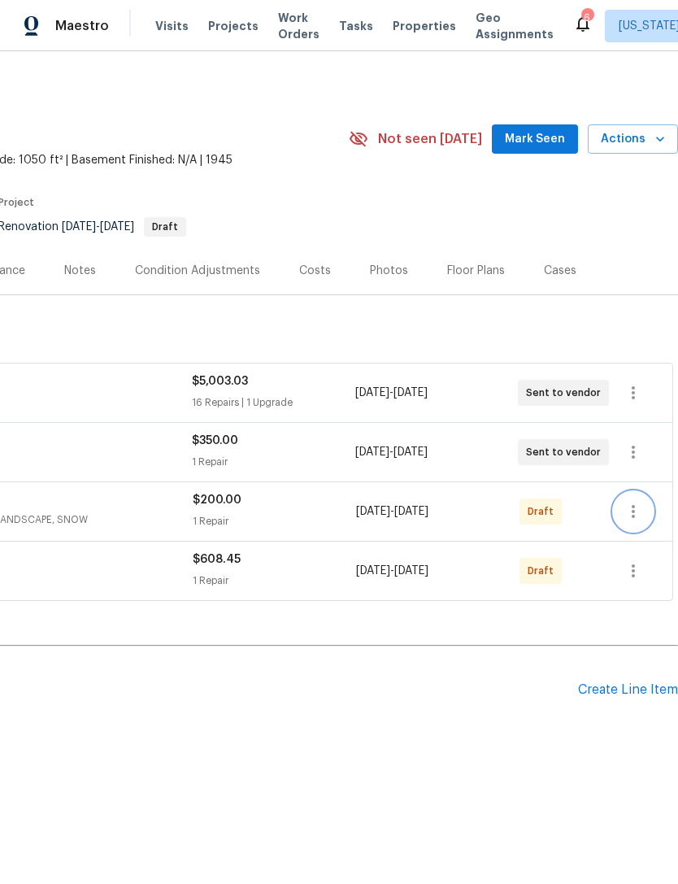
click at [641, 511] on icon "button" at bounding box center [633, 512] width 20 height 20
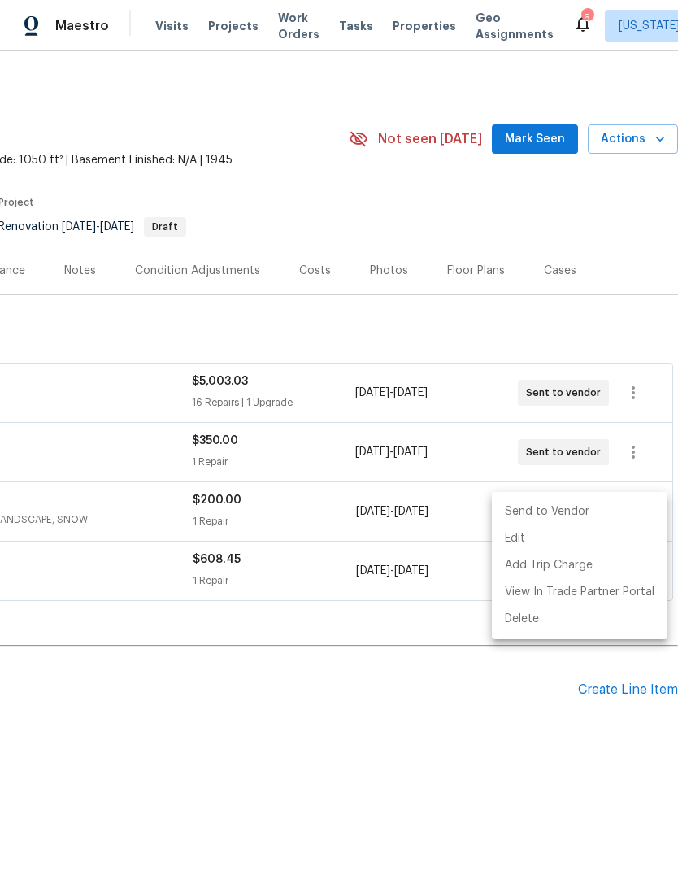
click at [617, 506] on li "Send to Vendor" at bounding box center [580, 511] width 176 height 27
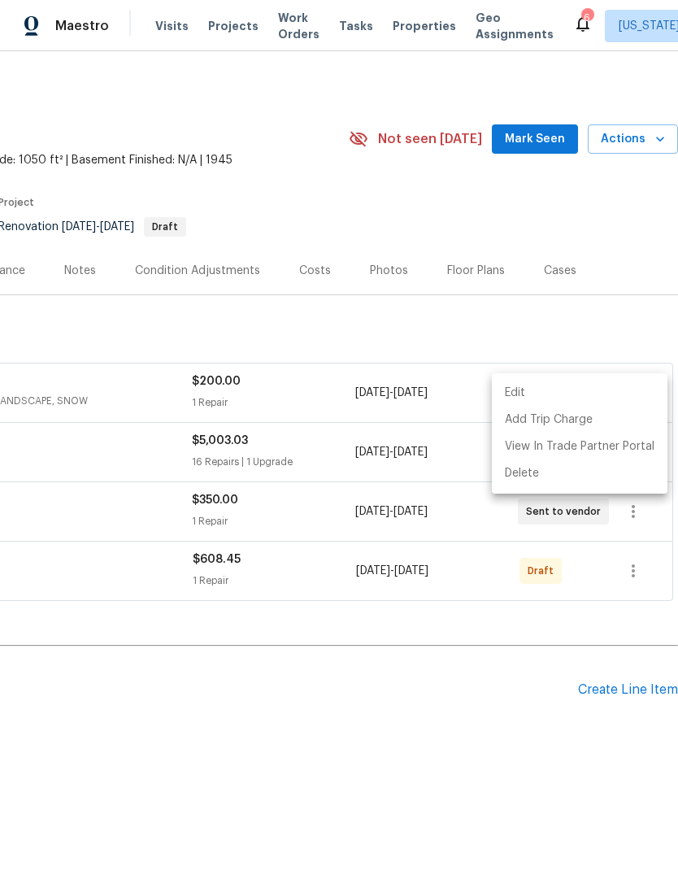
click at [635, 567] on div at bounding box center [339, 442] width 678 height 884
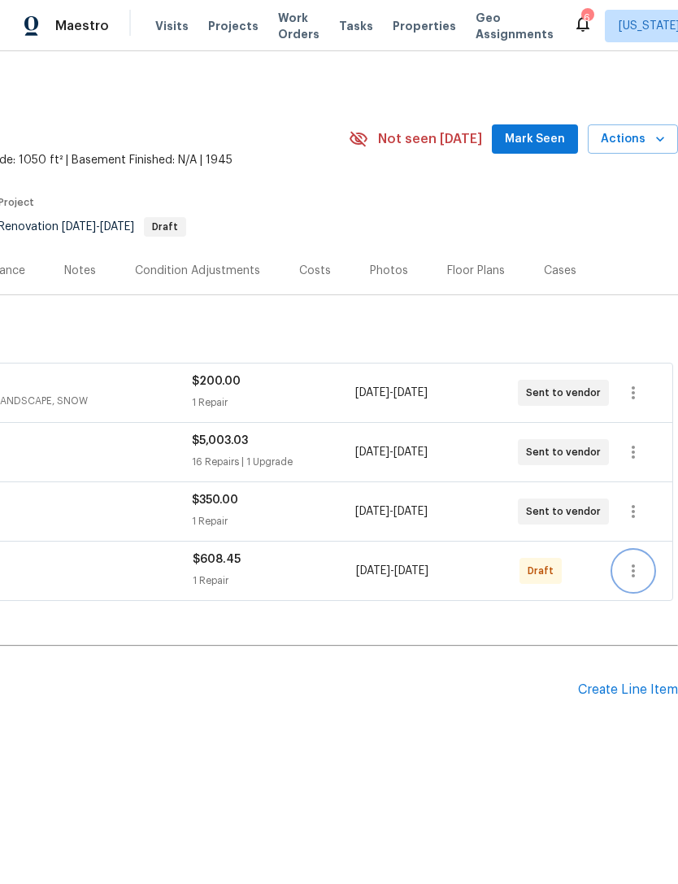
click at [632, 576] on icon "button" at bounding box center [633, 570] width 3 height 13
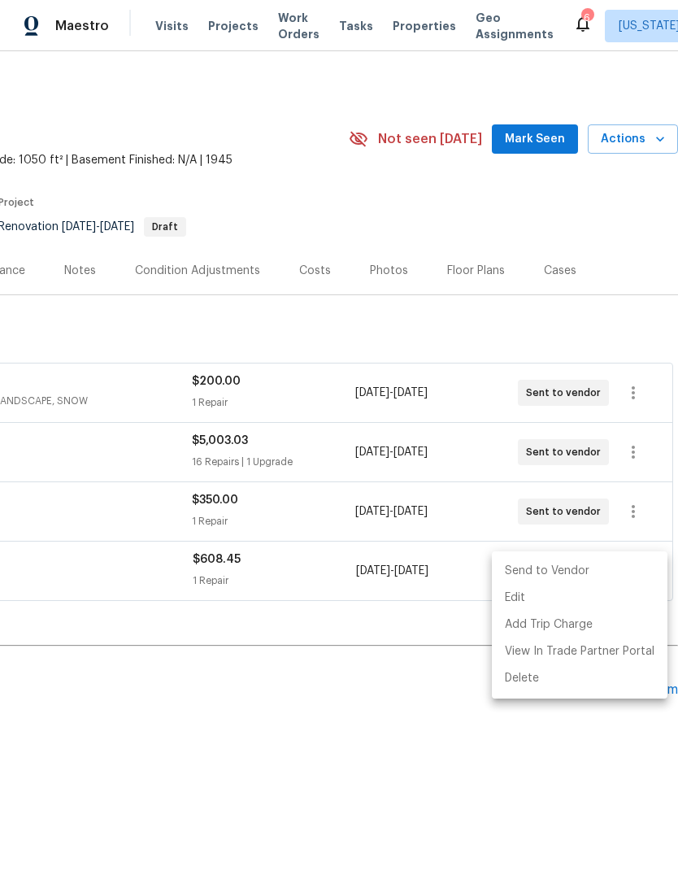
click at [624, 567] on li "Send to Vendor" at bounding box center [580, 571] width 176 height 27
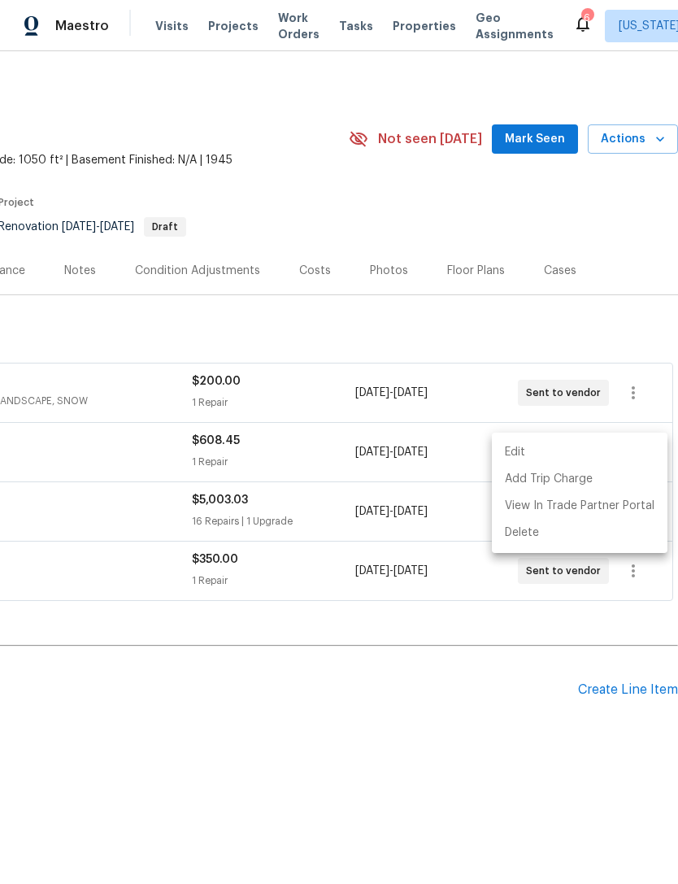
click at [650, 311] on div at bounding box center [339, 442] width 678 height 884
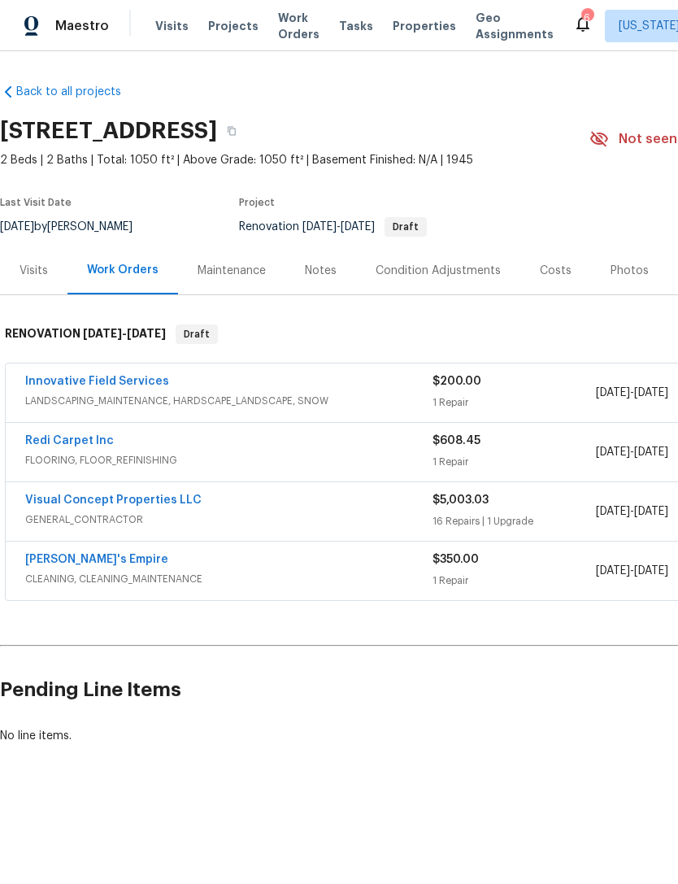
scroll to position [0, 0]
click at [192, 395] on span "LANDSCAPING_MAINTENANCE, HARDSCAPE_LANDSCAPE, SNOW" at bounding box center [228, 401] width 407 height 16
